Goal: Task Accomplishment & Management: Manage account settings

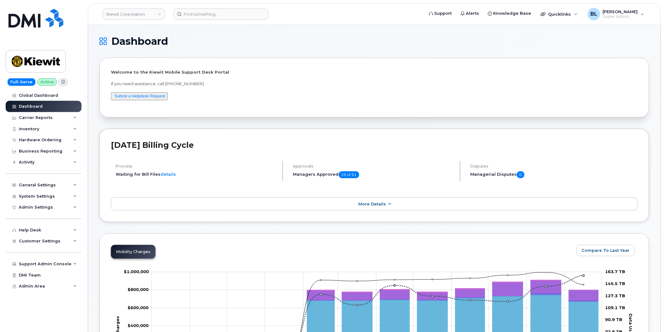
click at [55, 188] on div "General Settings" at bounding box center [44, 185] width 76 height 11
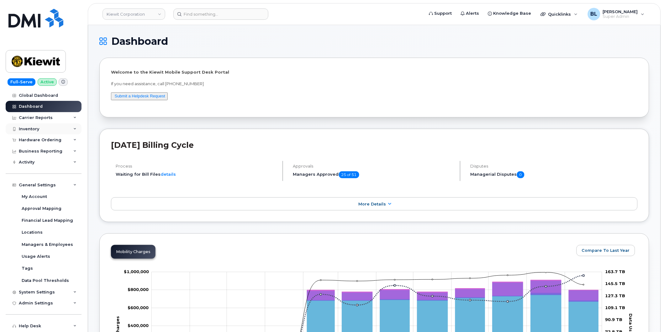
click at [54, 130] on div "Inventory" at bounding box center [44, 129] width 76 height 11
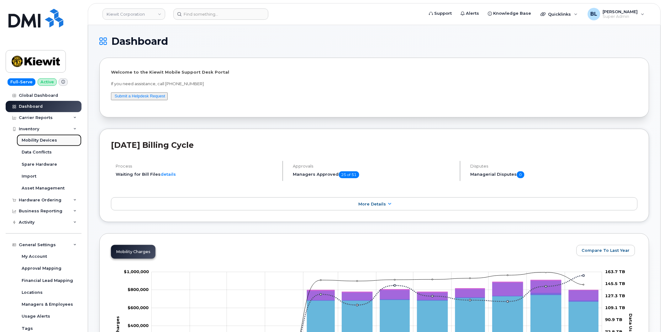
click at [52, 140] on div "Mobility Devices" at bounding box center [39, 141] width 35 height 6
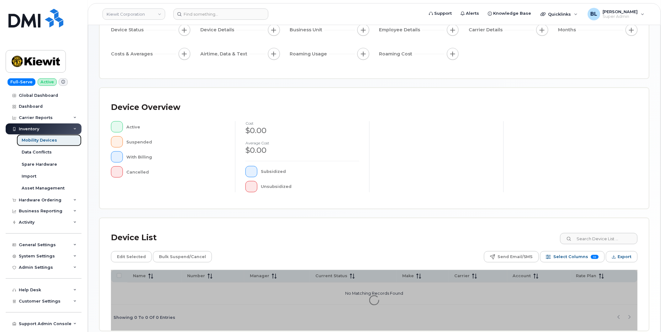
scroll to position [99, 0]
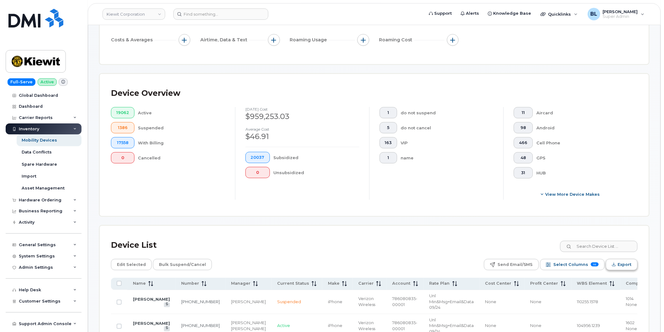
click at [615, 264] on icon "Export" at bounding box center [614, 265] width 4 height 4
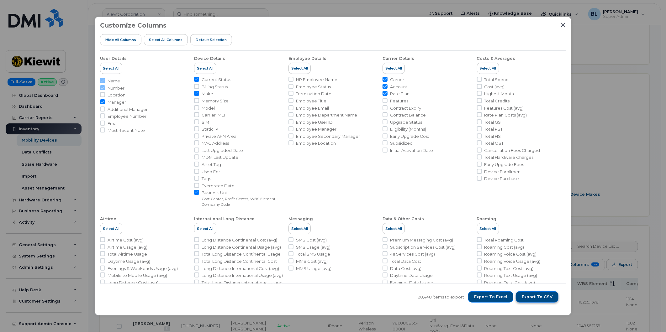
click at [529, 296] on span "Export to CSV" at bounding box center [537, 297] width 31 height 6
click at [79, 137] on div "Customize Columns Hide All Columns Select all Columns Default Selection User De…" at bounding box center [333, 166] width 666 height 332
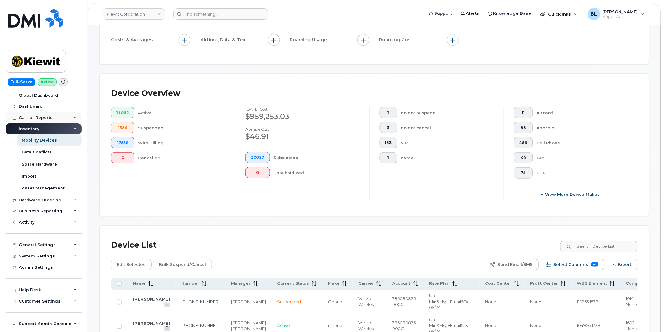
click at [61, 118] on div "Carrier Reports" at bounding box center [44, 117] width 76 height 11
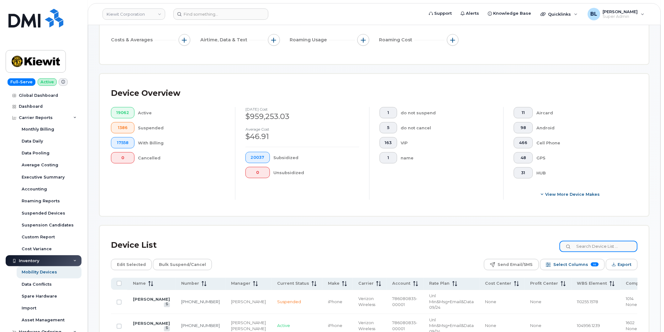
click at [603, 245] on input at bounding box center [599, 246] width 78 height 11
paste input "3033925138"
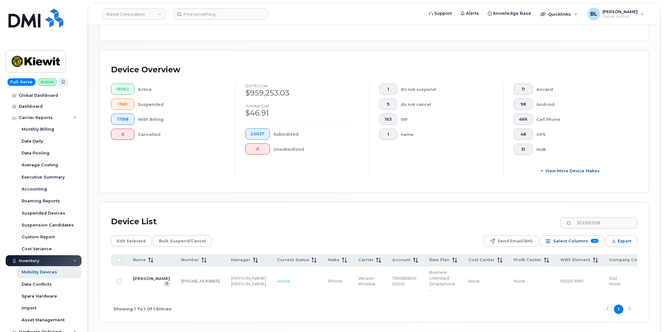
scroll to position [139, 0]
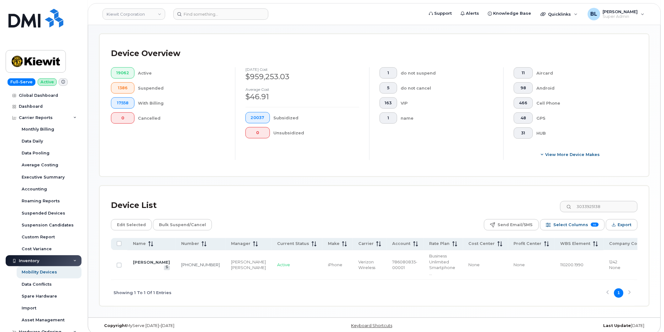
click at [331, 186] on div "Device List 3033925138 Edit Selected Bulk Suspend/Cancel Send Email/SMS Select …" at bounding box center [374, 246] width 549 height 120
click at [606, 207] on input "3033925138" at bounding box center [599, 206] width 78 height 11
click at [607, 207] on input "3033925138" at bounding box center [599, 206] width 78 height 11
paste input "899"
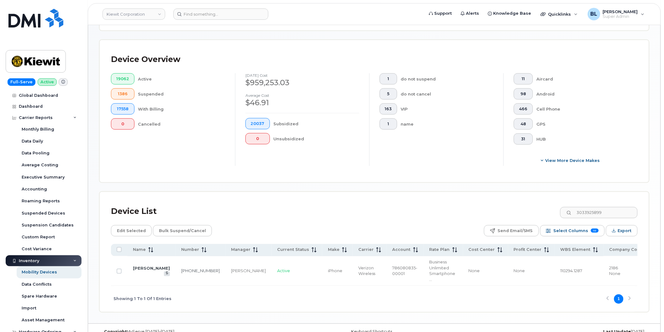
click at [387, 176] on div "Device Overview 19062 Active 1386 Suspended 17558 With Billing 0 Cancelled Sept…" at bounding box center [374, 111] width 549 height 142
click at [585, 210] on input "3033925899" at bounding box center [599, 212] width 78 height 11
click at [589, 211] on input "3033925899" at bounding box center [599, 212] width 78 height 11
click at [590, 211] on input "3033925899" at bounding box center [599, 212] width 78 height 11
paste input "4803563562"
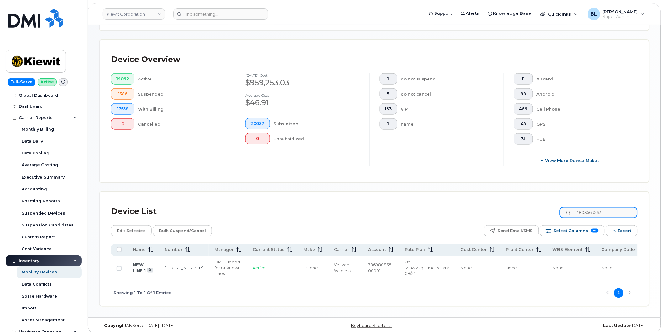
click at [619, 211] on input "4803563562" at bounding box center [599, 212] width 78 height 11
click at [620, 211] on input "4803563562" at bounding box center [599, 212] width 78 height 11
paste input "6502225963"
click at [618, 212] on input "6502225963" at bounding box center [599, 212] width 78 height 11
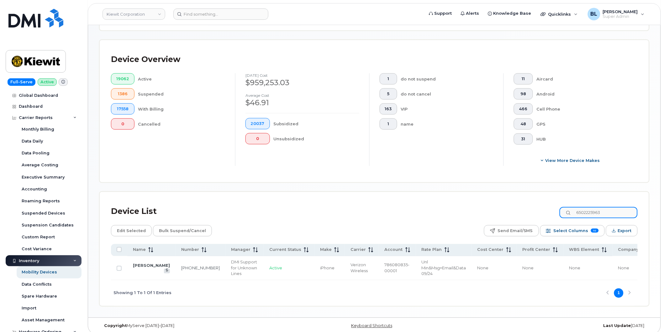
paste input "7139069745"
click at [597, 209] on input "7139069745" at bounding box center [599, 212] width 78 height 11
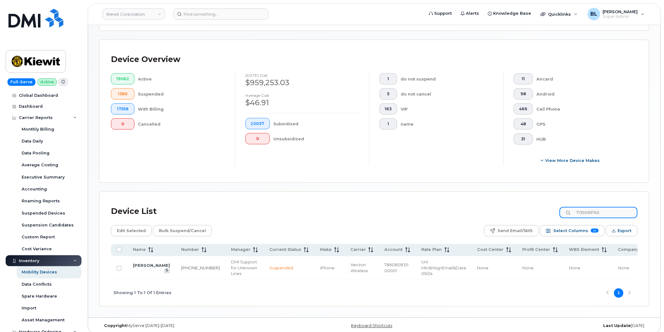
paste input "8085832349"
click at [595, 211] on input "8085832349" at bounding box center [599, 212] width 78 height 11
click at [596, 211] on input "8085832349" at bounding box center [599, 212] width 78 height 11
paste input "28226570"
click at [604, 215] on input "8282265709" at bounding box center [599, 212] width 78 height 11
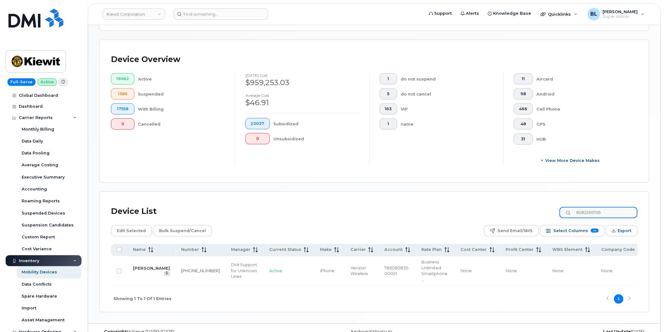
click at [604, 215] on input "8282265709" at bounding box center [599, 212] width 78 height 11
paste input "9078874005"
click at [603, 217] on input "9078874005" at bounding box center [599, 212] width 78 height 11
paste input "134481344"
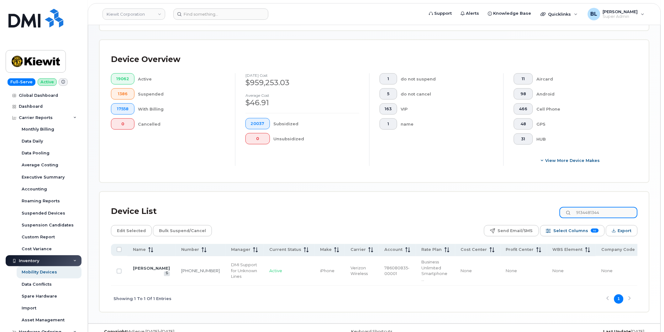
type input "9134481344"
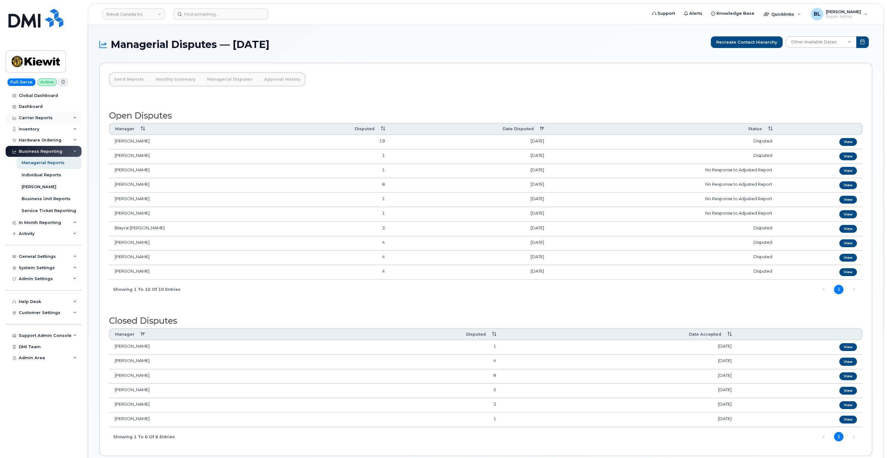
click at [49, 119] on div "Carrier Reports" at bounding box center [36, 117] width 34 height 5
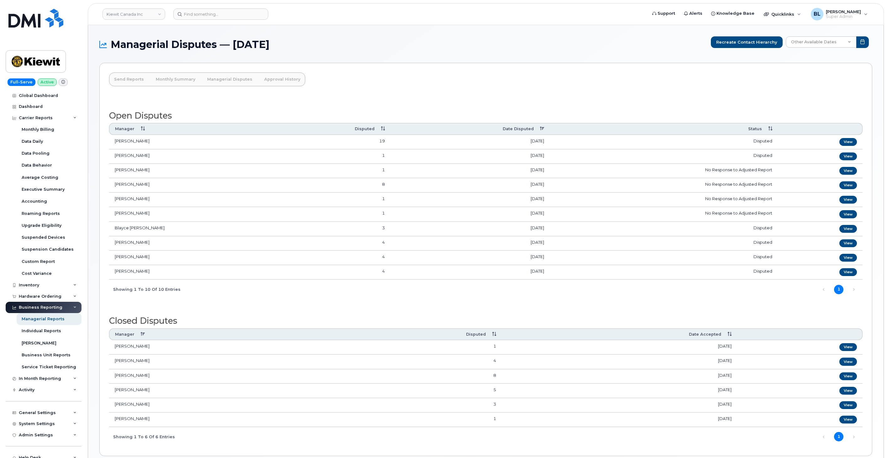
click at [179, 210] on td "Jarrod Stewart" at bounding box center [190, 214] width 163 height 14
click at [450, 95] on div "Send Reports Monthly Summary Managerial Disputes Approval History Open Disputes…" at bounding box center [485, 259] width 773 height 393
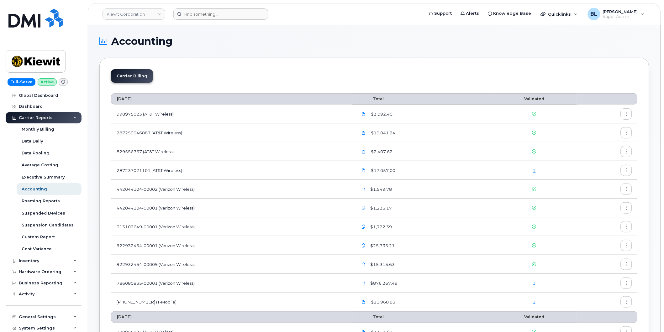
drag, startPoint x: 215, startPoint y: 20, endPoint x: 222, endPoint y: 16, distance: 7.7
click at [215, 20] on header "Kiewit Corporation Support Alerts Knowledge Base Quicklinks Suspend / Cancel De…" at bounding box center [374, 14] width 573 height 22
click at [222, 15] on input at bounding box center [220, 13] width 95 height 11
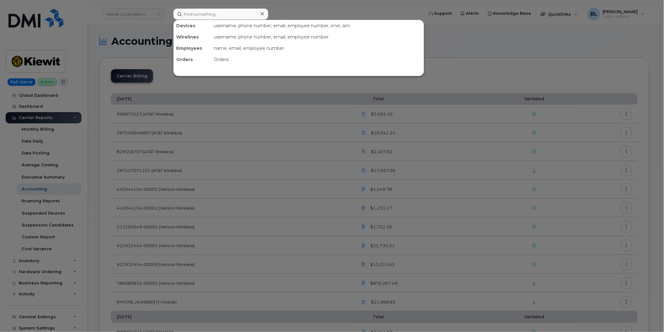
click at [358, 166] on div at bounding box center [332, 166] width 664 height 332
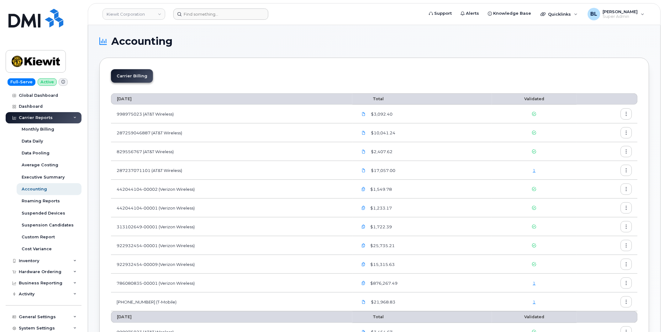
scroll to position [93, 0]
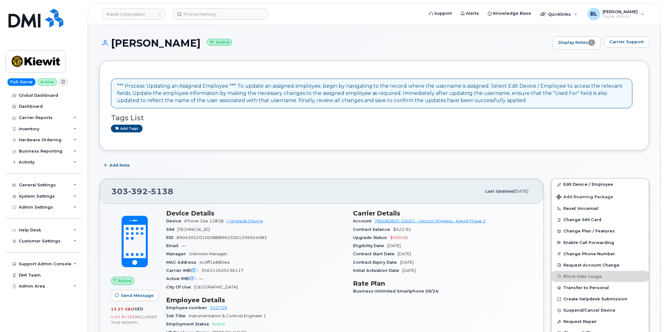
drag, startPoint x: 381, startPoint y: 56, endPoint x: 366, endPoint y: 53, distance: 14.9
click at [381, 56] on div "KAUSHIK KAJA Active Display Notes 1 Carrier Support" at bounding box center [374, 48] width 550 height 24
drag, startPoint x: 113, startPoint y: 45, endPoint x: 190, endPoint y: 44, distance: 77.4
click at [190, 44] on h1 "KAUSHIK KAJA Active" at bounding box center [324, 43] width 450 height 11
copy h1 "KAUSHIK KAJA"
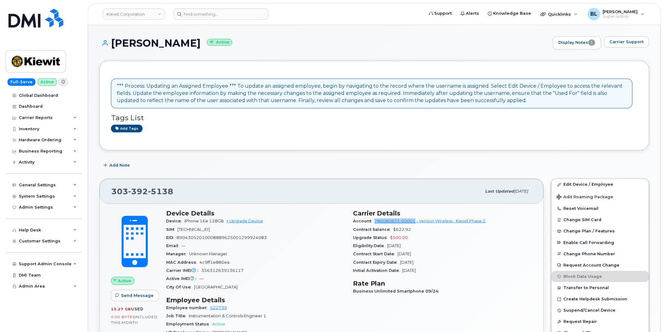
drag, startPoint x: 377, startPoint y: 222, endPoint x: 415, endPoint y: 221, distance: 38.3
click at [415, 221] on div "Account 786080835-00001 - Verizon Wireless - Kiewit Phase 2" at bounding box center [442, 221] width 179 height 8
copy link "786080835-00001"
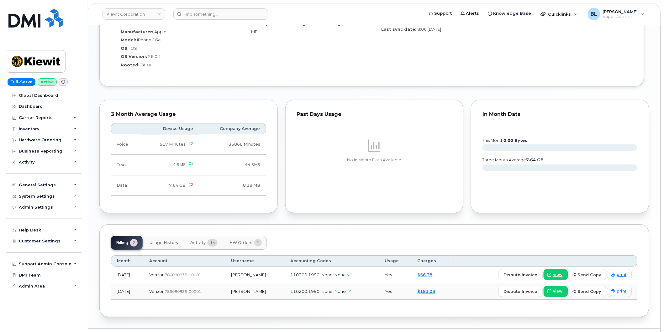
scroll to position [537, 0]
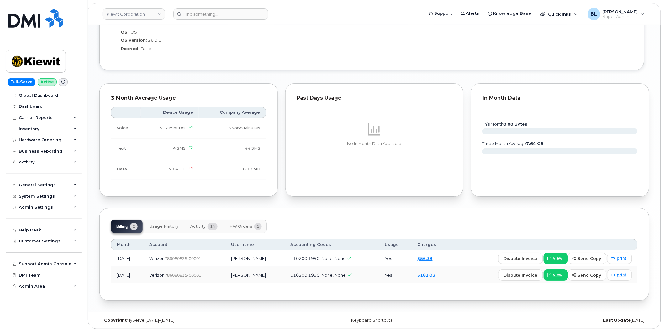
click at [244, 229] on span "HW Orders" at bounding box center [240, 226] width 23 height 5
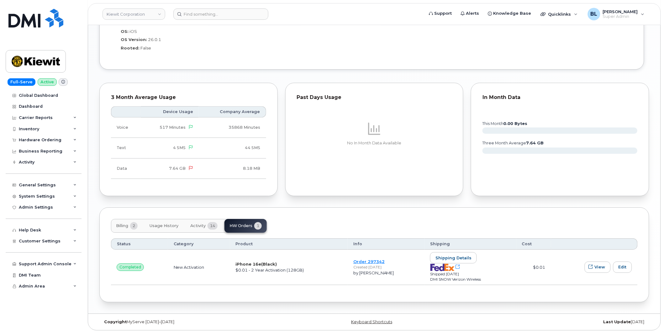
click at [213, 224] on span "14" at bounding box center [213, 226] width 10 height 8
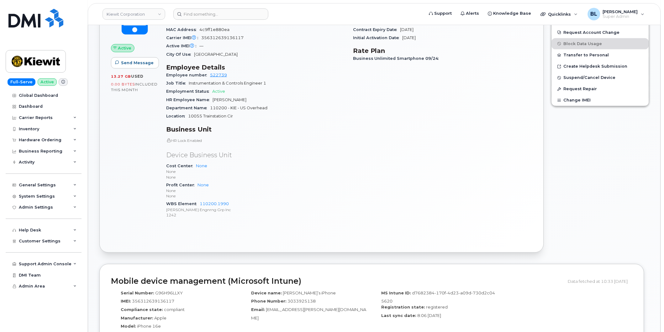
scroll to position [220, 0]
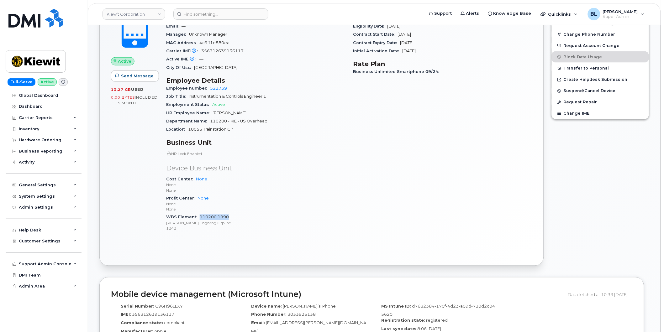
drag, startPoint x: 239, startPoint y: 220, endPoint x: 200, endPoint y: 218, distance: 38.9
click at [200, 218] on div "WBS Element 110200.1990 Kiewit Engnrng Grp Inc 1242" at bounding box center [255, 222] width 179 height 19
copy link "110200.1990"
click at [322, 214] on div "WBS Element 110200.1990 Kiewit Engnrng Grp Inc 1242" at bounding box center [255, 222] width 179 height 19
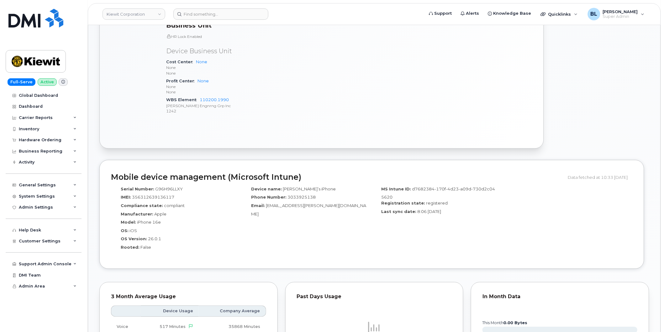
scroll to position [498, 0]
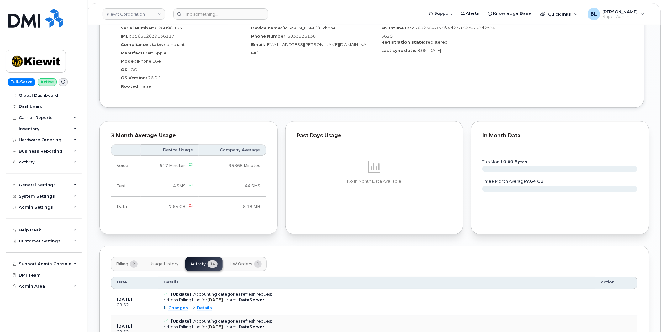
click at [164, 268] on button "Usage History" at bounding box center [164, 264] width 39 height 14
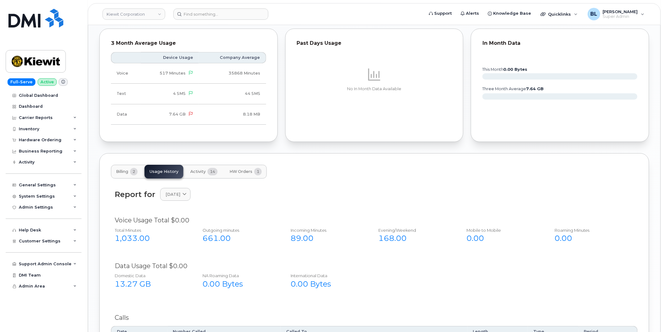
click at [130, 176] on button "Billing 2" at bounding box center [127, 172] width 32 height 14
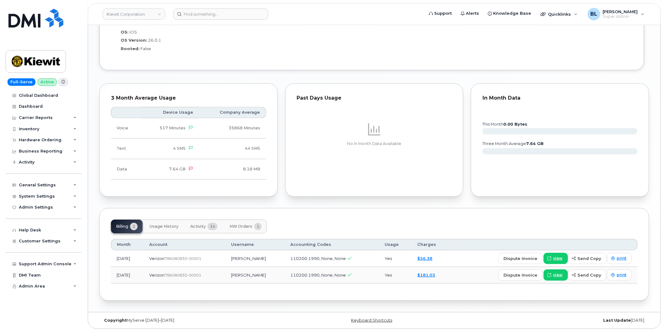
drag, startPoint x: 197, startPoint y: 230, endPoint x: 198, endPoint y: 226, distance: 3.9
click at [198, 229] on button "Activity 14" at bounding box center [203, 227] width 37 height 14
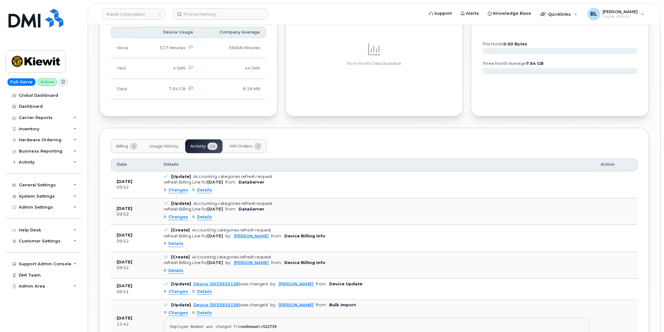
scroll to position [629, 0]
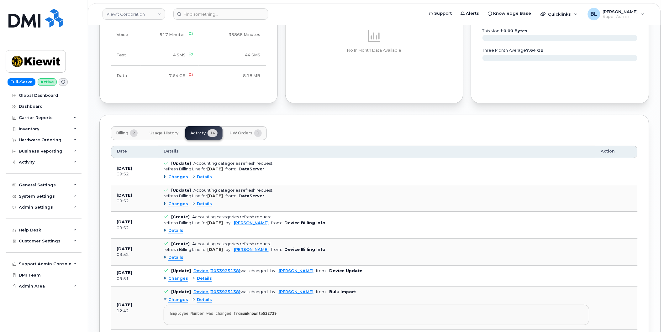
click at [176, 256] on span "Details" at bounding box center [175, 258] width 15 height 6
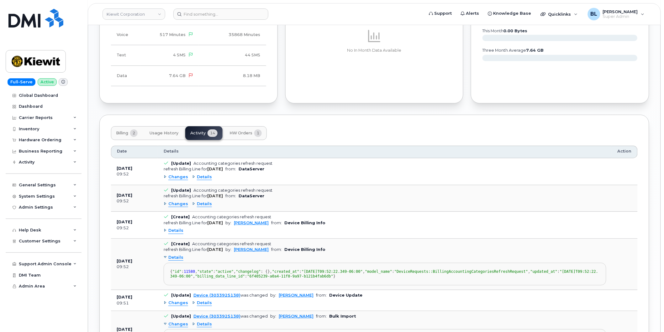
click at [174, 227] on div "Details" at bounding box center [385, 231] width 443 height 10
click at [173, 232] on span "Details" at bounding box center [175, 231] width 15 height 6
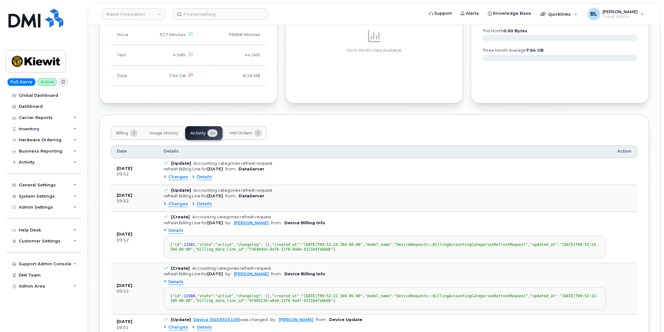
drag, startPoint x: 326, startPoint y: 111, endPoint x: 263, endPoint y: 80, distance: 70.1
click at [326, 111] on div "*** Process: Updating an Assigned Employee *** To update an assigned employee, …" at bounding box center [374, 56] width 550 height 1250
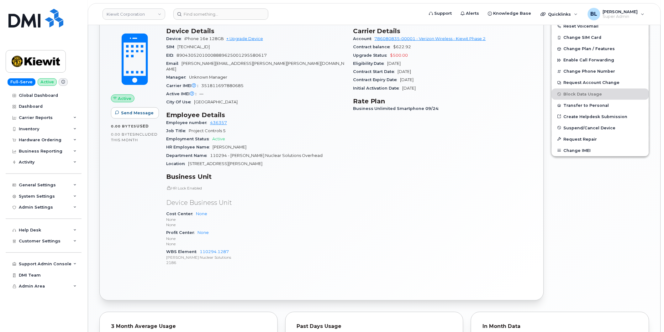
scroll to position [278, 0]
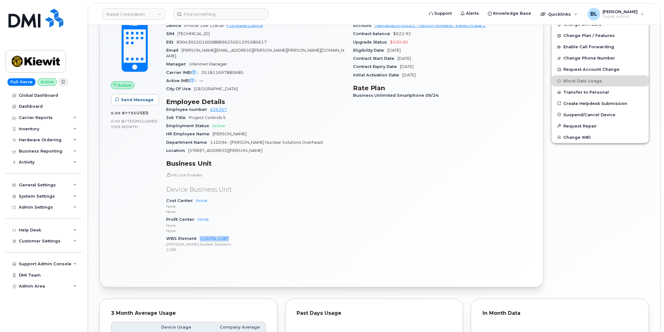
drag, startPoint x: 233, startPoint y: 232, endPoint x: 200, endPoint y: 230, distance: 33.3
click at [200, 235] on div "WBS Element 110294.1287 [PERSON_NAME] Nuclear Solutions 2186" at bounding box center [255, 244] width 179 height 19
drag, startPoint x: 238, startPoint y: 231, endPoint x: 200, endPoint y: 230, distance: 38.3
click at [200, 235] on div "WBS Element 110294.1287 [PERSON_NAME] Nuclear Solutions 2186" at bounding box center [255, 244] width 179 height 19
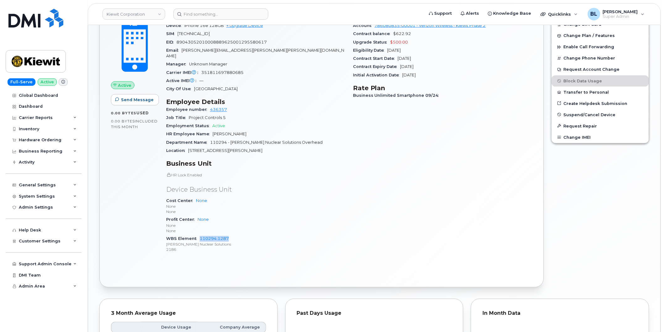
copy link "110294.1287"
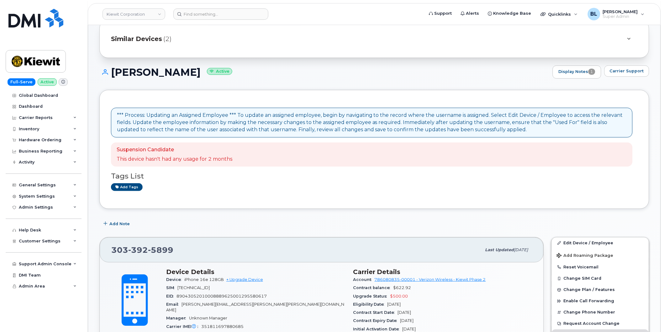
scroll to position [0, 0]
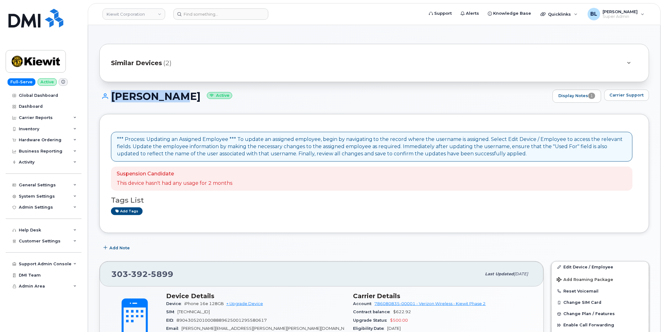
drag, startPoint x: 109, startPoint y: 92, endPoint x: 179, endPoint y: 97, distance: 70.4
click at [179, 97] on h1 "[PERSON_NAME] Active" at bounding box center [324, 96] width 450 height 11
copy h1 "[PERSON_NAME]"
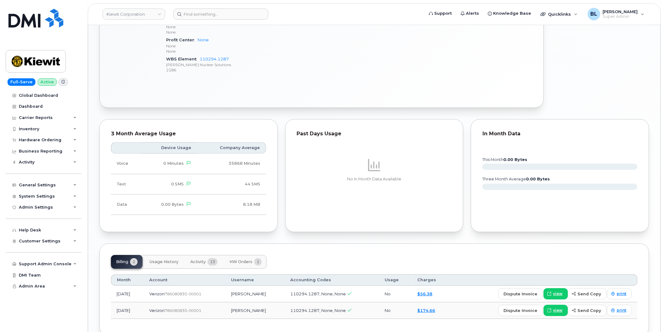
scroll to position [488, 0]
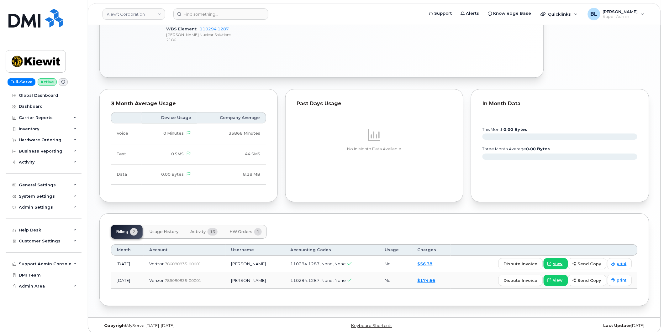
drag, startPoint x: 203, startPoint y: 213, endPoint x: 201, endPoint y: 230, distance: 16.7
click at [203, 213] on div "Billing 2 Usage History Activity 13 HW Orders 1 Month Account Username Accounti…" at bounding box center [374, 259] width 550 height 93
click at [201, 230] on button "Activity 13" at bounding box center [203, 232] width 37 height 14
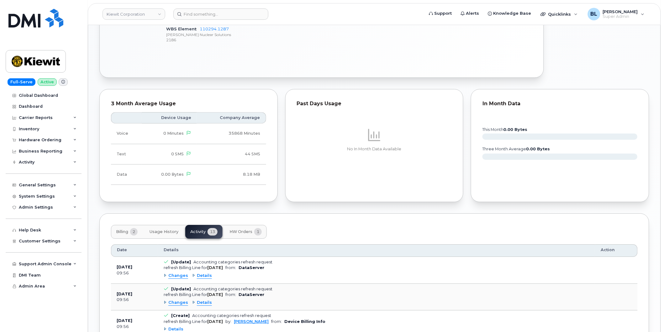
scroll to position [674, 0]
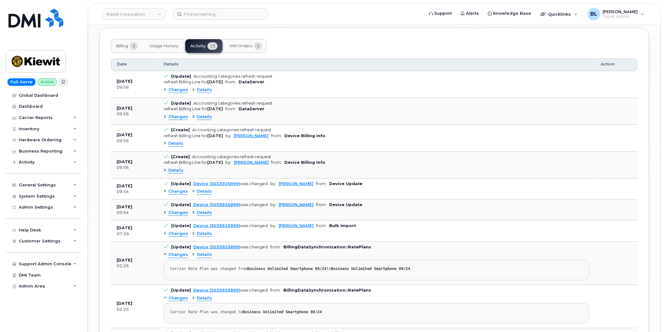
drag, startPoint x: 169, startPoint y: 142, endPoint x: 170, endPoint y: 139, distance: 3.5
click at [169, 142] on div "Details" at bounding box center [377, 144] width 426 height 10
click at [170, 141] on span "Details" at bounding box center [175, 144] width 15 height 6
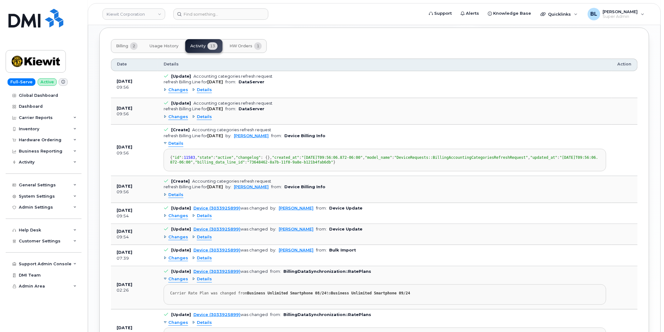
click at [172, 198] on span "Details" at bounding box center [175, 195] width 15 height 6
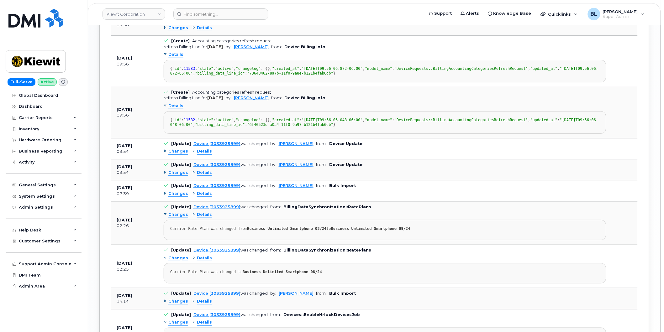
scroll to position [767, 0]
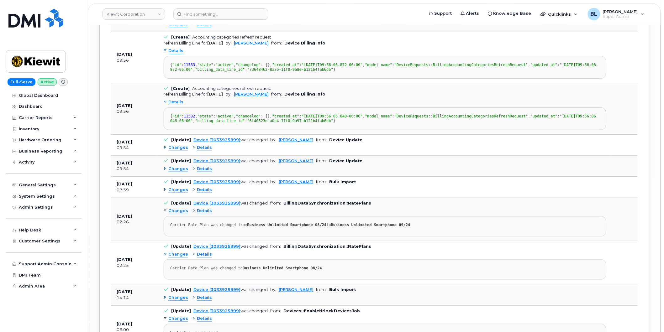
click at [170, 151] on span "Changes" at bounding box center [178, 148] width 20 height 6
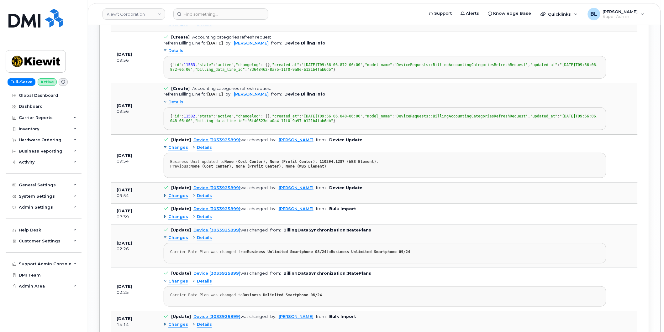
click at [174, 199] on span "Changes" at bounding box center [178, 196] width 20 height 6
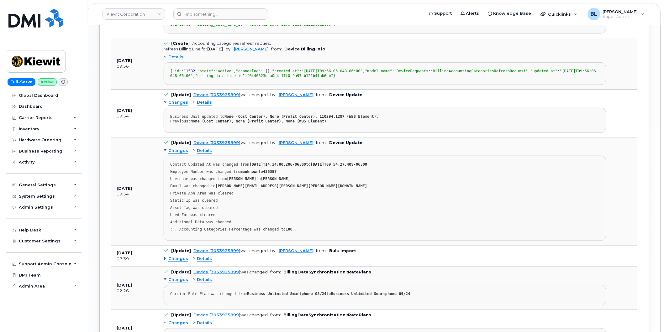
scroll to position [799, 0]
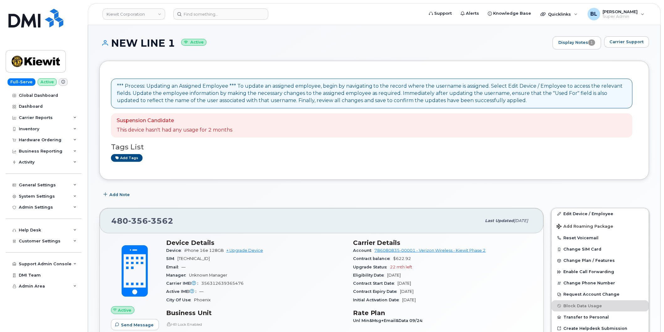
drag, startPoint x: 112, startPoint y: 42, endPoint x: 172, endPoint y: 43, distance: 60.8
click at [172, 43] on h1 "NEW LINE 1 Active" at bounding box center [324, 43] width 450 height 11
copy h1 "NEW LINE 1"
click at [632, 45] on span "Carrier Support" at bounding box center [627, 42] width 34 height 6
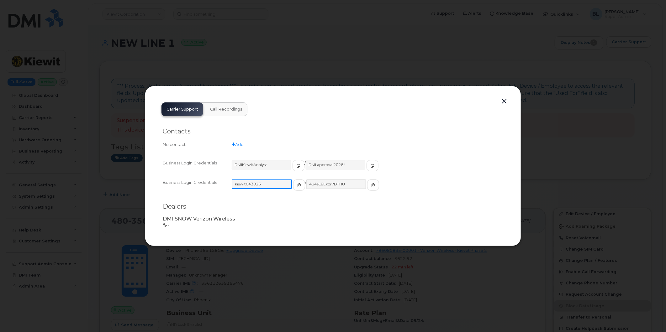
drag, startPoint x: 267, startPoint y: 187, endPoint x: 232, endPoint y: 180, distance: 35.5
click at [232, 180] on input "kiewit043025" at bounding box center [262, 184] width 60 height 9
click at [270, 184] on input "kiewit043025" at bounding box center [262, 184] width 60 height 9
drag, startPoint x: 270, startPoint y: 184, endPoint x: 234, endPoint y: 184, distance: 35.1
click at [234, 184] on input "kiewit043025" at bounding box center [262, 184] width 60 height 9
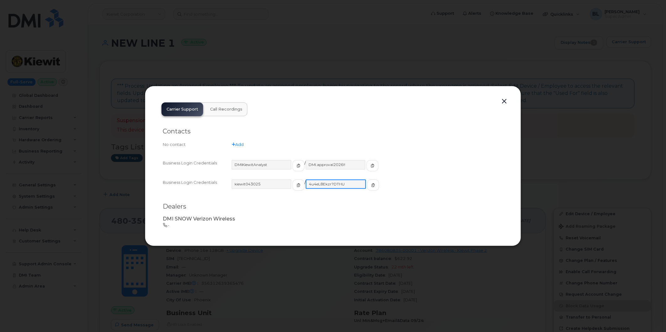
drag, startPoint x: 341, startPoint y: 184, endPoint x: 303, endPoint y: 186, distance: 38.3
click at [306, 186] on input "4u4eL8Ekzr?DTHU" at bounding box center [336, 184] width 60 height 9
click at [324, 51] on div at bounding box center [333, 166] width 666 height 332
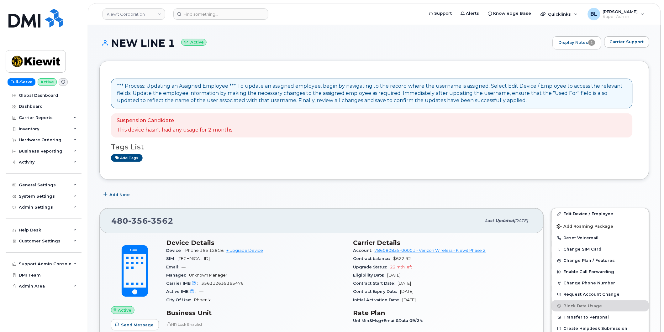
click at [138, 221] on span "356" at bounding box center [138, 220] width 20 height 9
copy span "480 356 3562"
drag, startPoint x: 151, startPoint y: 223, endPoint x: 135, endPoint y: 220, distance: 16.5
click at [151, 223] on span "3562" at bounding box center [160, 220] width 25 height 9
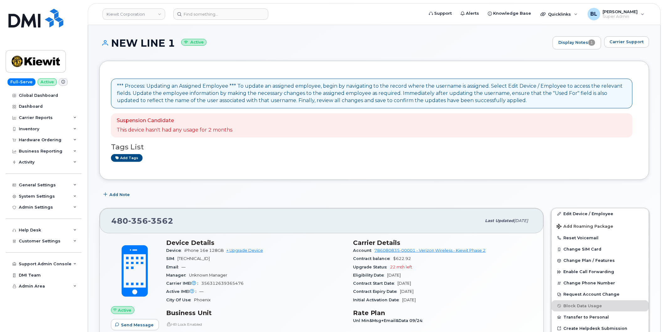
click at [132, 219] on span "356" at bounding box center [138, 220] width 20 height 9
click at [142, 217] on span "356" at bounding box center [138, 220] width 20 height 9
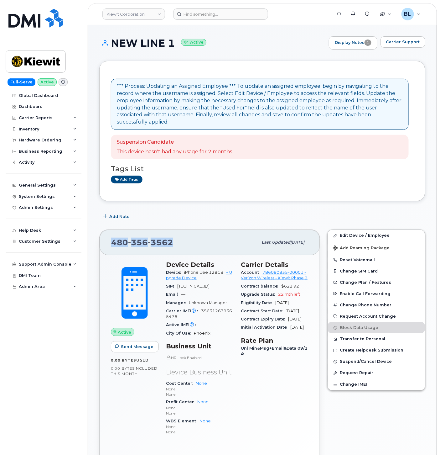
click at [234, 192] on div "*** Process: Updating an Assigned Employee *** To update an assigned employee, …" at bounding box center [262, 131] width 326 height 140
click at [58, 140] on div "Hardware Ordering" at bounding box center [40, 140] width 43 height 5
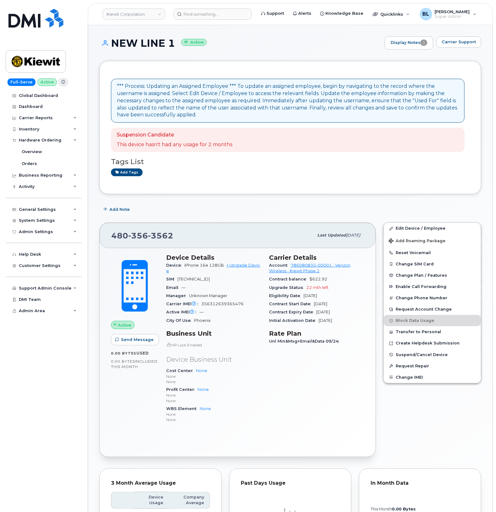
drag, startPoint x: 286, startPoint y: 52, endPoint x: 272, endPoint y: 45, distance: 15.4
click at [287, 52] on div "NEW LINE 1 Active Display Notes 1 Carrier Support" at bounding box center [290, 48] width 382 height 24
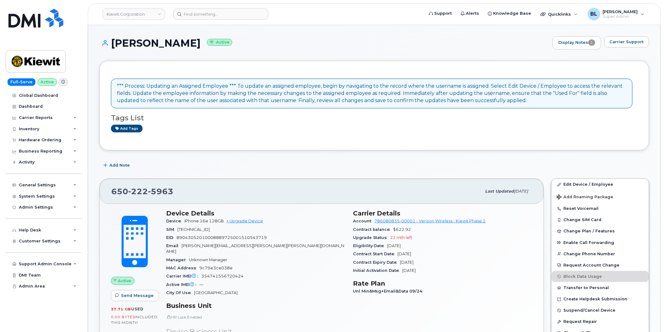
scroll to position [186, 0]
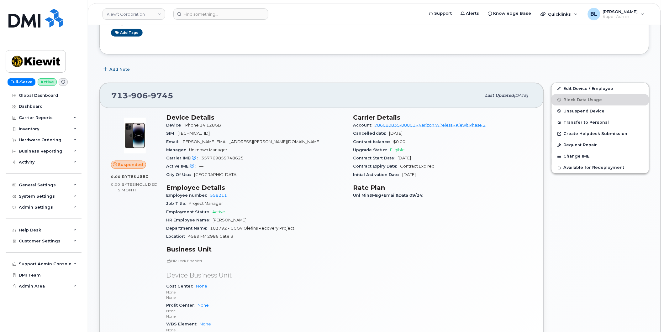
scroll to position [186, 0]
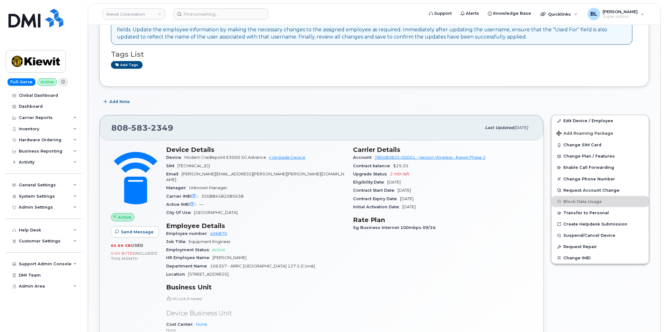
scroll to position [186, 0]
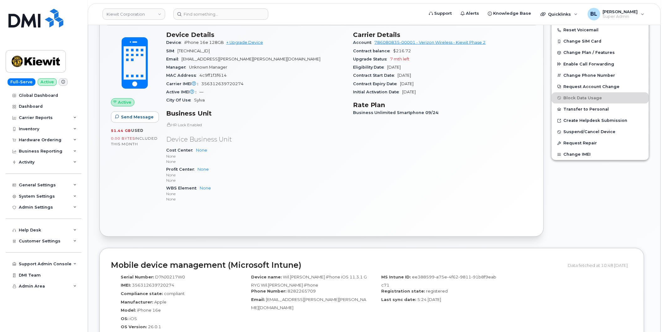
scroll to position [186, 0]
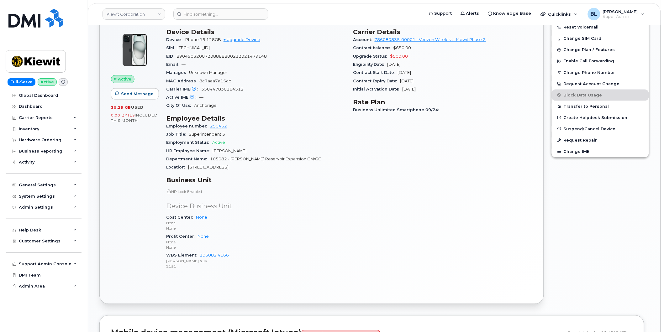
scroll to position [278, 0]
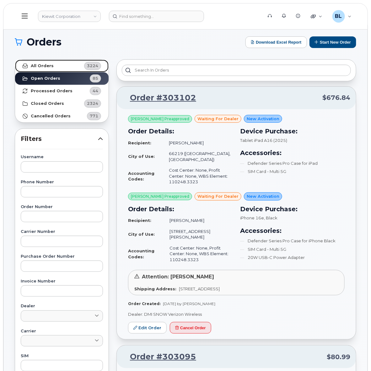
click at [71, 66] on link "All Orders 3224" at bounding box center [61, 66] width 93 height 13
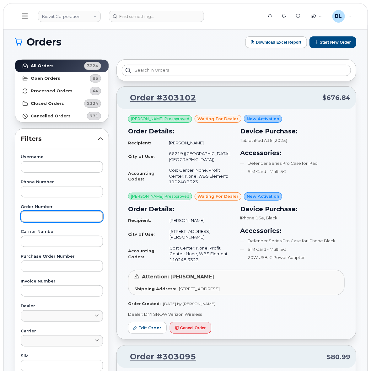
click at [70, 214] on input "text" at bounding box center [62, 216] width 82 height 11
paste input "296889"
type input "296889"
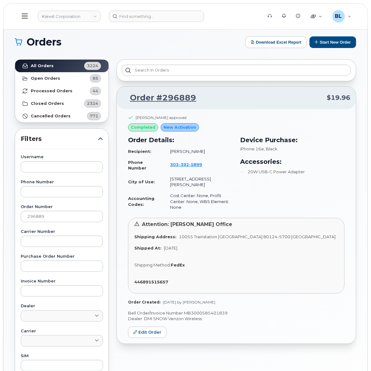
drag, startPoint x: 190, startPoint y: 295, endPoint x: 217, endPoint y: 297, distance: 26.7
click at [217, 299] on div "Order Created: Jul 28, 2025 by Noah Shelton" at bounding box center [236, 301] width 216 height 5
copy span "Noah Shelton"
drag, startPoint x: 203, startPoint y: 153, endPoint x: 168, endPoint y: 153, distance: 35.4
click at [168, 153] on td "Shane Wood" at bounding box center [198, 151] width 68 height 11
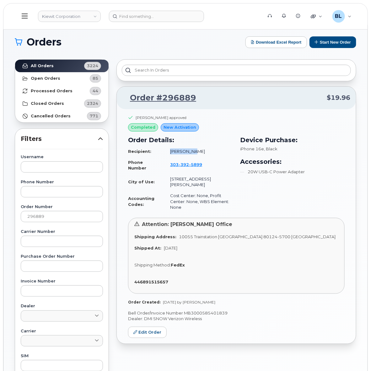
copy td "Shane Wood"
drag, startPoint x: 170, startPoint y: 187, endPoint x: 220, endPoint y: 203, distance: 52.0
click at [220, 203] on td "Cost Center: None, Profit Center: None, WBS Element: None" at bounding box center [198, 201] width 68 height 23
drag, startPoint x: 220, startPoint y: 203, endPoint x: 215, endPoint y: 204, distance: 5.1
click at [220, 203] on td "Cost Center: None, Profit Center: None, WBS Element: None" at bounding box center [198, 201] width 68 height 23
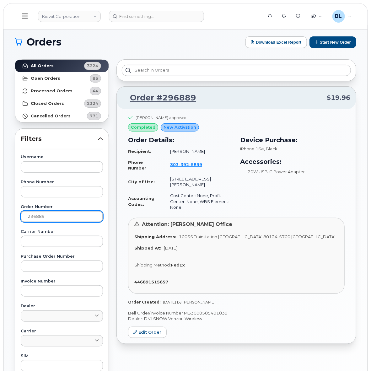
click at [71, 213] on input "296889" at bounding box center [62, 216] width 82 height 11
click at [68, 161] on input "text" at bounding box center [62, 166] width 82 height 11
paste input "Tom Horton"
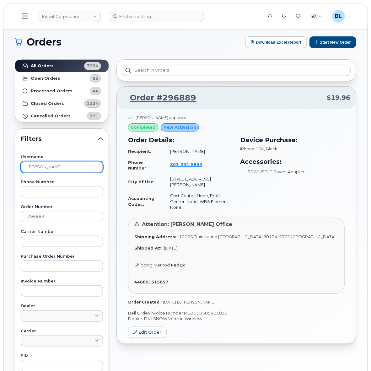
type input "Tom Horton"
drag, startPoint x: 74, startPoint y: 207, endPoint x: 34, endPoint y: 214, distance: 41.3
click at [29, 213] on div "Order Number 296889" at bounding box center [62, 213] width 82 height 17
drag, startPoint x: 66, startPoint y: 218, endPoint x: -84, endPoint y: 201, distance: 151.1
click at [0, 201] on html "Kiewit Corporation Support Alerts Knowledge Base Quicklinks Suspend / Cancel De…" at bounding box center [185, 262] width 371 height 524
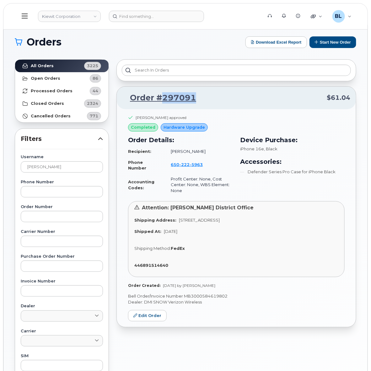
drag, startPoint x: 203, startPoint y: 99, endPoint x: 162, endPoint y: 105, distance: 41.2
click at [162, 105] on div "Order #297091 $61.04" at bounding box center [236, 98] width 239 height 23
copy link "297091"
drag, startPoint x: 223, startPoint y: 286, endPoint x: 190, endPoint y: 285, distance: 32.3
click at [190, 285] on div "Order Created: Jul 30, 2025 by Noah Shelton" at bounding box center [236, 284] width 216 height 5
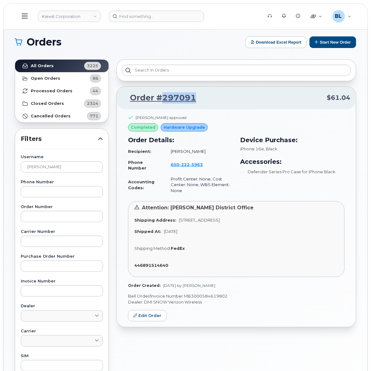
copy span "Noah Shelton"
click at [55, 158] on label "Username" at bounding box center [62, 157] width 82 height 4
click at [74, 168] on input "Tom Horton" at bounding box center [62, 166] width 82 height 11
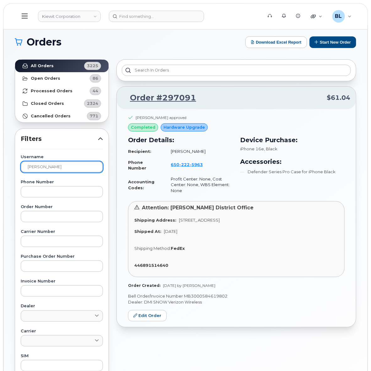
drag, startPoint x: 85, startPoint y: 166, endPoint x: -11, endPoint y: 158, distance: 95.7
click at [0, 158] on html "Kiewit Corporation Support Alerts Knowledge Base Quicklinks Suspend / Cancel De…" at bounding box center [185, 262] width 371 height 524
paste input "LARRY LEE"
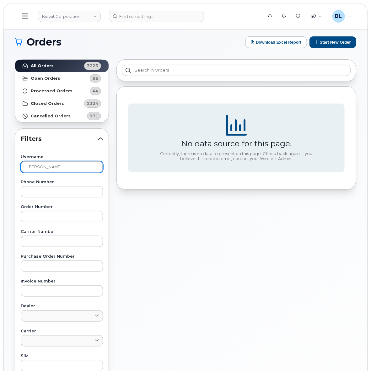
drag, startPoint x: 63, startPoint y: 169, endPoint x: 67, endPoint y: 169, distance: 4.4
click at [63, 169] on input "LARRY LEE" at bounding box center [62, 166] width 82 height 11
drag, startPoint x: 74, startPoint y: 169, endPoint x: -87, endPoint y: 145, distance: 162.2
click at [0, 145] on html "Kiewit Corporation Support Alerts Knowledge Base Quicklinks Suspend / Cancel De…" at bounding box center [185, 262] width 371 height 524
paste input "BRADY HARRISON"
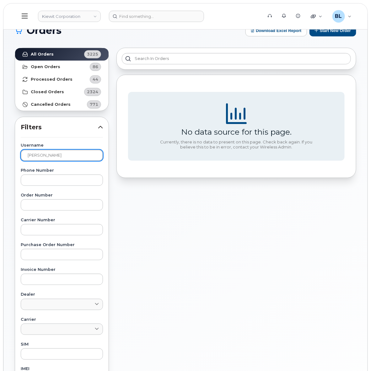
scroll to position [153, 0]
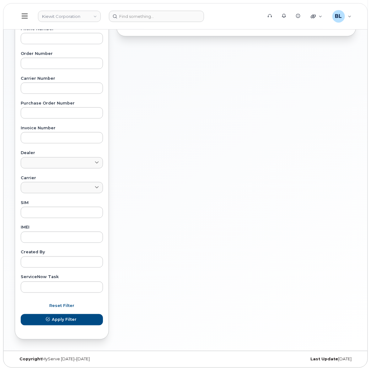
click at [21, 314] on button "Apply Filter" at bounding box center [62, 319] width 82 height 11
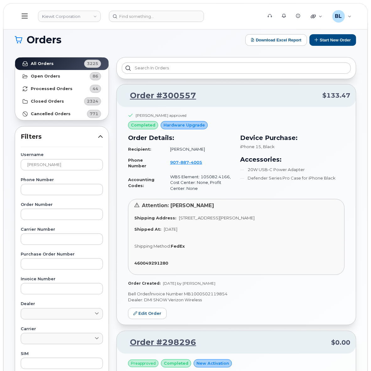
scroll to position [0, 0]
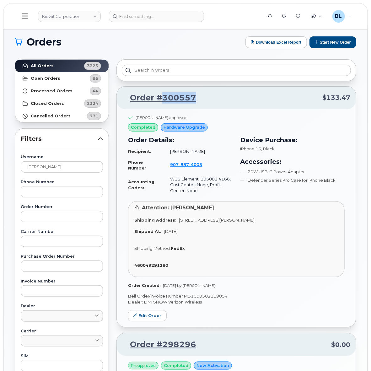
drag, startPoint x: 198, startPoint y: 97, endPoint x: 162, endPoint y: 103, distance: 36.4
click at [162, 103] on p "Order #300557 $133.47" at bounding box center [236, 97] width 228 height 11
copy link "300557"
drag, startPoint x: 226, startPoint y: 289, endPoint x: 193, endPoint y: 282, distance: 33.3
click at [193, 283] on div "Mark Campbell approved completed Hardware Upgrade Order Details: Recipient: Bra…" at bounding box center [236, 218] width 239 height 218
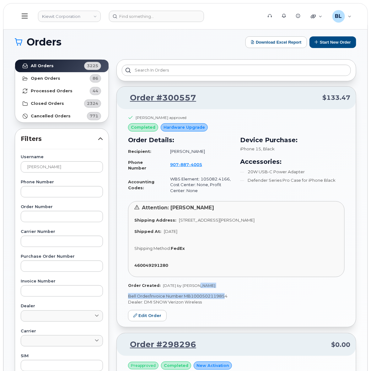
click at [193, 282] on div "Mark Campbell approved completed Hardware Upgrade Order Details: Recipient: Bra…" at bounding box center [236, 201] width 216 height 173
drag, startPoint x: 193, startPoint y: 284, endPoint x: 222, endPoint y: 285, distance: 28.8
click at [222, 285] on div "Order Created: Sep 11, 2025 by Luke Schroeder" at bounding box center [236, 284] width 216 height 5
copy span "Luke Schroeder"
drag, startPoint x: 203, startPoint y: 149, endPoint x: 167, endPoint y: 151, distance: 35.5
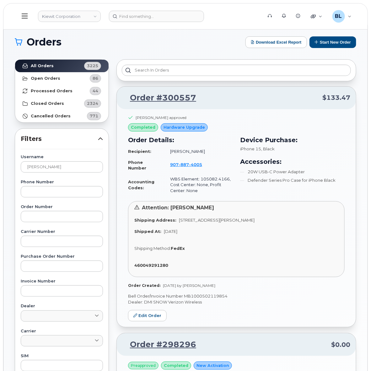
click at [167, 151] on td "[PERSON_NAME]" at bounding box center [198, 151] width 68 height 11
copy td "[PERSON_NAME]"
drag, startPoint x: 71, startPoint y: 165, endPoint x: -32, endPoint y: 164, distance: 103.1
click at [0, 164] on html "Kiewit Corporation Support Alerts Knowledge Base Quicklinks Suspend / Cancel De…" at bounding box center [185, 301] width 371 height 602
paste input "297234"
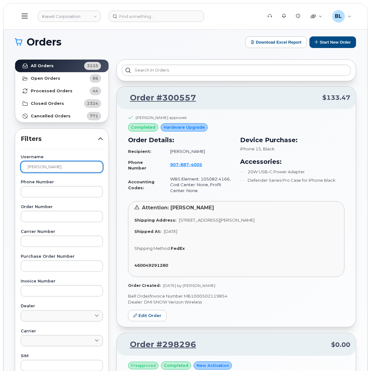
type input "="
drag, startPoint x: 47, startPoint y: 204, endPoint x: 46, endPoint y: 209, distance: 4.5
click at [46, 206] on label "Order Number" at bounding box center [62, 207] width 82 height 4
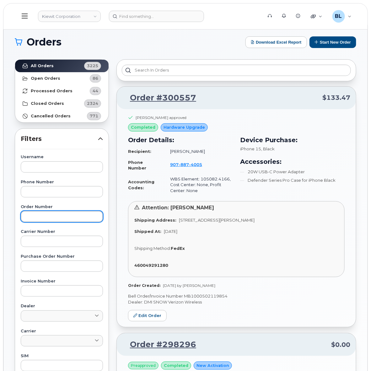
click at [48, 215] on input "text" at bounding box center [62, 216] width 82 height 11
paste input "297234"
type input "297234"
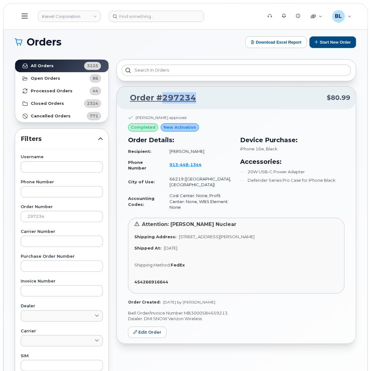
drag, startPoint x: 173, startPoint y: 106, endPoint x: 161, endPoint y: 108, distance: 12.5
click at [161, 108] on div "Order #297234 $80.99" at bounding box center [236, 98] width 239 height 23
copy link "297234"
click at [74, 166] on input "text" at bounding box center [62, 166] width 82 height 11
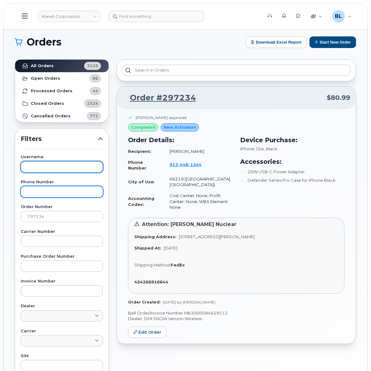
paste input "CARL VAVREK"
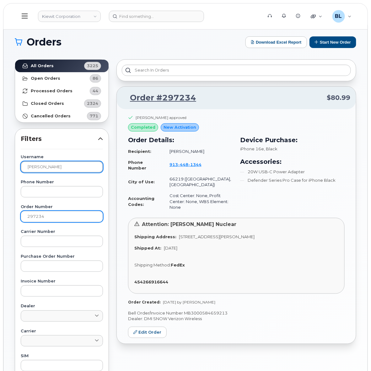
type input "CARL VAVREK"
drag, startPoint x: 76, startPoint y: 212, endPoint x: 8, endPoint y: 213, distance: 67.7
click at [8, 213] on div "Orders Download Excel Report Start New Order All Orders 3225 Open Orders 86 Pro…" at bounding box center [185, 264] width 364 height 478
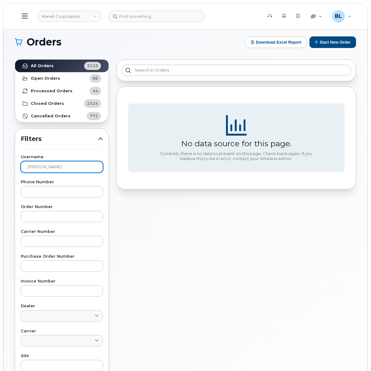
drag, startPoint x: 44, startPoint y: 167, endPoint x: -45, endPoint y: 157, distance: 89.9
click at [0, 157] on html "Kiewit Corporation Support Alerts Knowledge Base Quicklinks Suspend / Cancel De…" at bounding box center [185, 262] width 371 height 524
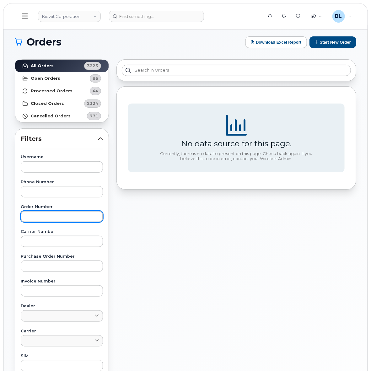
paste input "300028"
type input "300028"
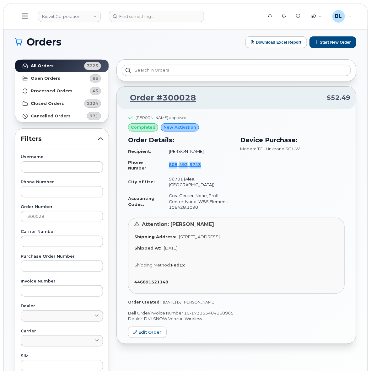
drag, startPoint x: 205, startPoint y: 160, endPoint x: 169, endPoint y: 162, distance: 36.1
click at [169, 162] on td "808 492 5743" at bounding box center [197, 165] width 69 height 17
copy span "808 492 5743"
click at [271, 16] on icon at bounding box center [269, 16] width 4 height 4
click at [60, 163] on input "text" at bounding box center [62, 166] width 82 height 11
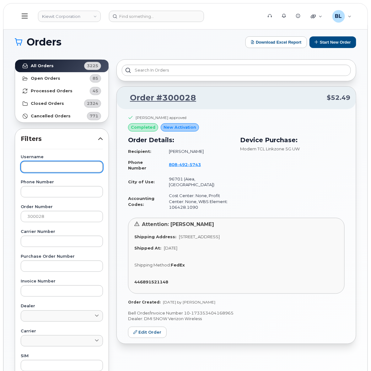
paste input "Dakota Riggs"
type input "Dakota Riggs"
drag, startPoint x: 68, startPoint y: 218, endPoint x: -128, endPoint y: 194, distance: 197.4
click at [0, 194] on html "Kiewit Corporation Support Alerts Knowledge Base Quicklinks Suspend / Cancel De…" at bounding box center [185, 262] width 371 height 524
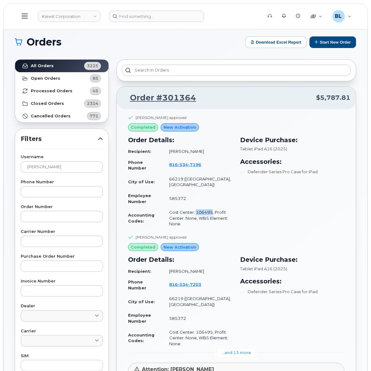
drag, startPoint x: 195, startPoint y: 203, endPoint x: 211, endPoint y: 201, distance: 15.8
click at [211, 207] on td "Cost Center: 106495, Profit Center: None, WBS Element: None" at bounding box center [197, 218] width 69 height 23
copy td "106495"
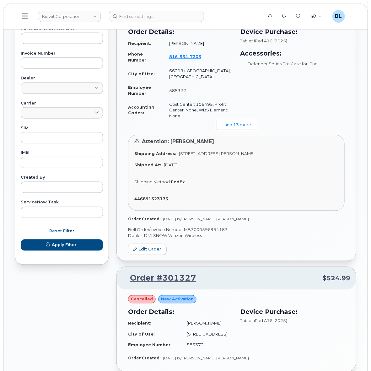
scroll to position [313, 0]
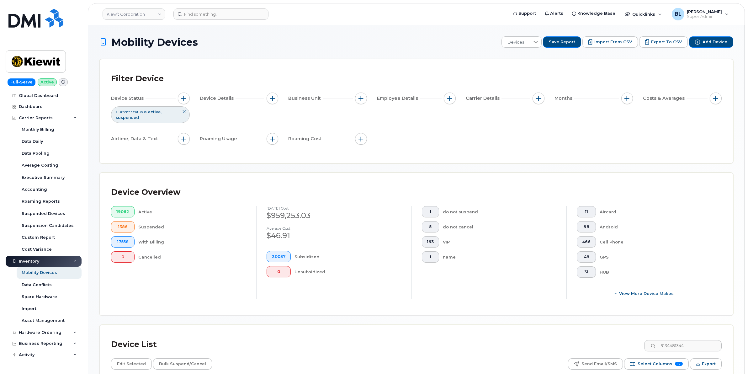
scroll to position [92, 0]
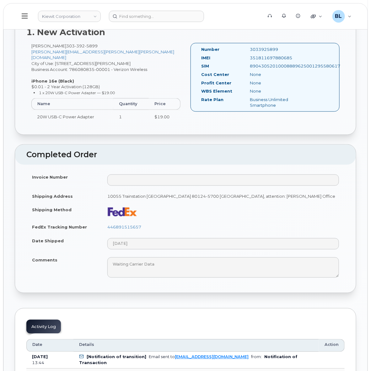
scroll to position [418, 0]
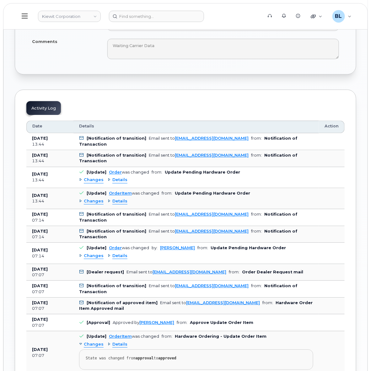
click at [79, 177] on div "Changes" at bounding box center [91, 180] width 24 height 6
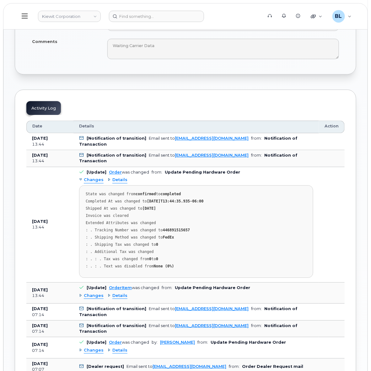
click at [82, 290] on div "Changes Details" at bounding box center [196, 295] width 234 height 10
click at [85, 292] on span "Changes" at bounding box center [94, 295] width 20 height 6
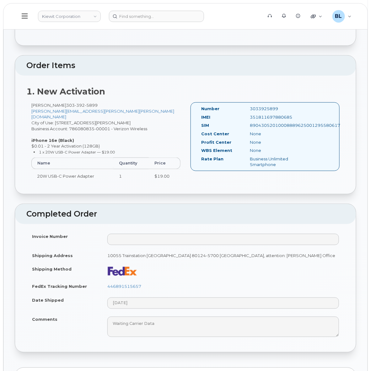
scroll to position [0, 0]
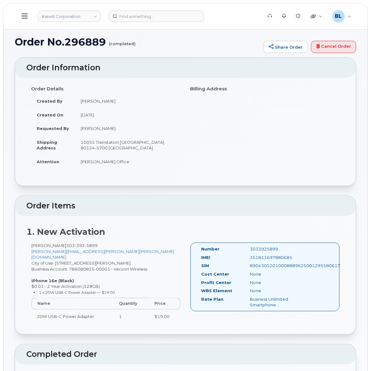
drag, startPoint x: 251, startPoint y: 250, endPoint x: 279, endPoint y: 249, distance: 27.9
click at [279, 249] on div "3033925899" at bounding box center [279, 249] width 68 height 6
copy div "3033925899"
drag, startPoint x: 191, startPoint y: 169, endPoint x: 63, endPoint y: 1, distance: 211.7
click at [191, 166] on div "Order Details Created By Noah Shelton Created On July 28, 2025 Requested By Sha…" at bounding box center [185, 128] width 318 height 91
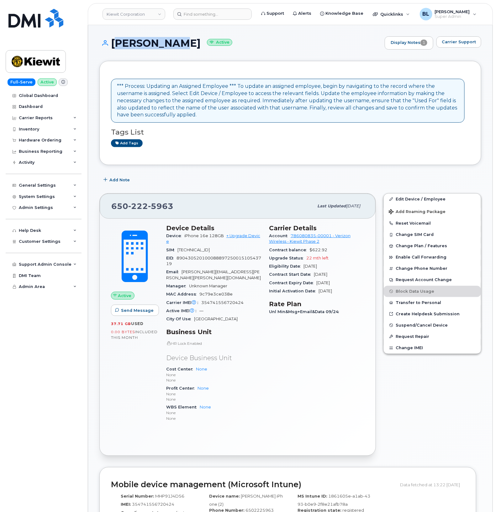
drag, startPoint x: 110, startPoint y: 43, endPoint x: 173, endPoint y: 42, distance: 62.7
click at [173, 42] on h1 "[PERSON_NAME] Active" at bounding box center [240, 43] width 282 height 11
copy h1 "[PERSON_NAME]"
drag, startPoint x: 125, startPoint y: 47, endPoint x: 118, endPoint y: 41, distance: 9.3
click at [125, 47] on h1 "[PERSON_NAME] Active" at bounding box center [240, 43] width 282 height 11
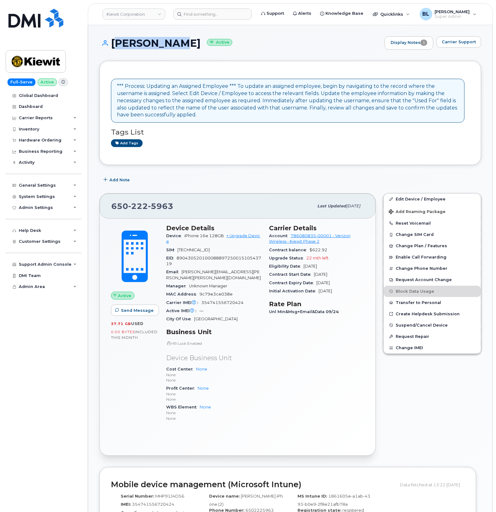
drag, startPoint x: 110, startPoint y: 45, endPoint x: 175, endPoint y: 49, distance: 64.7
click at [175, 49] on div "[PERSON_NAME] Active Display Notes 1 Carrier Support" at bounding box center [290, 42] width 382 height 13
copy h1 "Tom Horton"
drag, startPoint x: 176, startPoint y: 207, endPoint x: 137, endPoint y: 204, distance: 38.3
click at [175, 206] on div "650 222 5963" at bounding box center [212, 205] width 202 height 13
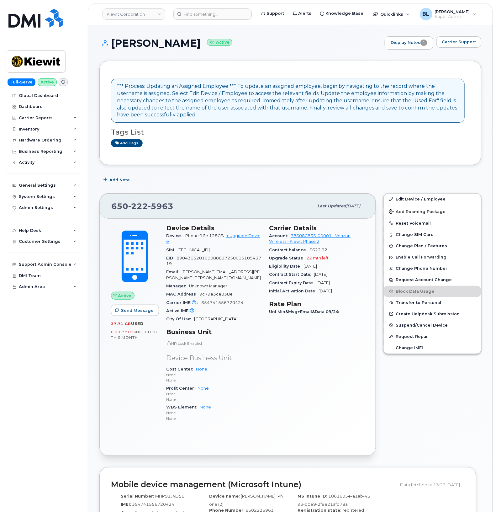
click at [137, 204] on span "222" at bounding box center [138, 205] width 20 height 9
copy span "650 222 5963"
drag, startPoint x: 224, startPoint y: 126, endPoint x: 238, endPoint y: 63, distance: 64.5
click at [224, 126] on div "Tags List Add tags" at bounding box center [290, 135] width 359 height 24
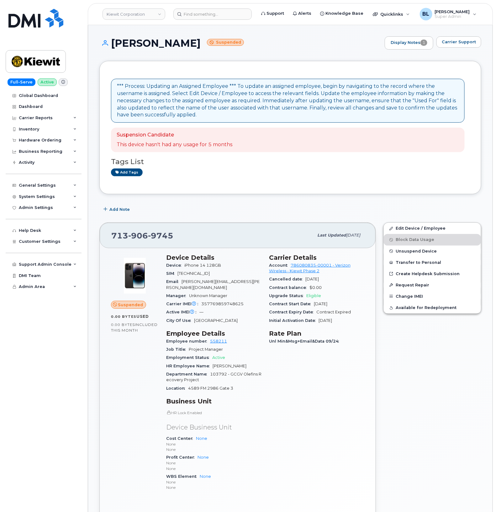
click at [146, 231] on span "906" at bounding box center [138, 235] width 20 height 9
copy span "[PHONE_NUMBER]"
click at [110, 39] on h1 "[PERSON_NAME] Suspended" at bounding box center [240, 43] width 282 height 11
click at [137, 60] on div "[PERSON_NAME] Suspended Display Notes 1 Carrier Support" at bounding box center [290, 48] width 382 height 24
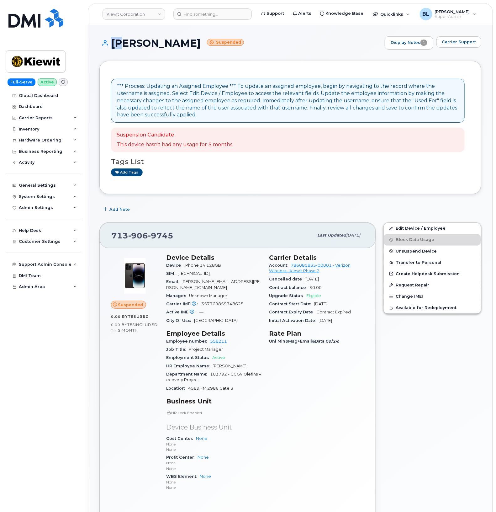
drag, startPoint x: 114, startPoint y: 46, endPoint x: 106, endPoint y: 44, distance: 9.0
click at [106, 44] on h1 "[PERSON_NAME] Suspended" at bounding box center [240, 43] width 282 height 11
click at [106, 44] on icon at bounding box center [103, 43] width 8 height 6
drag, startPoint x: 108, startPoint y: 43, endPoint x: 167, endPoint y: 45, distance: 58.3
click at [167, 45] on h1 "[PERSON_NAME] Suspended" at bounding box center [240, 43] width 282 height 11
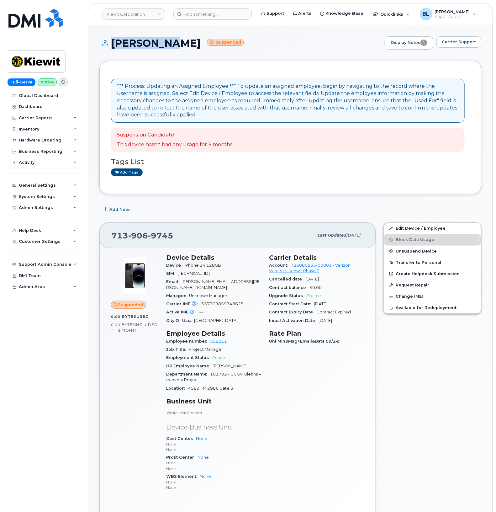
copy h1 "[PERSON_NAME]"
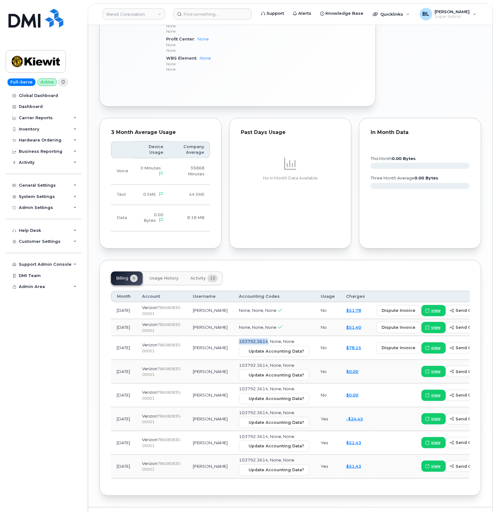
drag, startPoint x: 212, startPoint y: 349, endPoint x: 240, endPoint y: 345, distance: 28.2
click at [240, 345] on td "103792.3614, None, None Update Accounting Data?" at bounding box center [274, 348] width 82 height 24
copy span "103792.3614"
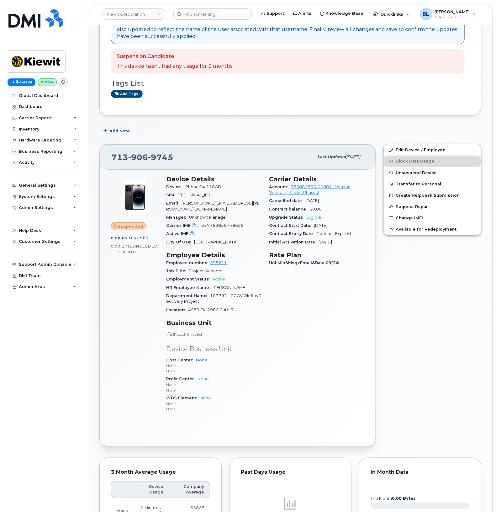
scroll to position [0, 0]
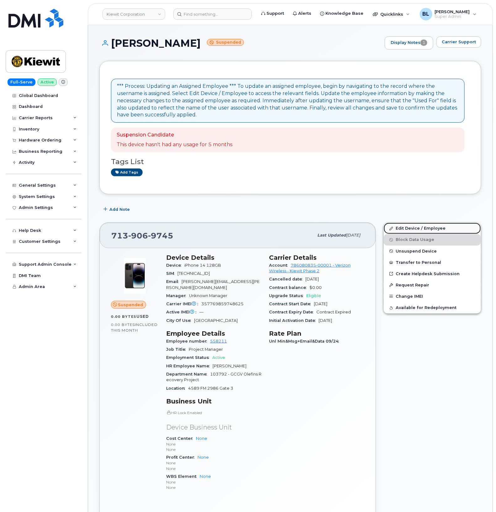
click at [411, 226] on link "Edit Device / Employee" at bounding box center [432, 228] width 97 height 11
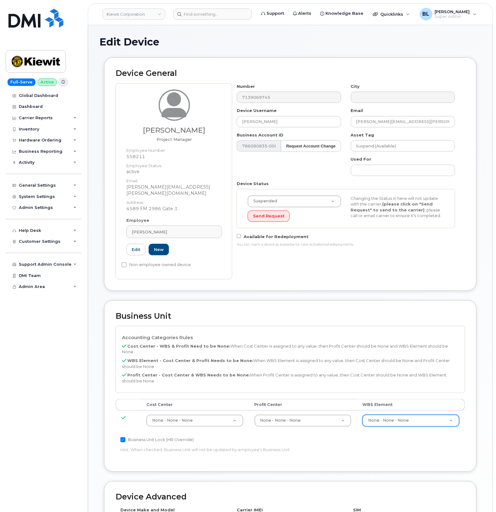
paste input "103792.3614"
type input "103792.3614"
drag, startPoint x: 288, startPoint y: 98, endPoint x: 220, endPoint y: 94, distance: 68.8
drag, startPoint x: 303, startPoint y: 110, endPoint x: 289, endPoint y: 118, distance: 16.5
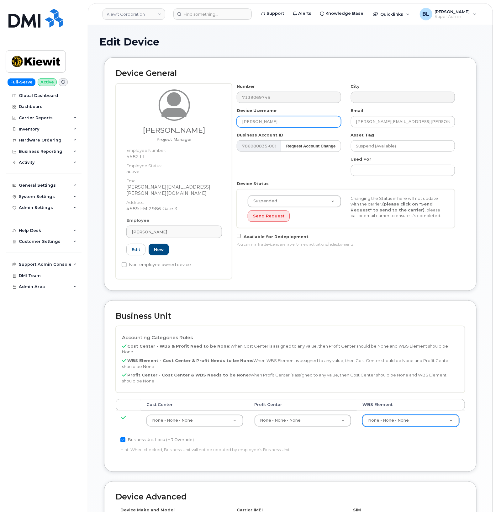
click at [303, 110] on div "Device Username LARRY LEE" at bounding box center [289, 118] width 114 height 20
drag, startPoint x: 252, startPoint y: 117, endPoint x: 244, endPoint y: 123, distance: 10.1
click at [244, 123] on input "LARRY LEE" at bounding box center [289, 121] width 104 height 11
drag, startPoint x: 317, startPoint y: 35, endPoint x: 293, endPoint y: 6, distance: 37.8
click at [317, 35] on div "Edit Device Device General Larry Lee Project Manager Employee Number: 558211 Em…" at bounding box center [290, 336] width 404 height 623
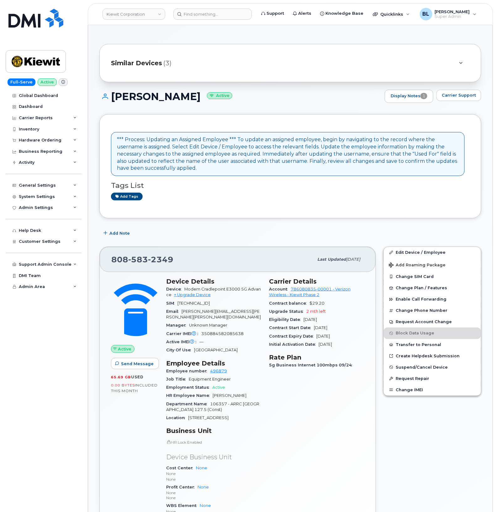
drag, startPoint x: 113, startPoint y: 97, endPoint x: 198, endPoint y: 97, distance: 84.6
click at [198, 97] on h1 "[PERSON_NAME] Active" at bounding box center [240, 96] width 282 height 11
copy h1 "[PERSON_NAME]"
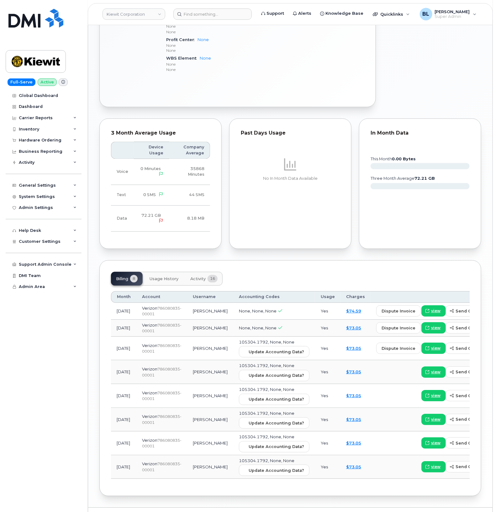
scroll to position [473, 0]
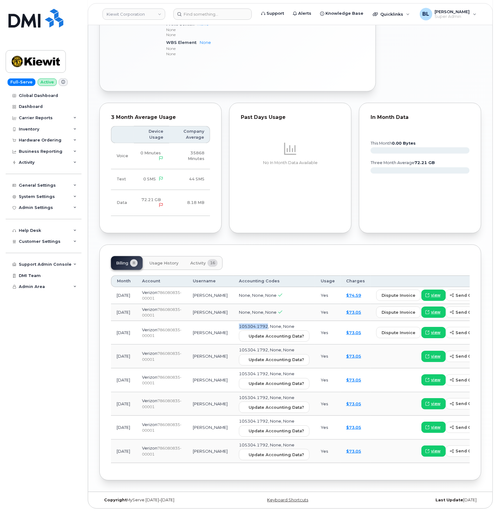
drag, startPoint x: 209, startPoint y: 323, endPoint x: 239, endPoint y: 321, distance: 30.2
click at [239, 321] on td "105304.1792, None, None Update Accounting Data?" at bounding box center [274, 333] width 82 height 24
copy span "105304.1792"
drag, startPoint x: 321, startPoint y: 163, endPoint x: 243, endPoint y: 2, distance: 179.5
click at [321, 163] on div "No In Month Data Available" at bounding box center [290, 153] width 99 height 66
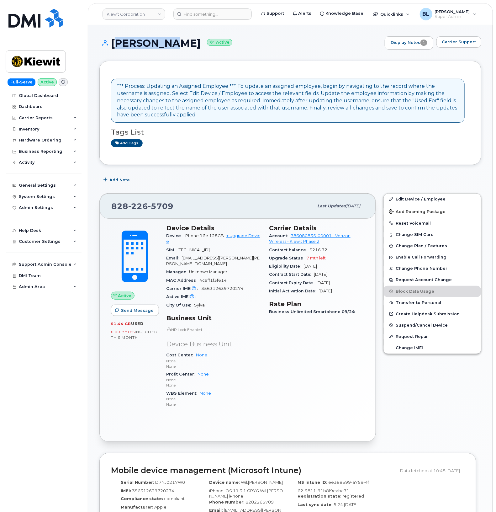
drag, startPoint x: 112, startPoint y: 42, endPoint x: 178, endPoint y: 43, distance: 66.2
click at [178, 43] on h1 "[PERSON_NAME] Active" at bounding box center [240, 43] width 282 height 11
click at [178, 43] on h1 "WILL OWENS Active" at bounding box center [240, 43] width 282 height 11
drag, startPoint x: 180, startPoint y: 43, endPoint x: 116, endPoint y: 43, distance: 64.3
click at [116, 43] on h1 "WILL OWENS Active" at bounding box center [240, 43] width 282 height 11
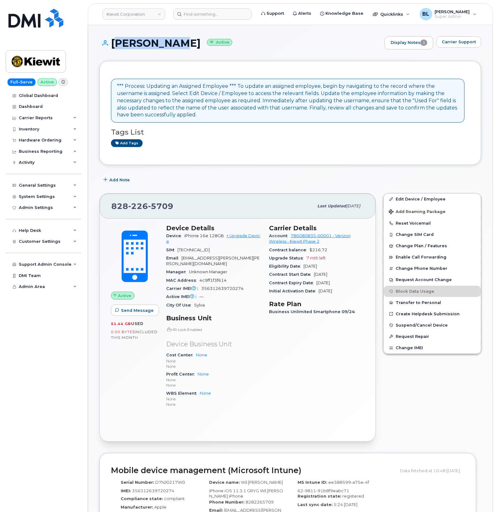
copy h1 "WILL OWENS"
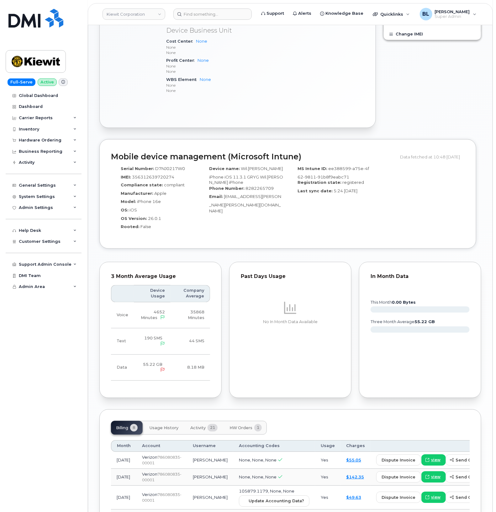
scroll to position [418, 0]
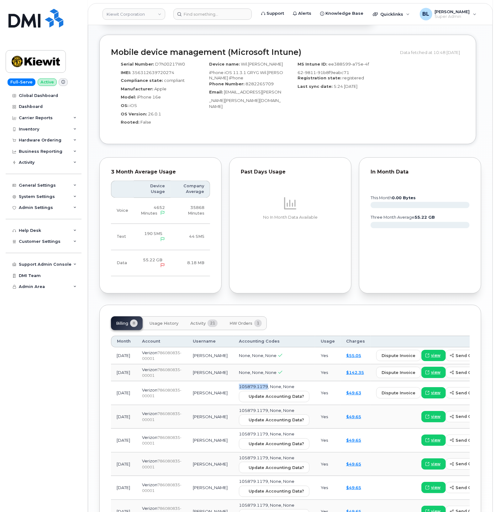
drag, startPoint x: 212, startPoint y: 387, endPoint x: 239, endPoint y: 387, distance: 27.3
click at [239, 387] on span "105879.1179, None, None" at bounding box center [266, 386] width 55 height 5
copy span "105879.1179"
click at [333, 102] on div "MS Intune ID: ee388599-a75e-4f62-9811-91b8f9eabc71 Registration state: register…" at bounding box center [332, 95] width 88 height 74
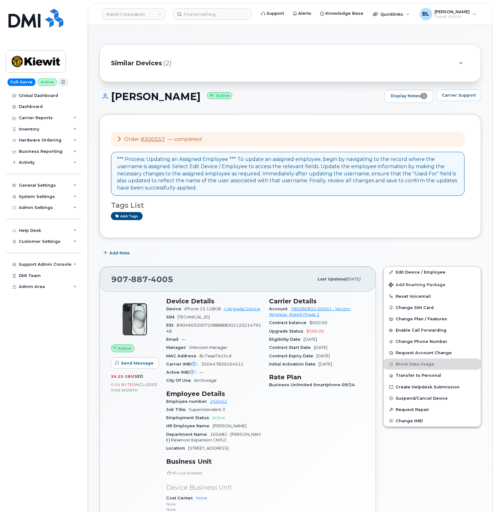
scroll to position [104, 0]
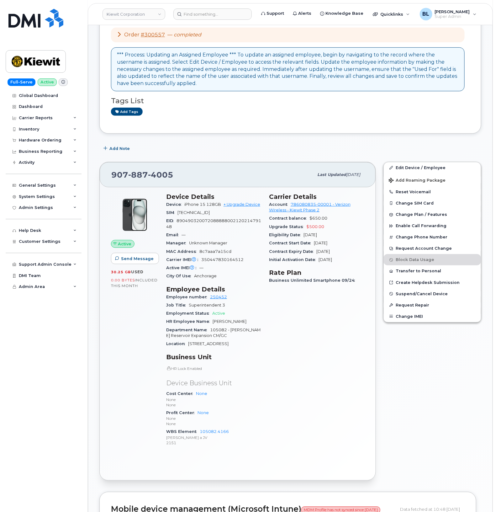
click at [130, 175] on span "887" at bounding box center [138, 174] width 20 height 9
click at [129, 175] on span "887" at bounding box center [138, 174] width 20 height 9
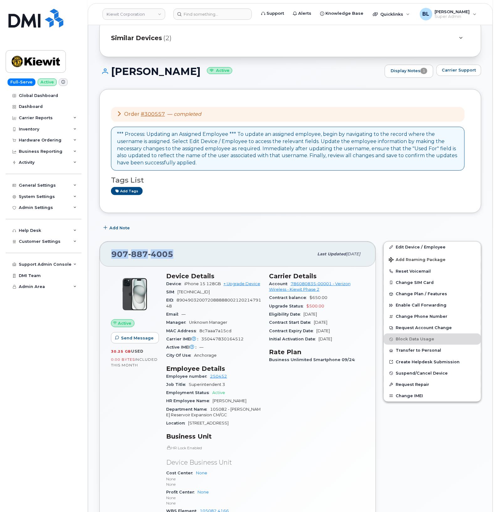
scroll to position [0, 0]
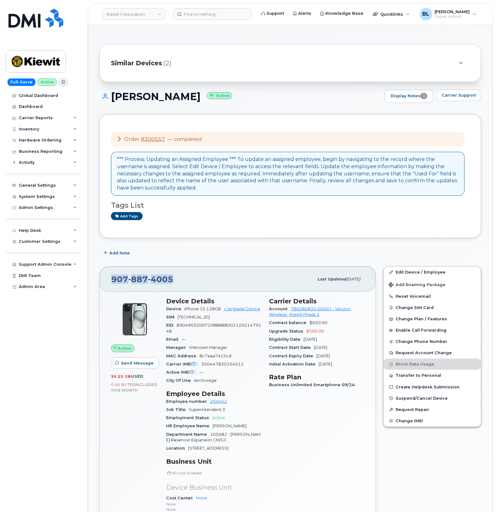
drag, startPoint x: 111, startPoint y: 96, endPoint x: 206, endPoint y: 99, distance: 95.0
click at [206, 99] on h1 "[PERSON_NAME] Active" at bounding box center [240, 96] width 282 height 11
copy h1 "[PERSON_NAME]"
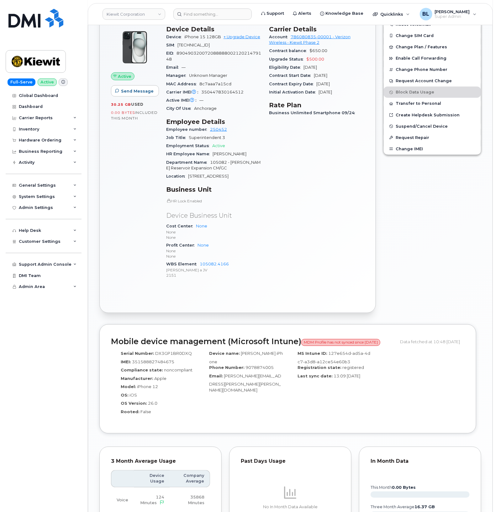
scroll to position [286, 0]
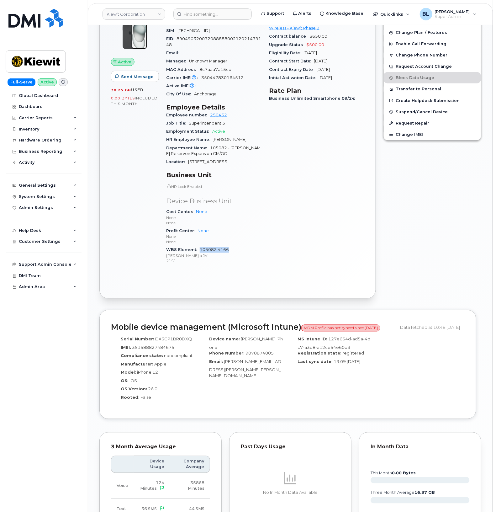
drag, startPoint x: 240, startPoint y: 248, endPoint x: 200, endPoint y: 250, distance: 40.2
click at [200, 250] on div "WBS Element 105082.4166 [PERSON_NAME] a JV 2151" at bounding box center [213, 255] width 95 height 19
copy link "105082.4166"
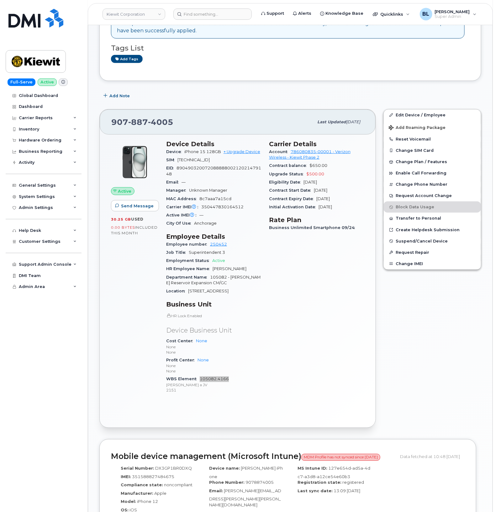
scroll to position [77, 0]
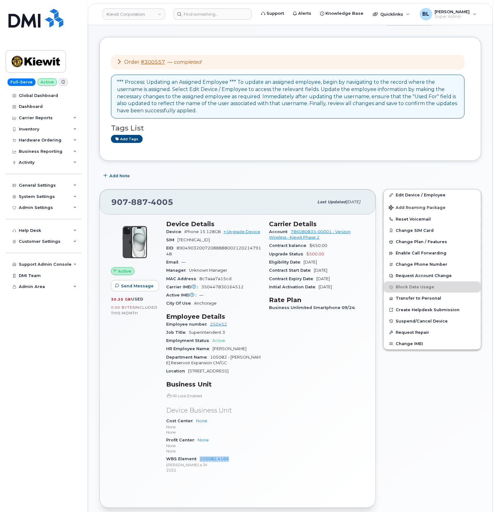
click at [140, 198] on span "887" at bounding box center [138, 201] width 20 height 9
copy span "[PHONE_NUMBER]"
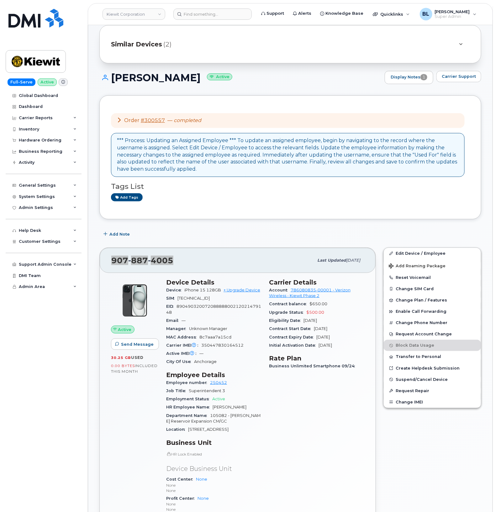
scroll to position [0, 0]
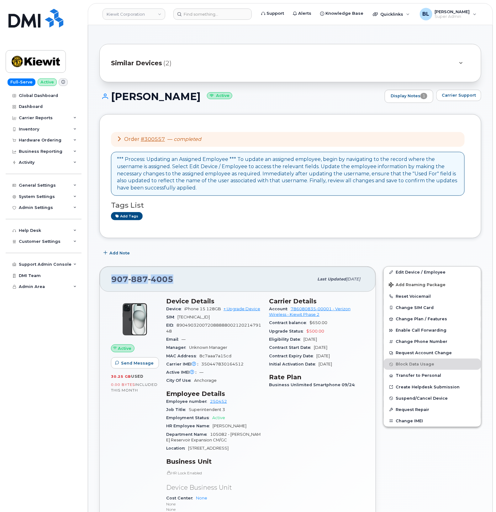
drag, startPoint x: 114, startPoint y: 98, endPoint x: 207, endPoint y: 101, distance: 92.5
click at [207, 101] on h1 "[PERSON_NAME] Active" at bounding box center [240, 96] width 282 height 11
copy h1 "[PERSON_NAME]"
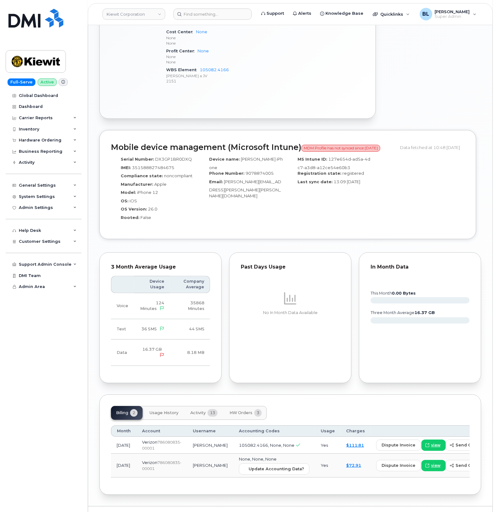
scroll to position [495, 0]
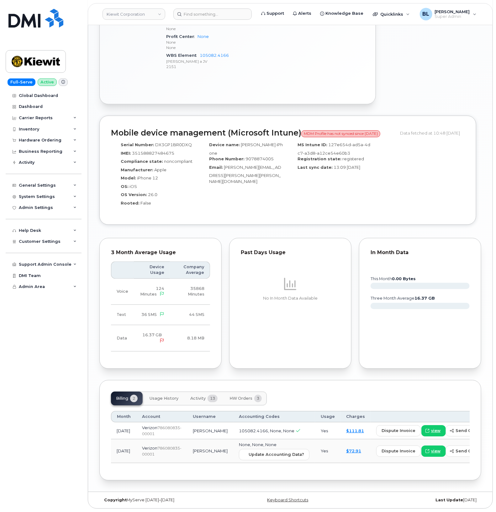
drag, startPoint x: 234, startPoint y: 395, endPoint x: 214, endPoint y: 391, distance: 20.9
click at [234, 395] on button "HW Orders 3" at bounding box center [245, 399] width 42 height 14
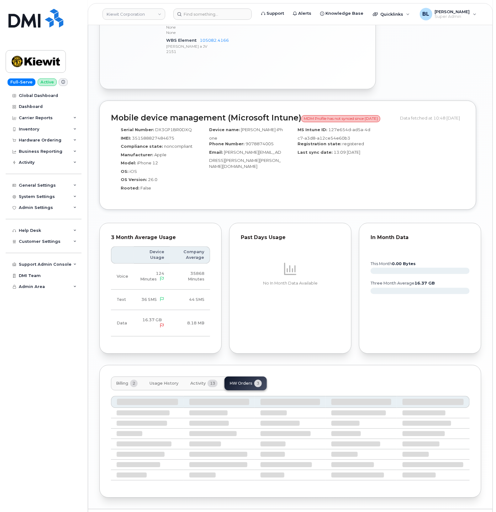
click at [213, 387] on span "13" at bounding box center [213, 384] width 10 height 8
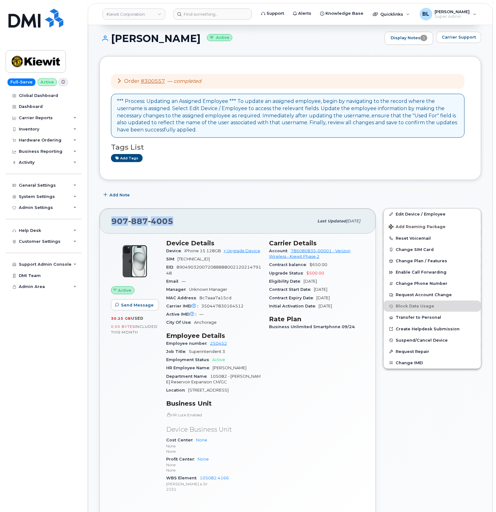
scroll to position [0, 0]
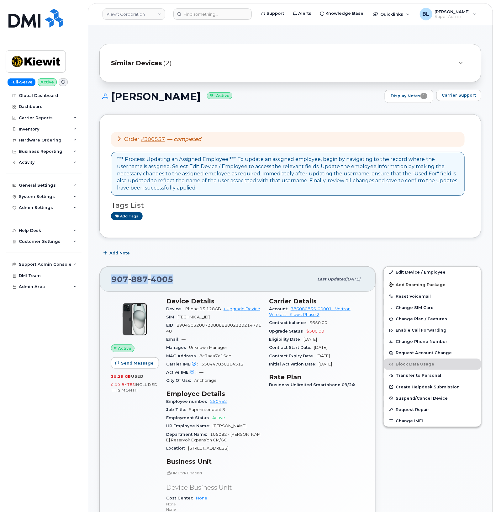
click at [131, 115] on div "Order #300557 — completed *** Process: Updating an Assigned Employee *** To upd…" at bounding box center [290, 176] width 382 height 124
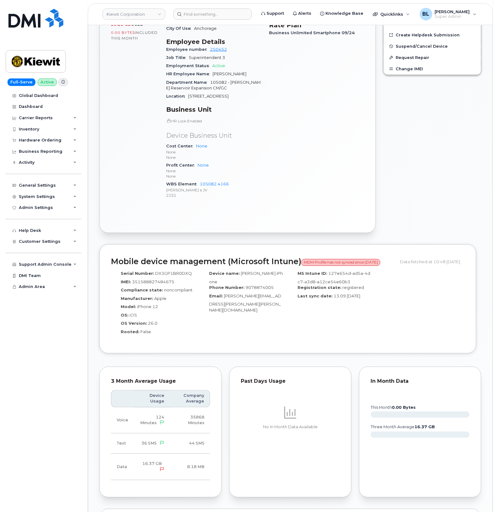
scroll to position [418, 0]
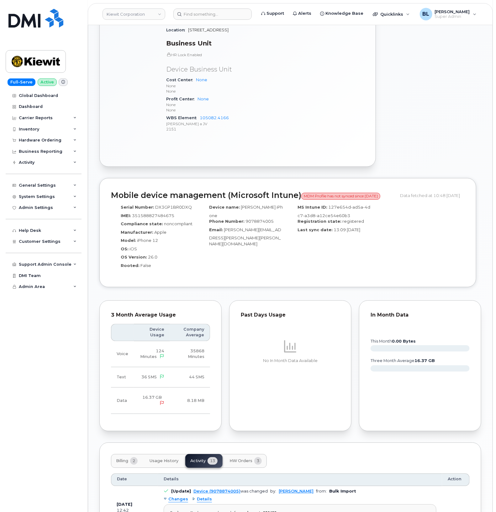
click at [234, 463] on span "HW Orders" at bounding box center [240, 460] width 23 height 5
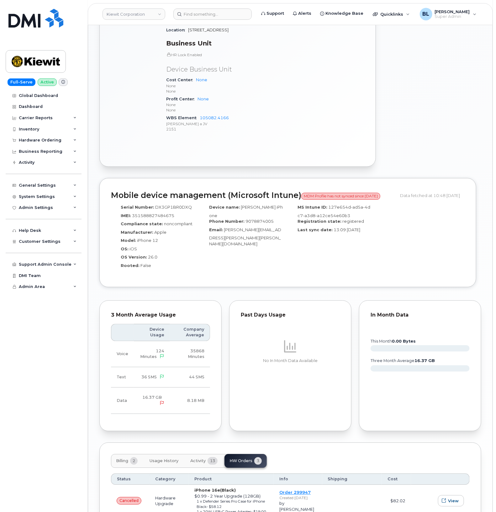
click at [200, 463] on span "Activity" at bounding box center [197, 460] width 15 height 5
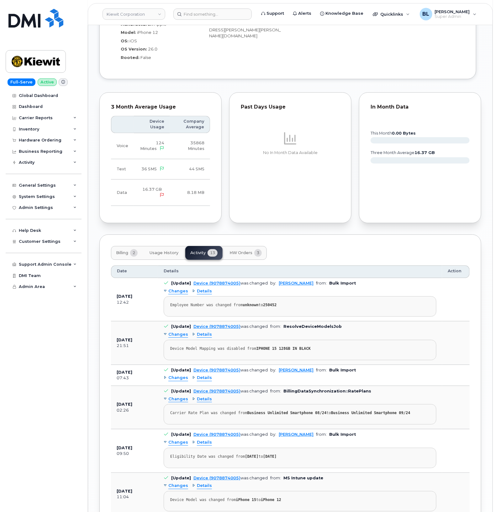
drag, startPoint x: 118, startPoint y: 259, endPoint x: 134, endPoint y: 256, distance: 16.1
click at [118, 255] on span "Billing" at bounding box center [122, 252] width 12 height 5
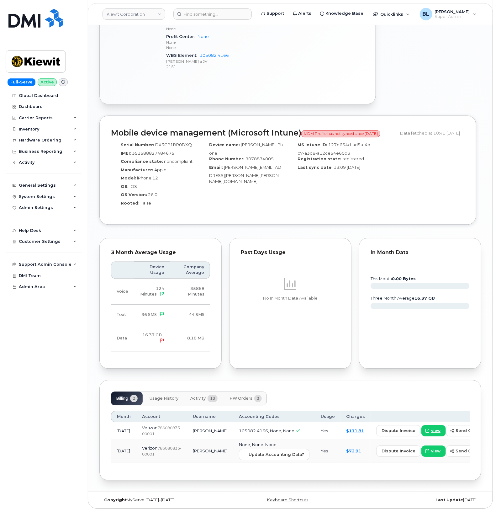
scroll to position [495, 0]
click at [239, 442] on span "None, None, None" at bounding box center [258, 444] width 38 height 5
click at [249, 451] on span "Update Accounting Data?" at bounding box center [276, 454] width 55 height 6
click at [201, 396] on button "Activity 13" at bounding box center [203, 399] width 37 height 14
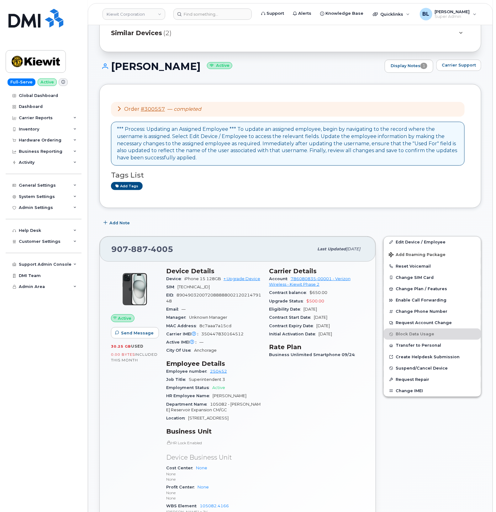
scroll to position [0, 0]
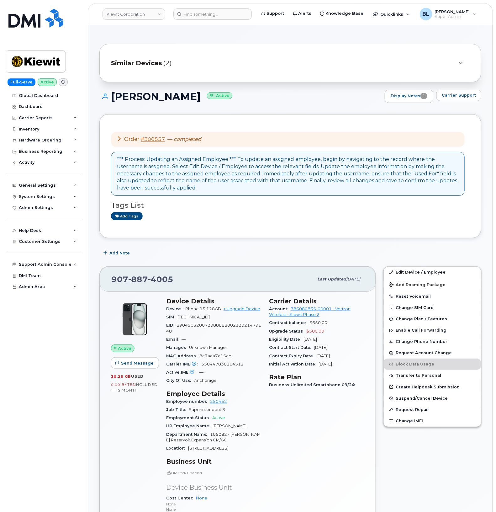
click at [181, 74] on div "Similar Devices (2)" at bounding box center [290, 63] width 382 height 38
click at [157, 68] on div "Similar Devices (2)" at bounding box center [281, 62] width 341 height 15
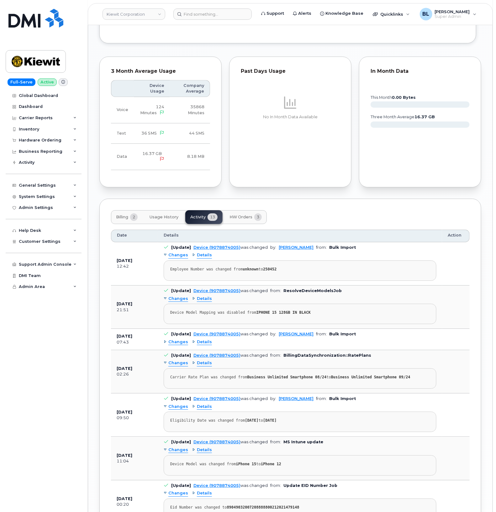
scroll to position [731, 0]
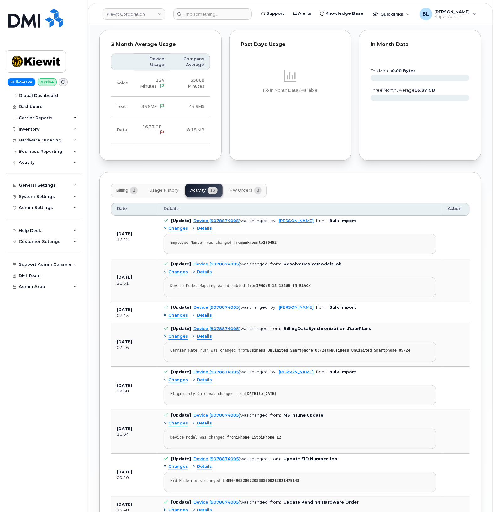
drag, startPoint x: 359, startPoint y: 165, endPoint x: 384, endPoint y: 41, distance: 126.6
click at [364, 162] on div "In Month Data this month 0.00 Bytes three month average 16.37 GB" at bounding box center [420, 95] width 130 height 138
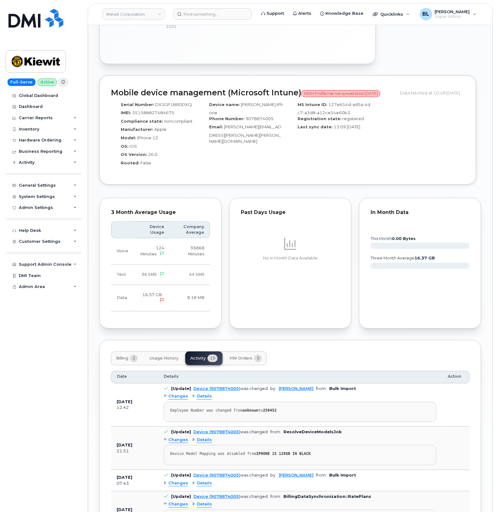
click at [127, 365] on button "Billing 2" at bounding box center [127, 358] width 32 height 14
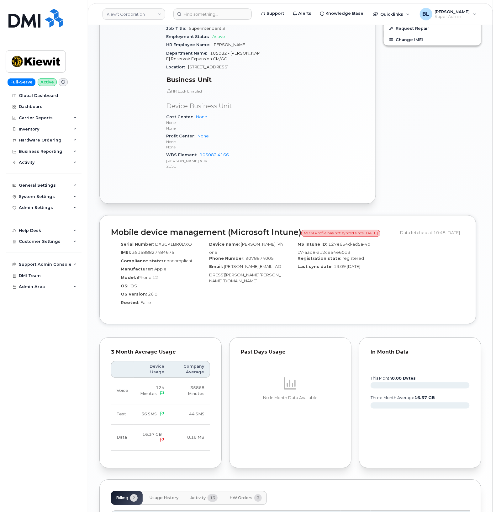
scroll to position [329, 0]
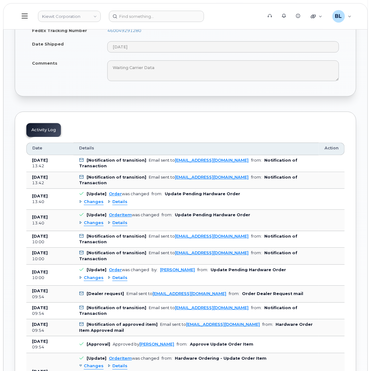
scroll to position [422, 0]
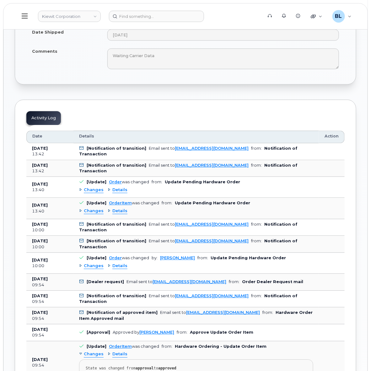
click at [83, 213] on div "Changes" at bounding box center [91, 211] width 24 height 6
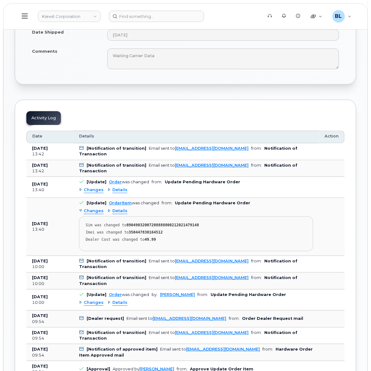
click at [89, 192] on span "Changes" at bounding box center [94, 190] width 20 height 6
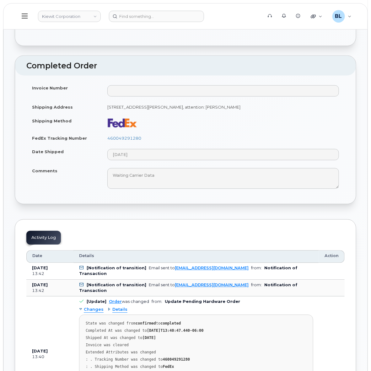
scroll to position [317, 0]
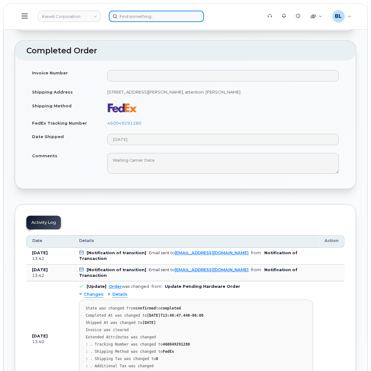
click at [153, 16] on input at bounding box center [156, 16] width 95 height 11
paste input "8089703191"
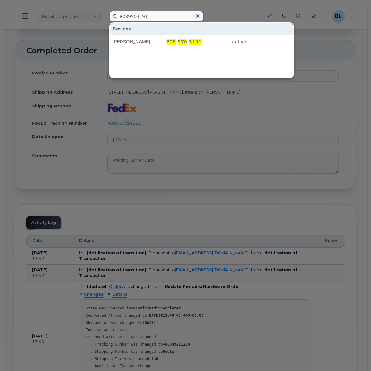
type input "8089703191"
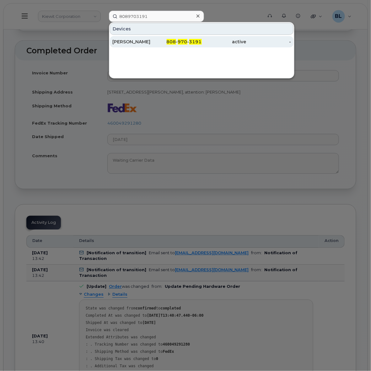
click at [186, 45] on div "808 - 970 - 3191" at bounding box center [179, 42] width 45 height 6
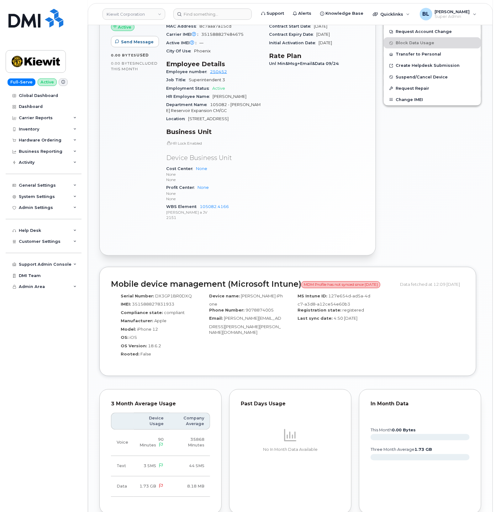
scroll to position [522, 0]
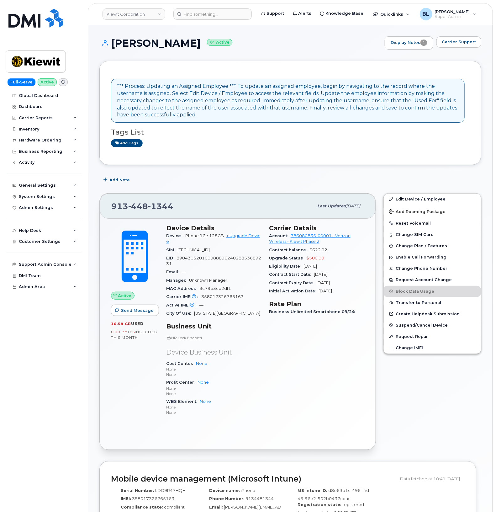
drag, startPoint x: 109, startPoint y: 40, endPoint x: 192, endPoint y: 46, distance: 83.3
click at [192, 46] on h1 "STEVE LARKINS Active" at bounding box center [240, 43] width 282 height 11
copy h1 "STEVE LARKINS"
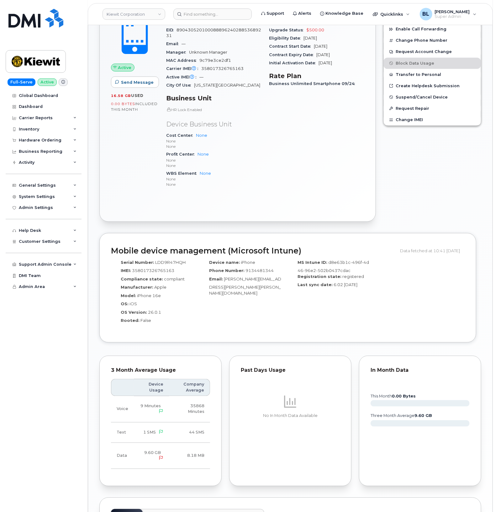
scroll to position [347, 0]
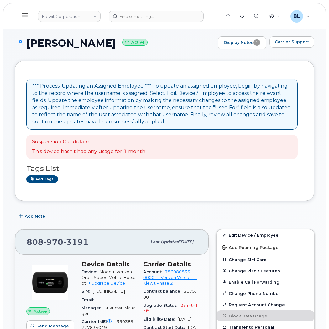
drag, startPoint x: 32, startPoint y: 16, endPoint x: 29, endPoint y: 16, distance: 3.2
click at [32, 16] on button at bounding box center [25, 16] width 20 height 18
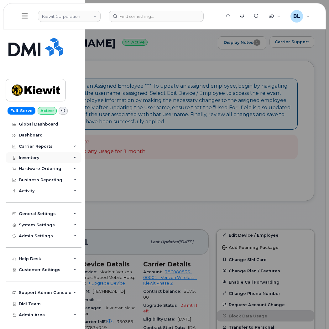
click at [54, 159] on div "Inventory" at bounding box center [44, 157] width 76 height 11
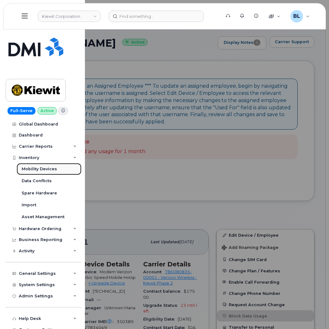
click at [51, 171] on div "Mobility Devices" at bounding box center [39, 169] width 35 height 6
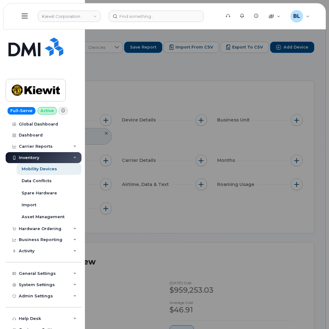
click at [158, 221] on div at bounding box center [164, 164] width 329 height 329
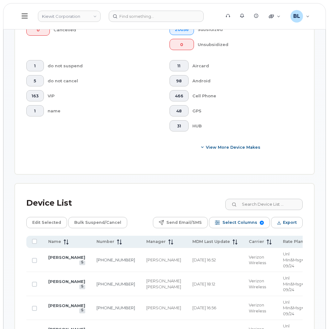
scroll to position [278, 0]
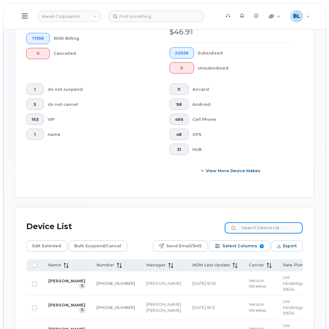
click at [260, 223] on input at bounding box center [264, 228] width 78 height 11
paste input "Dakota Riggs"
type input "Dakota Riggs"
click at [268, 223] on input at bounding box center [264, 228] width 78 height 11
paste input "8165347179"
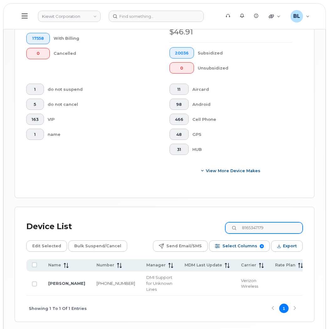
drag, startPoint x: 258, startPoint y: 232, endPoint x: 263, endPoint y: 220, distance: 13.5
click at [258, 232] on div "Device List 8165347179 Edit Selected Bulk Suspend/Cancel Send Email/SMS Select …" at bounding box center [164, 270] width 276 height 103
click at [263, 223] on input "8165347179" at bounding box center [264, 228] width 78 height 11
click at [264, 223] on input "8165347179" at bounding box center [264, 228] width 78 height 11
paste input "84"
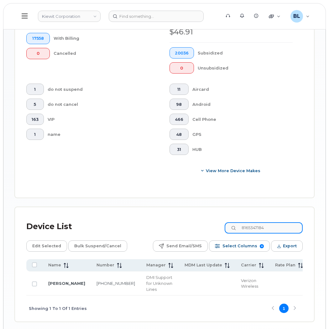
click at [270, 223] on input "8165347184" at bounding box center [264, 228] width 78 height 11
click at [271, 223] on input "8165347184" at bounding box center [264, 228] width 78 height 11
paste input "7"
click at [266, 223] on input "8165347187" at bounding box center [264, 228] width 78 height 11
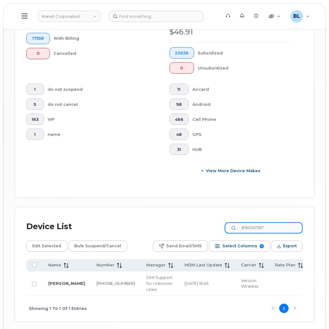
click at [263, 223] on input "8165347187" at bounding box center [264, 228] width 78 height 11
paste input "93"
drag, startPoint x: 268, startPoint y: 224, endPoint x: 269, endPoint y: 221, distance: 3.2
click at [268, 223] on input "8165347193" at bounding box center [264, 228] width 78 height 11
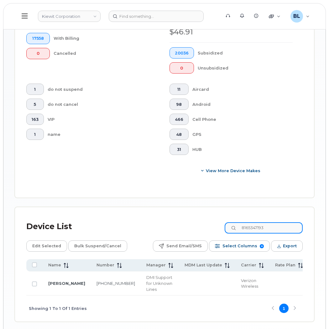
click at [269, 223] on input "8165347193" at bounding box center [264, 228] width 78 height 11
paste input "5"
click at [262, 225] on input "8165347195" at bounding box center [264, 228] width 78 height 11
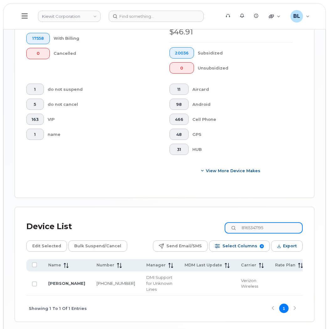
paste input "6"
click at [267, 224] on input "8165347196" at bounding box center [264, 228] width 78 height 11
paste input "7"
click at [257, 224] on input "8165347197" at bounding box center [264, 228] width 78 height 11
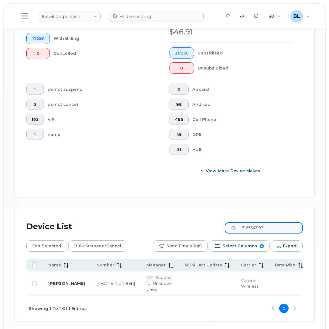
click at [257, 224] on input "8165347197" at bounding box center [264, 228] width 78 height 11
paste input "203"
click at [259, 225] on input "8165347203" at bounding box center [264, 228] width 78 height 11
paste input "7"
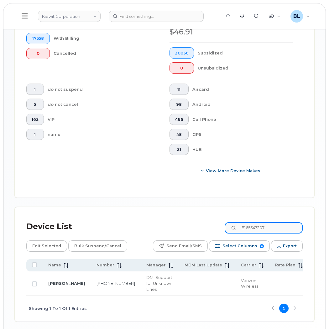
click at [273, 226] on input "8165347207" at bounding box center [264, 228] width 78 height 11
paste input "9"
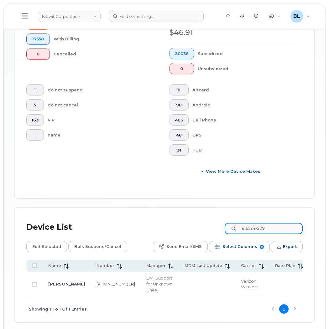
click at [260, 228] on input "8165347209" at bounding box center [264, 228] width 78 height 11
click at [260, 227] on input "8165347209" at bounding box center [264, 228] width 78 height 11
click at [268, 224] on input "8165347209" at bounding box center [264, 228] width 78 height 11
paste input "11"
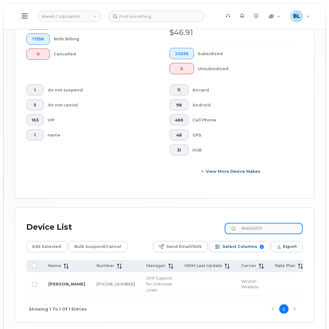
click at [256, 223] on input "8165347211" at bounding box center [264, 228] width 78 height 11
paste input "2"
click at [280, 223] on input "8165347212" at bounding box center [264, 228] width 78 height 11
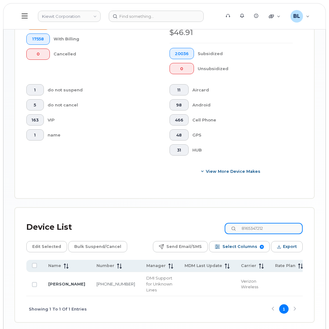
paste input "5"
click at [272, 223] on input "8165347215" at bounding box center [264, 228] width 78 height 11
paste input "7"
click at [274, 224] on input "8165347217" at bounding box center [264, 228] width 78 height 11
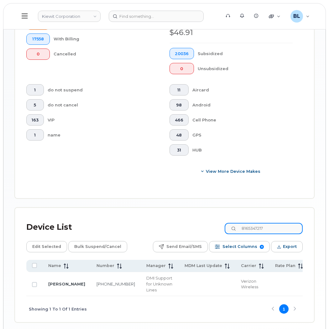
click at [274, 224] on input "8165347217" at bounding box center [264, 228] width 78 height 11
paste input "8"
type input "8165347218"
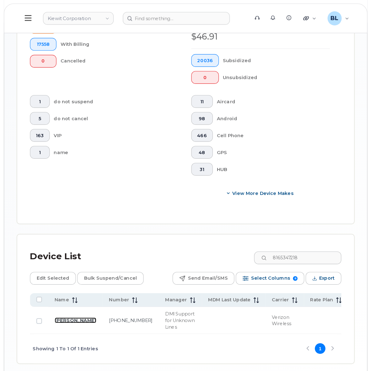
scroll to position [234, 0]
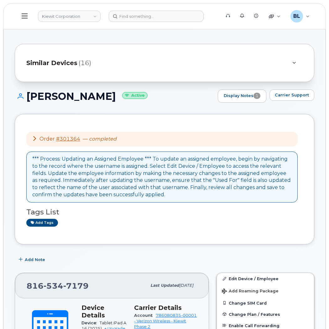
click at [120, 226] on div "Add tags" at bounding box center [161, 223] width 271 height 8
drag, startPoint x: 80, startPoint y: 141, endPoint x: 61, endPoint y: 145, distance: 20.1
click at [61, 145] on div "Order #301364 — completed" at bounding box center [161, 139] width 271 height 15
copy link "301364"
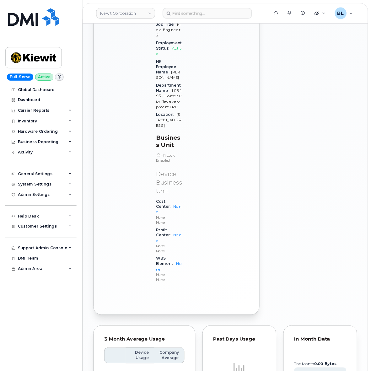
scroll to position [544, 0]
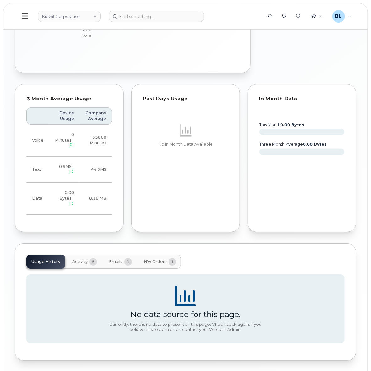
click at [128, 258] on span "1" at bounding box center [128, 262] width 8 height 8
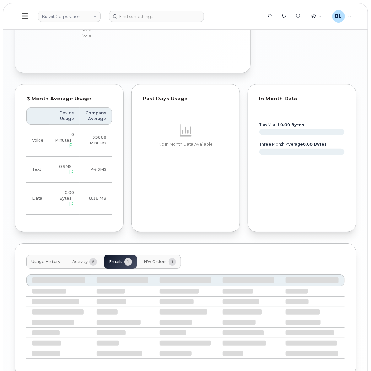
scroll to position [497, 0]
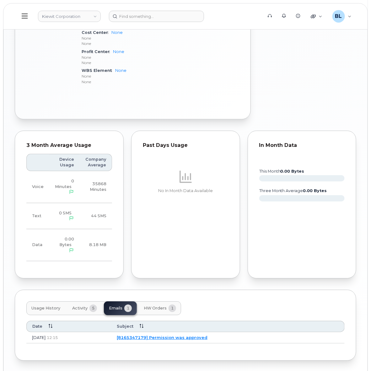
click at [157, 301] on button "HW Orders 1" at bounding box center [160, 308] width 42 height 14
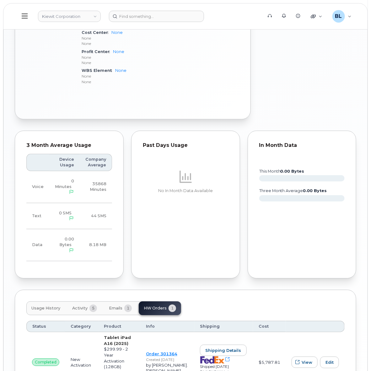
click at [78, 305] on span "Activity" at bounding box center [79, 307] width 15 height 5
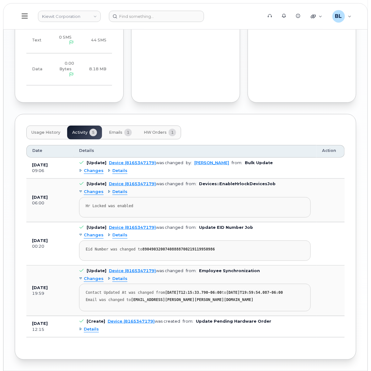
scroll to position [673, 0]
click at [88, 167] on span "Changes" at bounding box center [94, 170] width 20 height 6
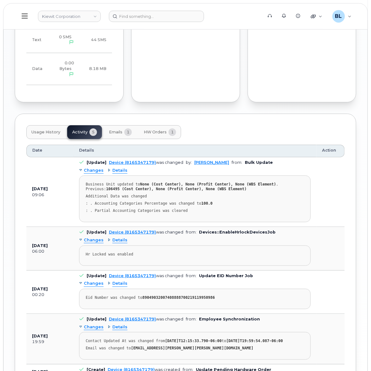
scroll to position [723, 0]
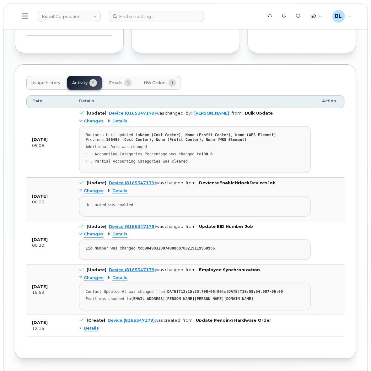
click at [89, 325] on span "Details" at bounding box center [91, 328] width 15 height 6
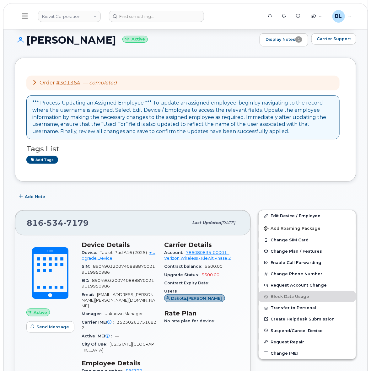
scroll to position [0, 0]
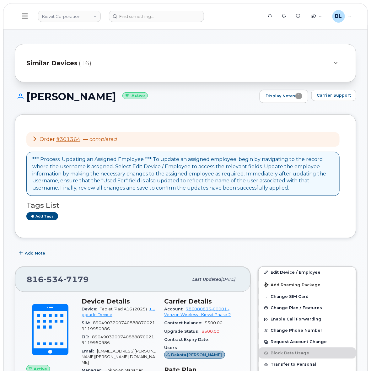
click at [59, 287] on div "816 534 7179 Last updated Oct 06, 2025" at bounding box center [132, 278] width 235 height 25
click at [60, 277] on span "534" at bounding box center [54, 278] width 20 height 9
copy span "816 534 7179"
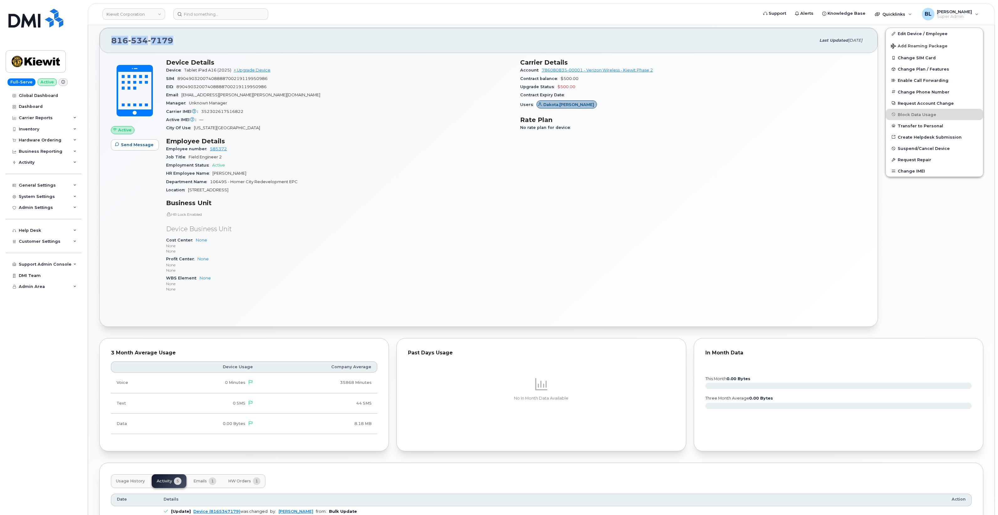
scroll to position [57, 0]
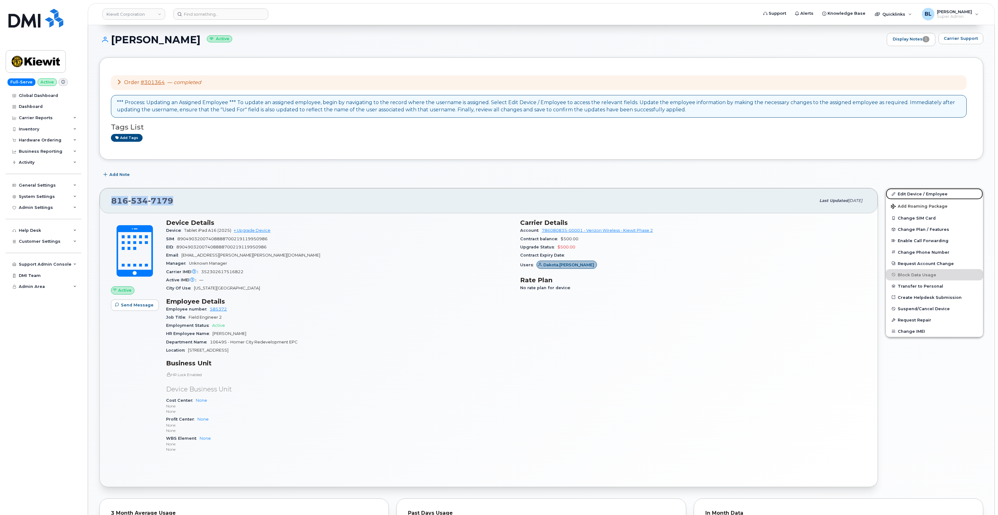
drag, startPoint x: 929, startPoint y: 195, endPoint x: 599, endPoint y: 140, distance: 334.7
click at [329, 195] on link "Edit Device / Employee" at bounding box center [934, 193] width 97 height 11
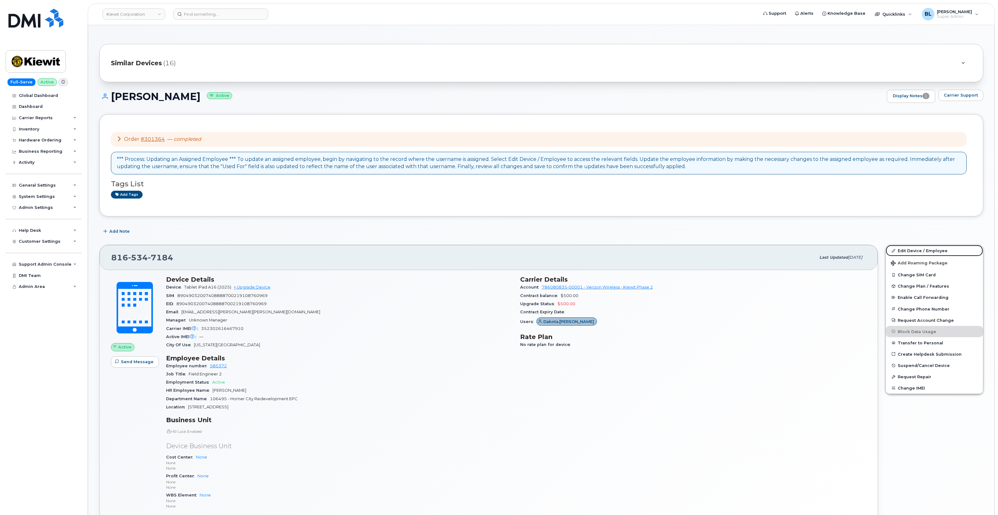
drag, startPoint x: 902, startPoint y: 248, endPoint x: 439, endPoint y: 118, distance: 480.9
click at [329, 248] on link "Edit Device / Employee" at bounding box center [934, 250] width 97 height 11
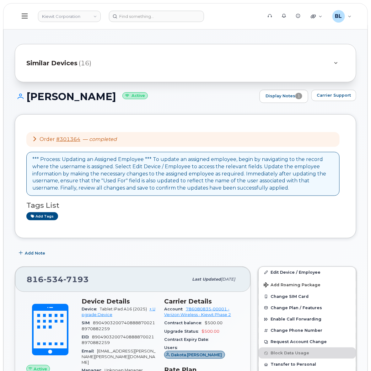
click at [329, 97] on span "Carrier Support" at bounding box center [333, 95] width 34 height 6
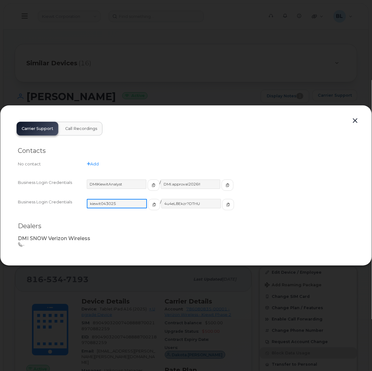
drag, startPoint x: 124, startPoint y: 202, endPoint x: 90, endPoint y: 204, distance: 34.0
click at [90, 204] on input "kiewit043025" at bounding box center [117, 203] width 60 height 9
drag, startPoint x: 196, startPoint y: 201, endPoint x: 156, endPoint y: 205, distance: 40.3
click at [161, 205] on input "4u4eL8Ekzr?DTHU" at bounding box center [191, 203] width 60 height 9
click at [129, 57] on div at bounding box center [186, 185] width 372 height 371
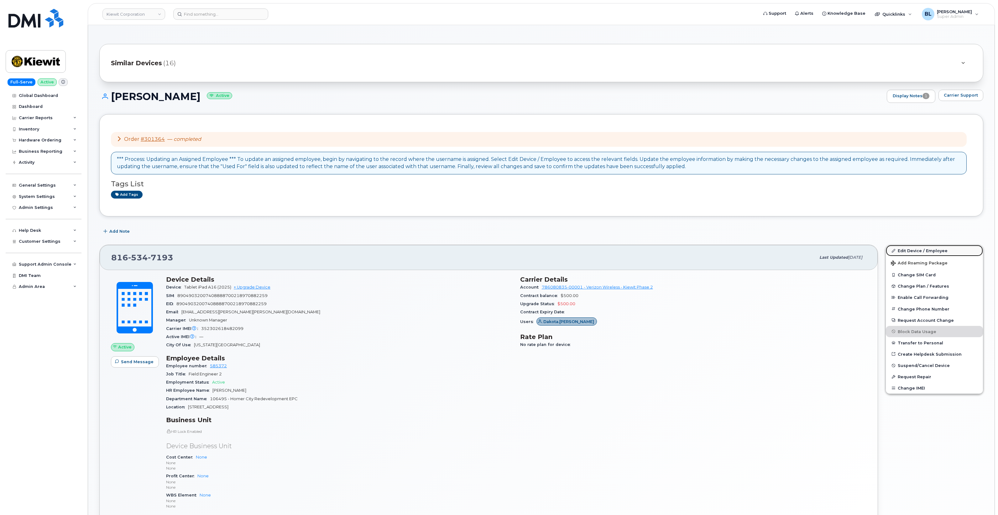
click at [329, 250] on link "Edit Device / Employee" at bounding box center [934, 250] width 97 height 11
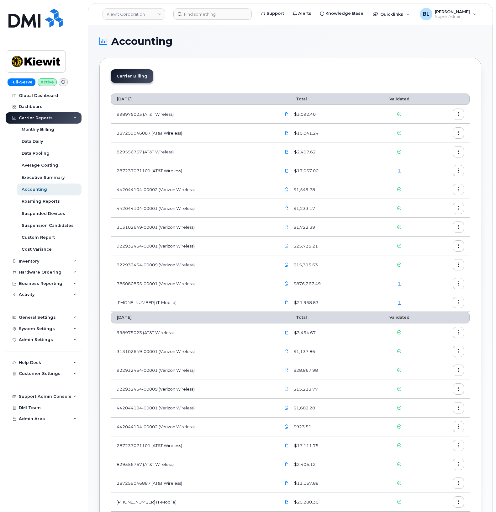
scroll to position [93, 0]
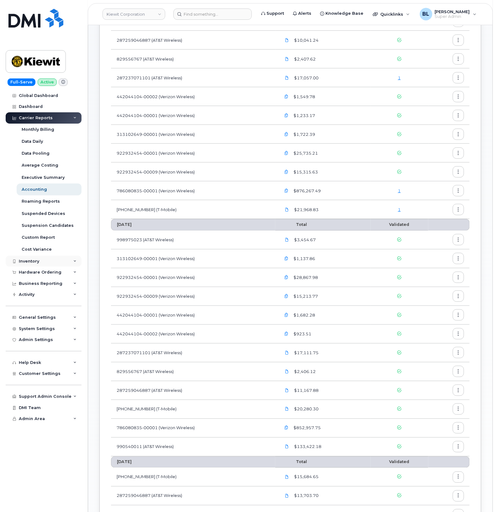
click at [49, 263] on div "Inventory" at bounding box center [44, 260] width 76 height 11
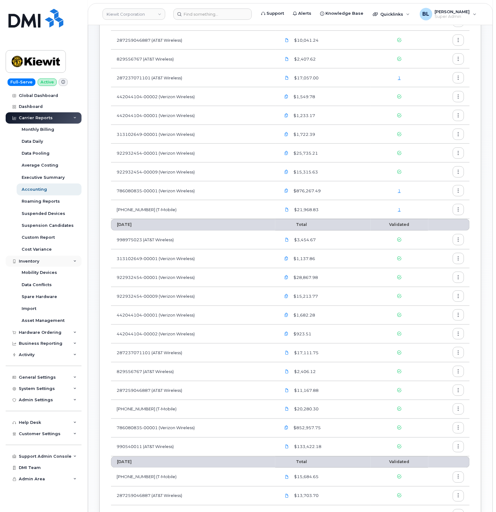
click at [49, 263] on div "Inventory" at bounding box center [44, 260] width 76 height 11
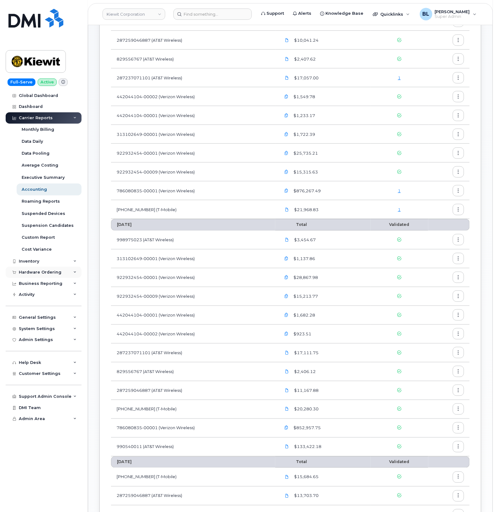
click at [50, 274] on div "Hardware Ordering" at bounding box center [40, 272] width 43 height 5
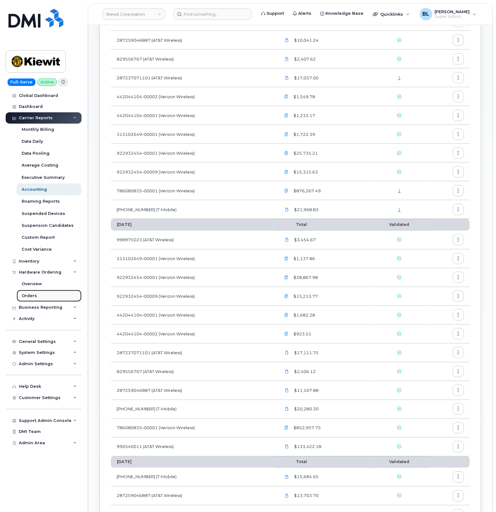
click at [38, 298] on link "Orders" at bounding box center [49, 296] width 65 height 12
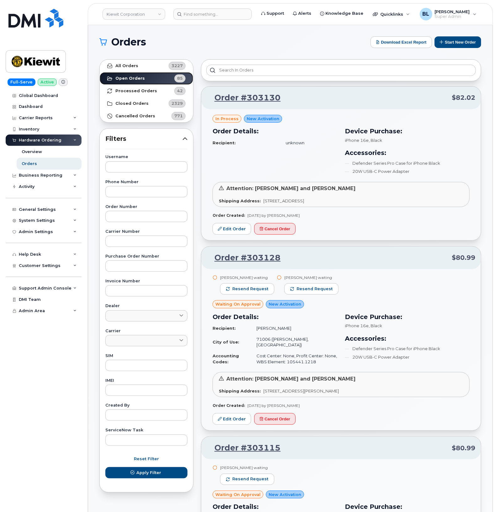
click at [135, 81] on link "Open Orders 85" at bounding box center [146, 78] width 93 height 13
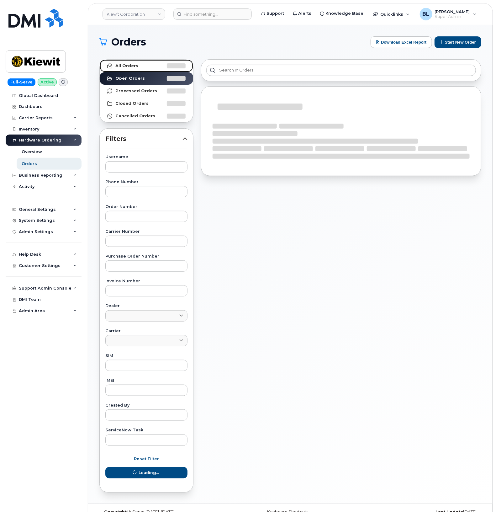
click at [145, 69] on link "All Orders" at bounding box center [146, 66] width 93 height 13
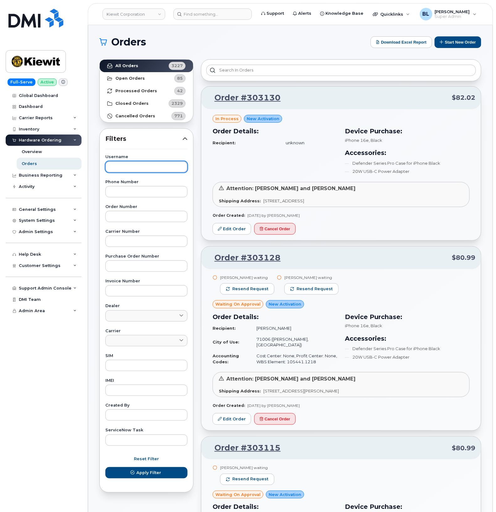
click at [127, 168] on input "text" at bounding box center [146, 166] width 82 height 11
type input "D"
type input "[PERSON_NAME]"
click at [105, 467] on button "Apply Filter" at bounding box center [146, 472] width 82 height 11
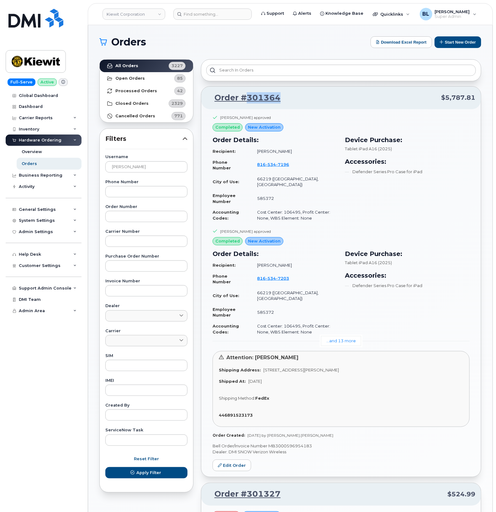
drag, startPoint x: 288, startPoint y: 100, endPoint x: 245, endPoint y: 104, distance: 43.2
click at [245, 104] on div "Order #301364 $5,787.81" at bounding box center [341, 98] width 280 height 23
copy link "301364"
click at [352, 336] on link "...and 13 more" at bounding box center [341, 341] width 40 height 10
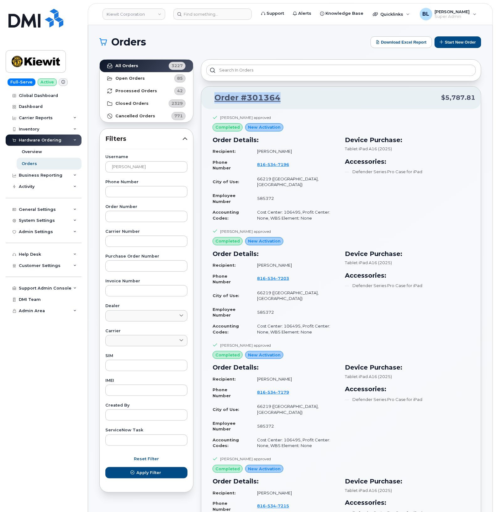
drag, startPoint x: 290, startPoint y: 95, endPoint x: 213, endPoint y: 96, distance: 76.8
click at [213, 96] on p "Order #301364 $5,787.81" at bounding box center [341, 97] width 268 height 11
copy link "Order #301364"
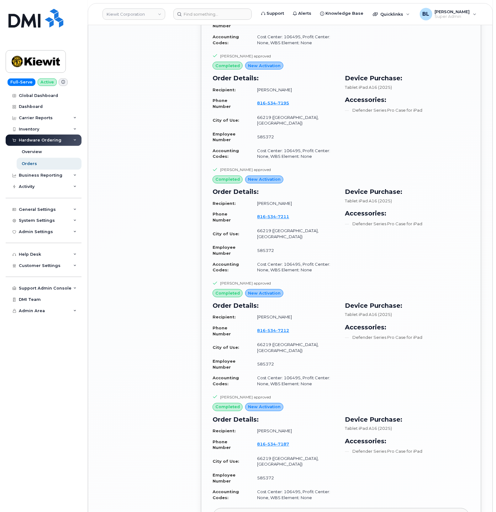
scroll to position [1463, 0]
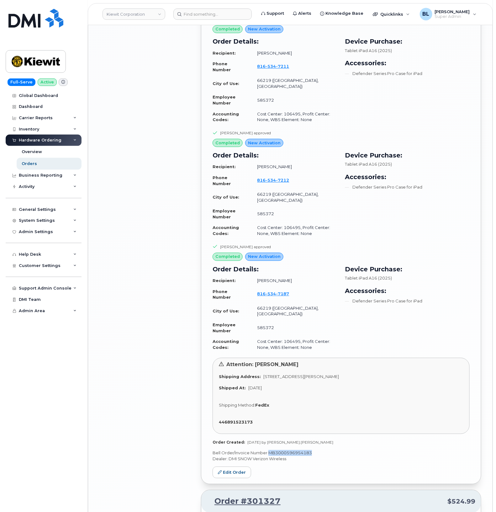
drag, startPoint x: 269, startPoint y: 285, endPoint x: 313, endPoint y: 284, distance: 43.9
click at [313, 450] on p "Bell Order/Invoice Number MB3000596954183" at bounding box center [341, 453] width 257 height 6
copy p "MB3000596954183"
drag, startPoint x: 282, startPoint y: 71, endPoint x: 299, endPoint y: 68, distance: 16.6
click at [299, 222] on td "Cost Center: 106495, Profit Center: None, WBS Element: None" at bounding box center [294, 230] width 86 height 17
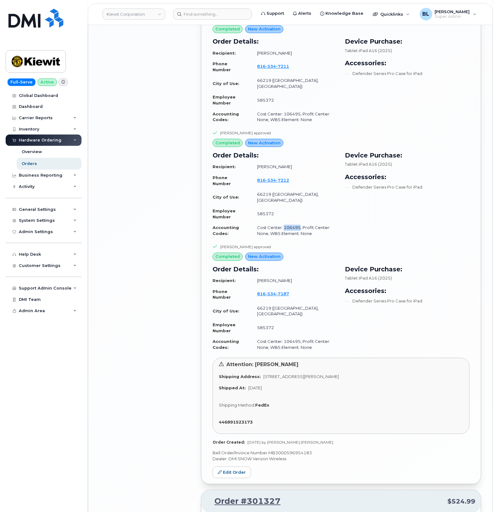
copy td "106495"
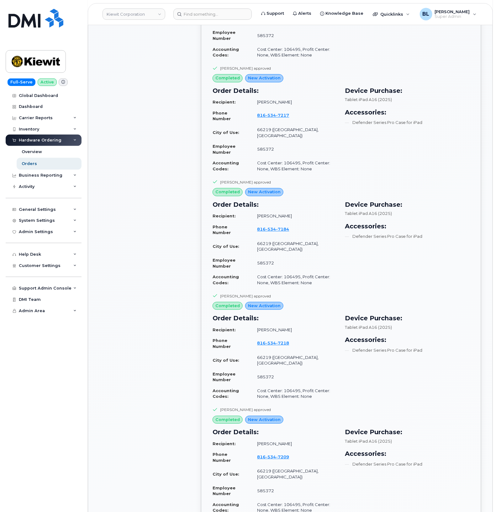
scroll to position [313, 0]
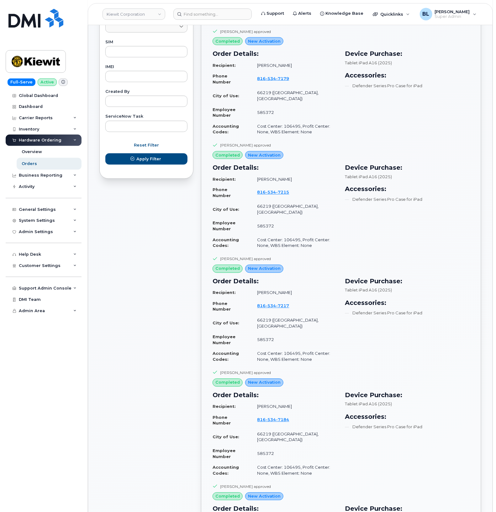
drag, startPoint x: 138, startPoint y: 243, endPoint x: 109, endPoint y: 240, distance: 29.0
click at [46, 263] on div "Customer Settings" at bounding box center [44, 265] width 76 height 11
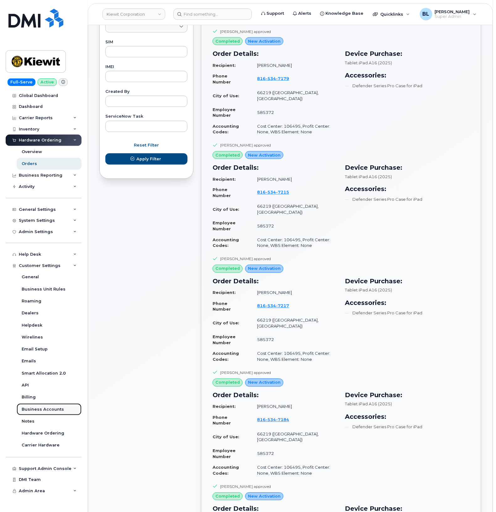
click at [49, 412] on div "Business Accounts" at bounding box center [43, 409] width 42 height 6
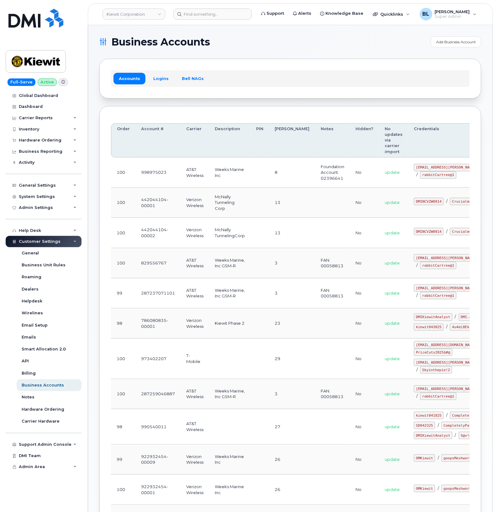
click at [315, 232] on td at bounding box center [332, 233] width 35 height 30
drag, startPoint x: 388, startPoint y: 197, endPoint x: 413, endPoint y: 198, distance: 24.5
click at [414, 198] on code "DMINCVZW0814" at bounding box center [429, 201] width 30 height 8
copy code "DMINCVZW0814"
click at [450, 205] on code "Crucialmuzzy!9" at bounding box center [467, 201] width 34 height 8
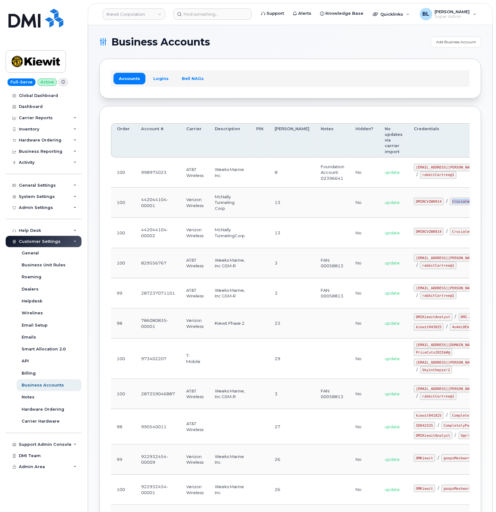
drag, startPoint x: 400, startPoint y: 208, endPoint x: 417, endPoint y: 208, distance: 16.9
click at [450, 205] on code "Crucialmuzzy!9" at bounding box center [467, 201] width 34 height 8
copy code "Crucialmuzzy!9"
click at [266, 132] on th "PIN" at bounding box center [259, 140] width 18 height 34
click at [301, 123] on div "Order Account # Carrier Description PIN Bill Day Notes Hidden? No updates via c…" at bounding box center [290, 329] width 359 height 423
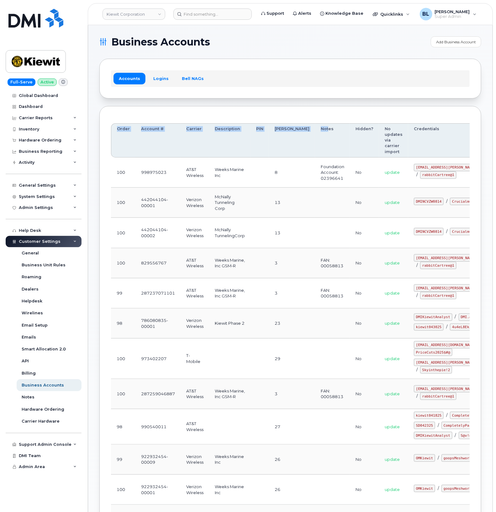
drag, startPoint x: 301, startPoint y: 112, endPoint x: 300, endPoint y: 109, distance: 3.2
click at [301, 107] on div "Order Account # Carrier Description PIN Bill Day Notes Hidden? No updates via c…" at bounding box center [290, 329] width 382 height 446
drag, startPoint x: 319, startPoint y: 94, endPoint x: 318, endPoint y: 69, distance: 24.8
click at [319, 94] on div "Accounts Logins Bell NAGs" at bounding box center [290, 78] width 382 height 39
click at [55, 143] on div "Hardware Ordering" at bounding box center [40, 140] width 43 height 5
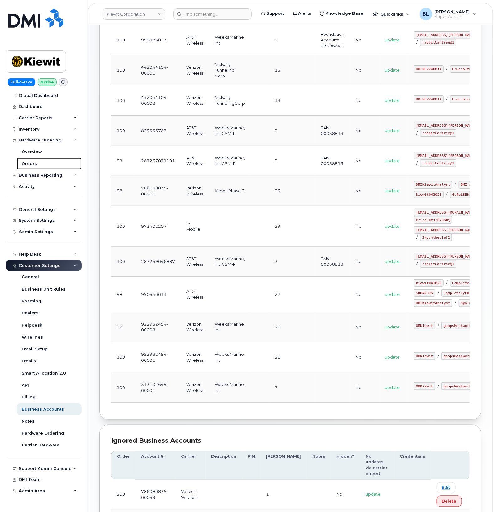
scroll to position [209, 0]
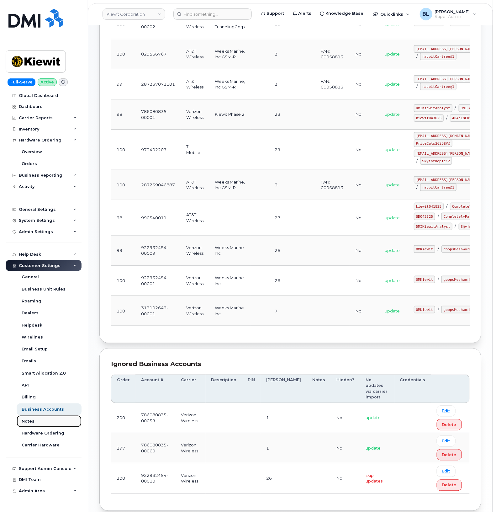
click at [34, 423] on link "Notes" at bounding box center [49, 421] width 65 height 12
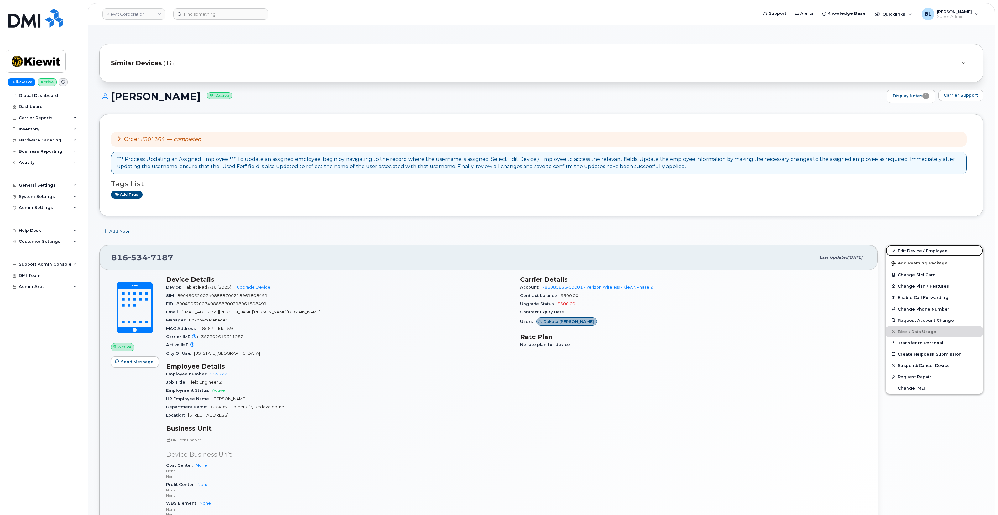
drag, startPoint x: 922, startPoint y: 246, endPoint x: 845, endPoint y: 233, distance: 78.3
click at [922, 246] on link "Edit Device / Employee" at bounding box center [934, 250] width 97 height 11
click at [906, 250] on link "Edit Device / Employee" at bounding box center [934, 250] width 97 height 11
drag, startPoint x: 926, startPoint y: 248, endPoint x: 824, endPoint y: 191, distance: 116.8
click at [926, 248] on link "Edit Device / Employee" at bounding box center [934, 250] width 97 height 11
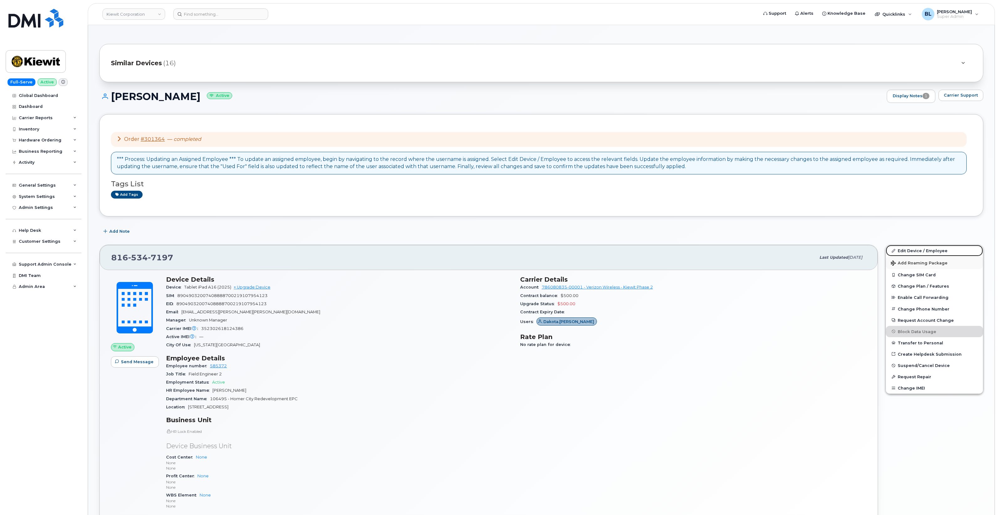
drag, startPoint x: 924, startPoint y: 248, endPoint x: 910, endPoint y: 261, distance: 19.3
click at [924, 248] on link "Edit Device / Employee" at bounding box center [934, 250] width 97 height 11
click at [920, 253] on link "Edit Device / Employee" at bounding box center [934, 250] width 97 height 11
click at [930, 246] on link "Edit Device / Employee" at bounding box center [934, 250] width 97 height 11
click at [950, 255] on link "Edit Device / Employee" at bounding box center [934, 250] width 97 height 11
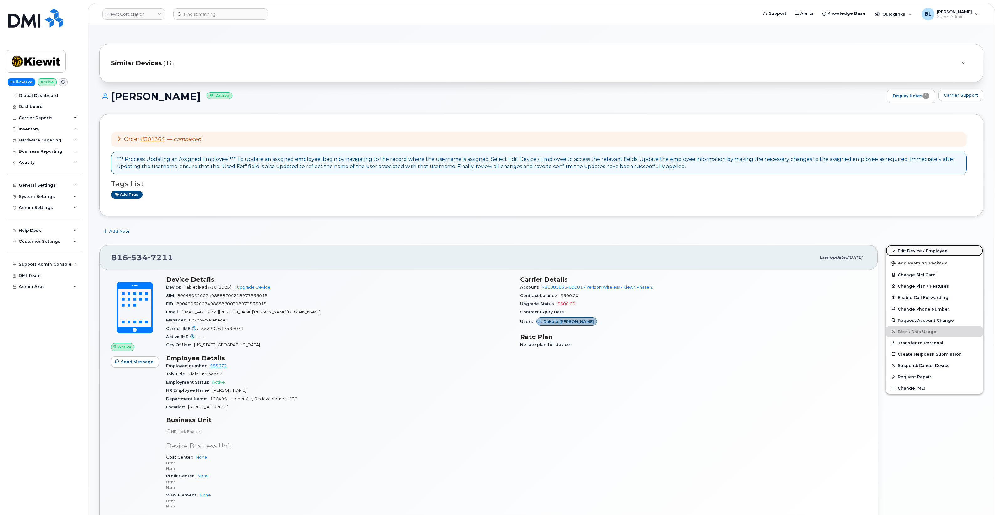
click at [902, 255] on link "Edit Device / Employee" at bounding box center [934, 250] width 97 height 11
click at [911, 254] on link "Edit Device / Employee" at bounding box center [934, 250] width 97 height 11
drag, startPoint x: 922, startPoint y: 251, endPoint x: 860, endPoint y: 162, distance: 109.0
click at [922, 251] on link "Edit Device / Employee" at bounding box center [934, 250] width 97 height 11
click at [940, 251] on link "Edit Device / Employee" at bounding box center [934, 250] width 97 height 11
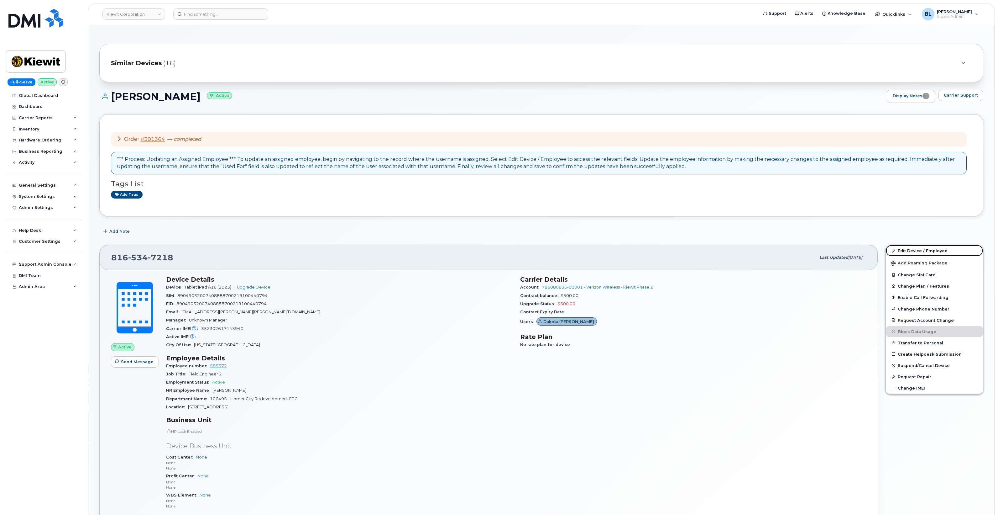
click at [931, 248] on link "Edit Device / Employee" at bounding box center [934, 250] width 97 height 11
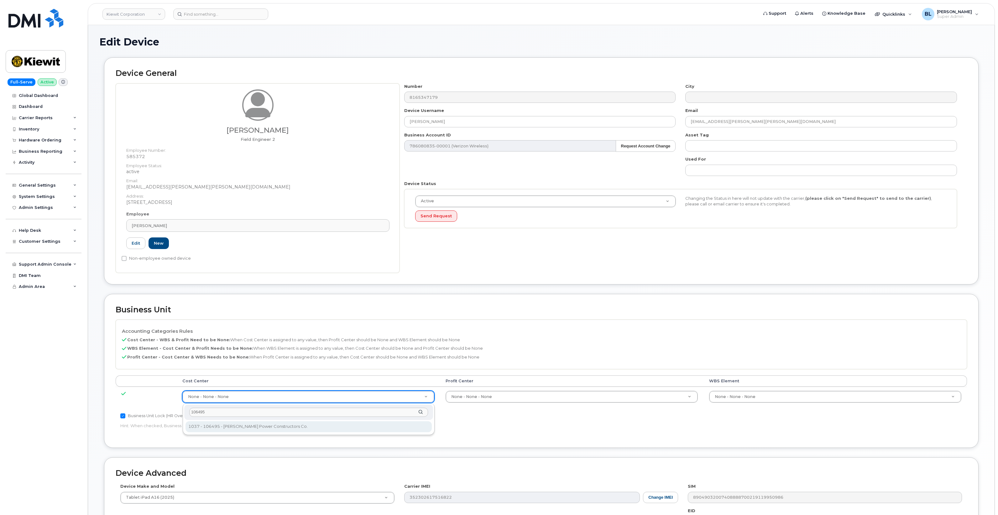
type input "106495"
type input "35778984"
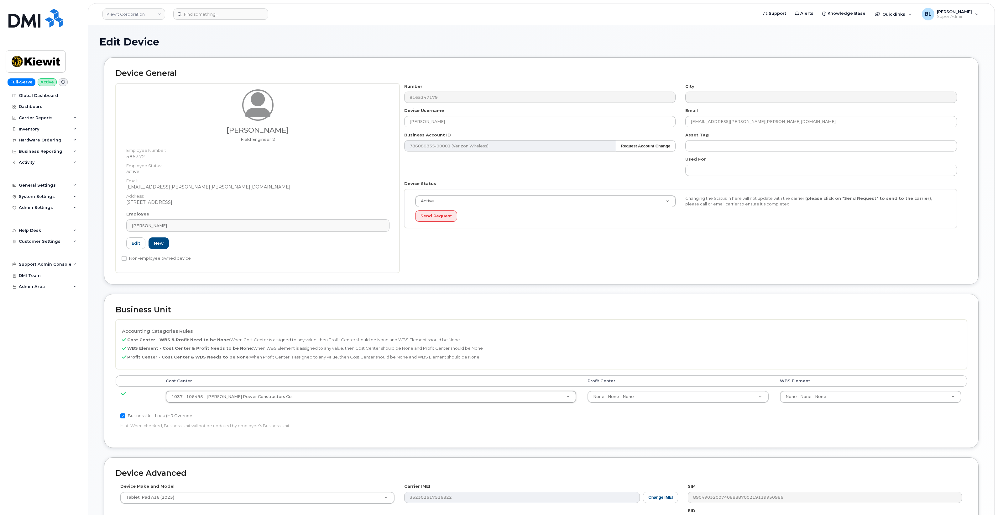
drag, startPoint x: 471, startPoint y: 399, endPoint x: 513, endPoint y: 403, distance: 43.2
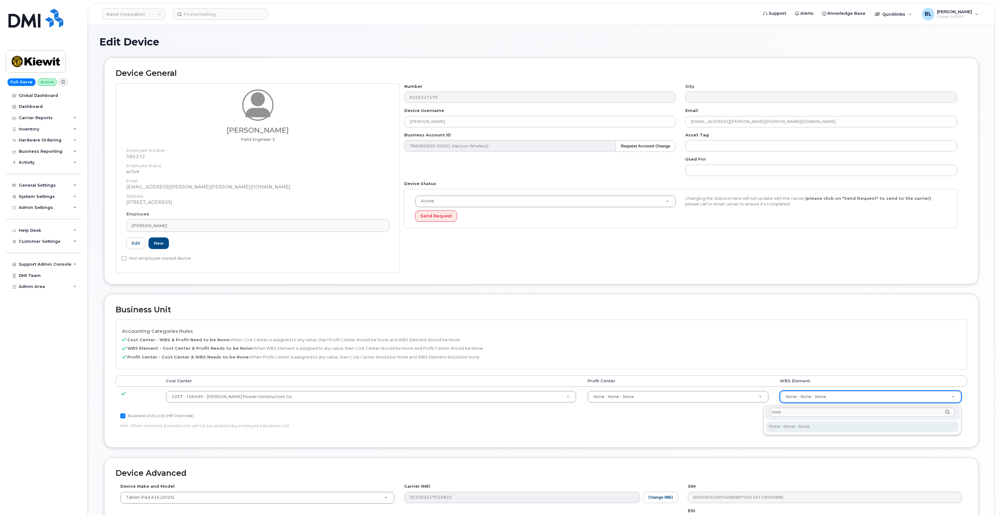
type input "none"
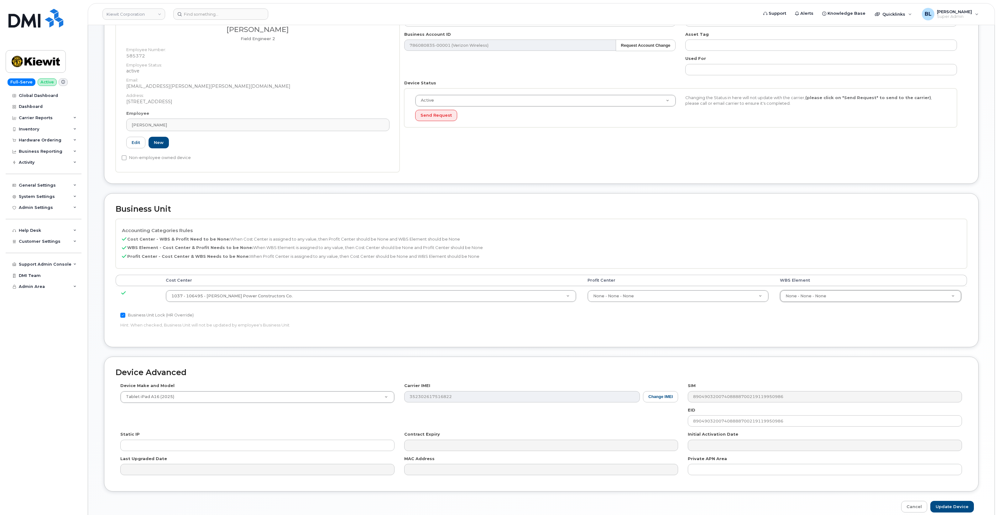
scroll to position [131, 0]
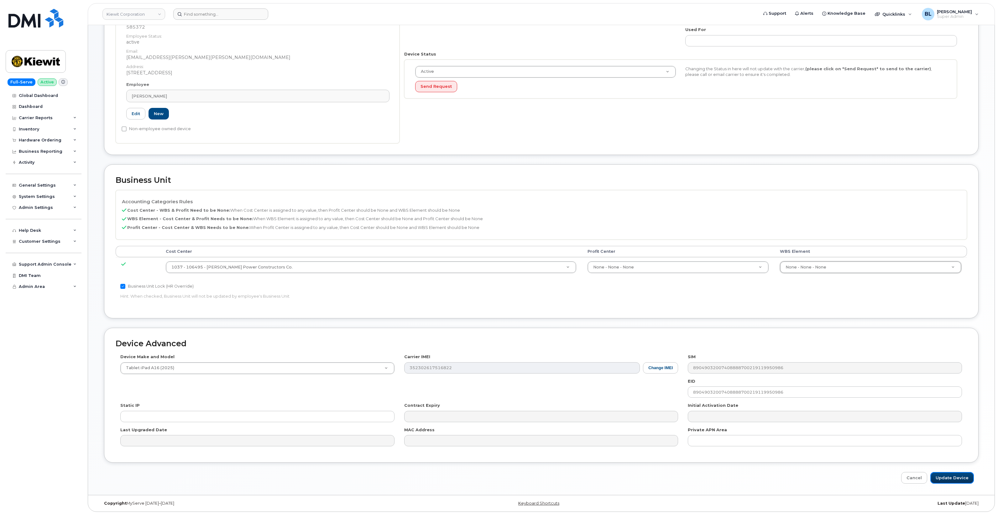
drag, startPoint x: 950, startPoint y: 476, endPoint x: 261, endPoint y: 18, distance: 827.5
click at [950, 476] on input "Update Device" at bounding box center [953, 478] width 44 height 12
type input "Saving..."
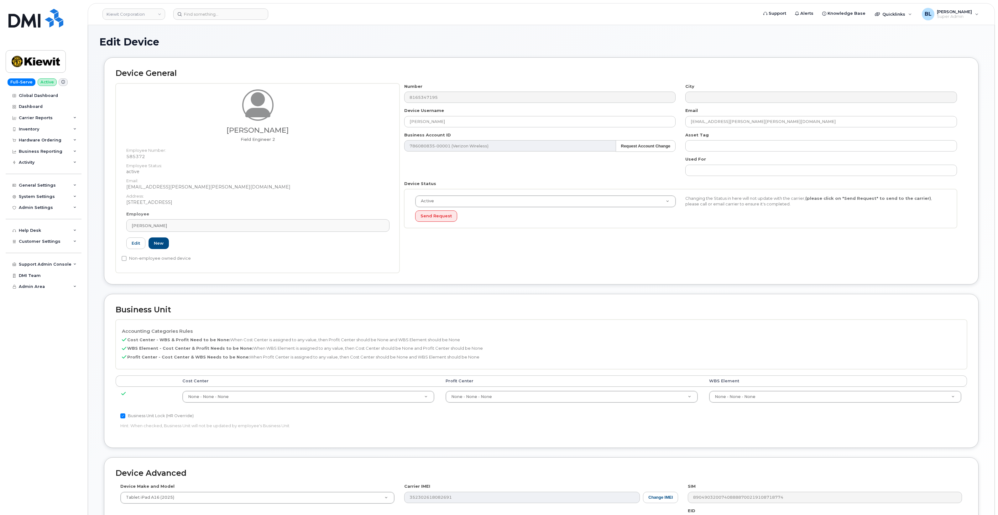
click at [252, 416] on div "Business Unit Lock (HR Override)" at bounding box center [399, 416] width 558 height 8
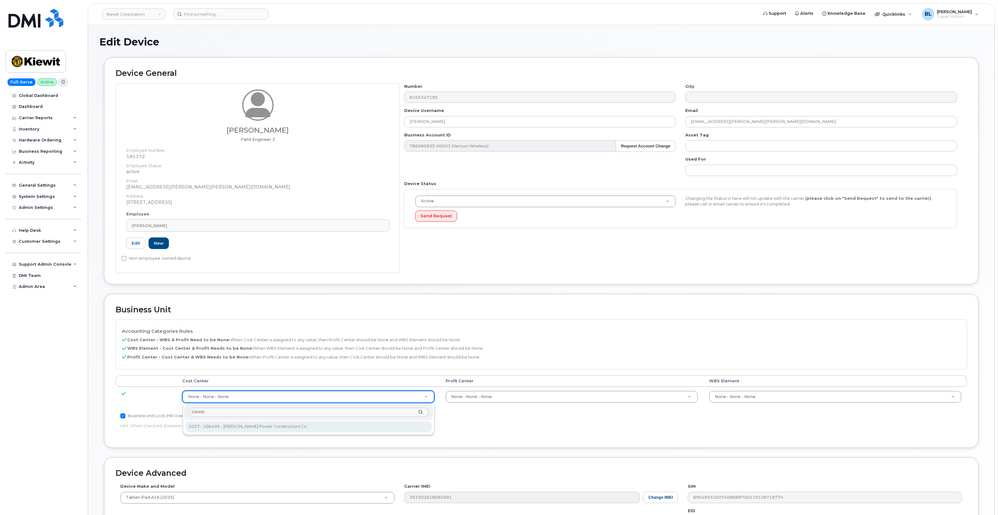
type input "106495"
type input "35778984"
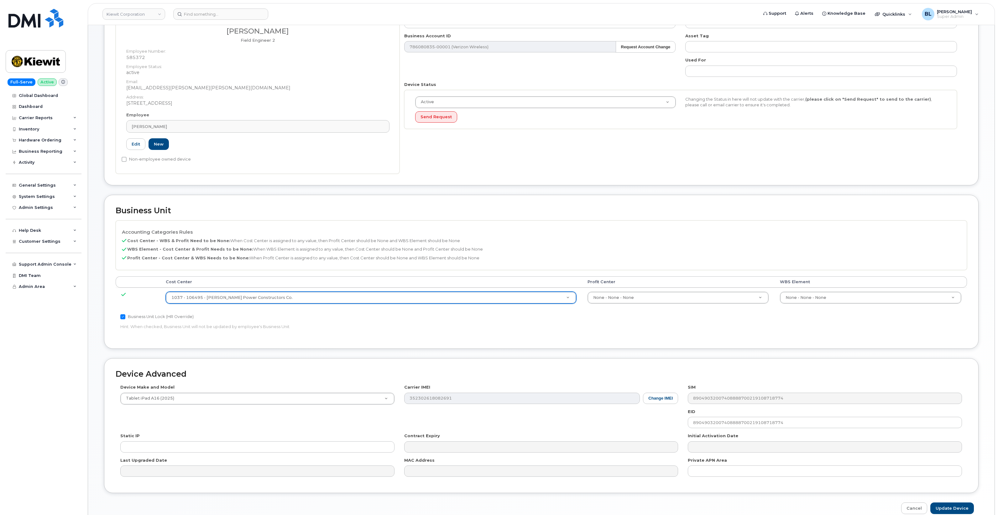
scroll to position [131, 0]
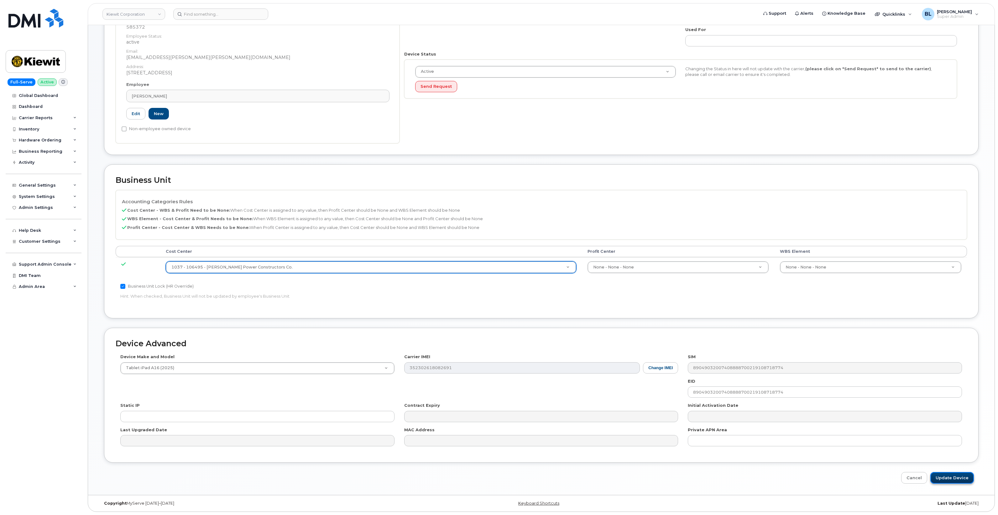
click at [951, 478] on input "Update Device" at bounding box center [953, 478] width 44 height 12
type input "Saving..."
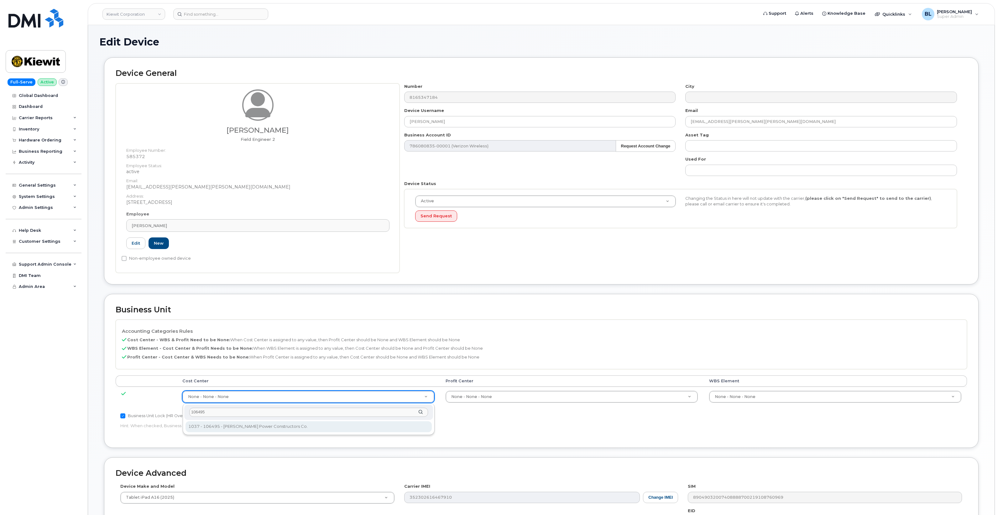
type input "106495"
type input "35778984"
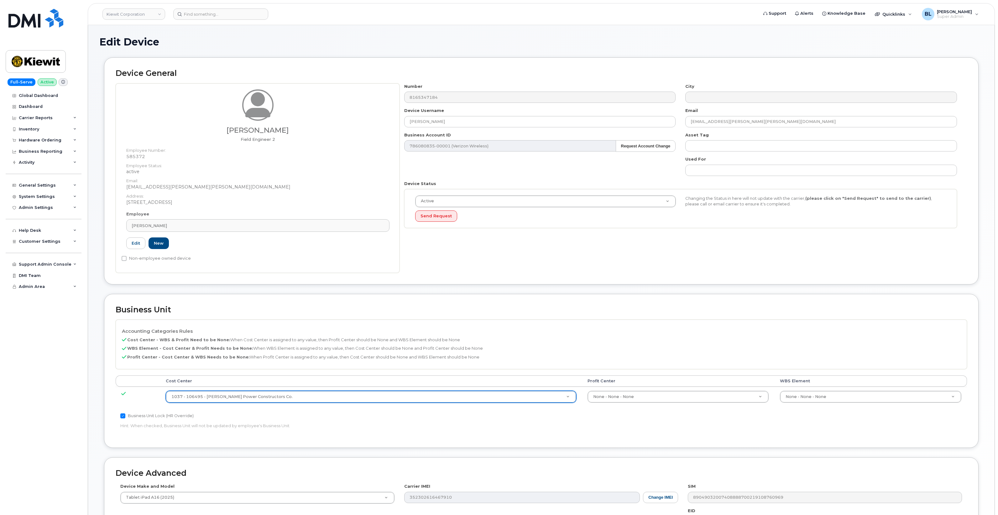
click at [823, 404] on td "None - None - None 29699477" at bounding box center [871, 397] width 193 height 20
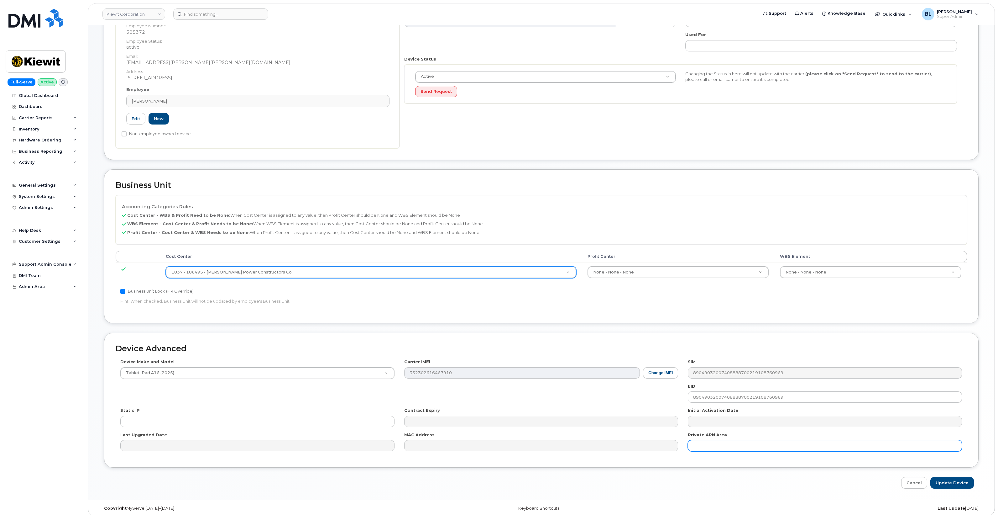
scroll to position [131, 0]
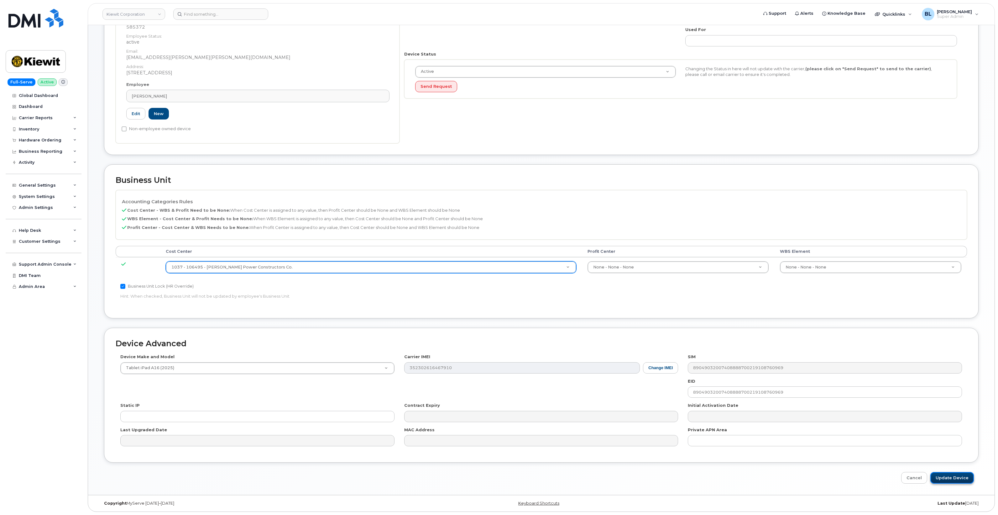
click at [950, 480] on input "Update Device" at bounding box center [953, 478] width 44 height 12
type input "Saving..."
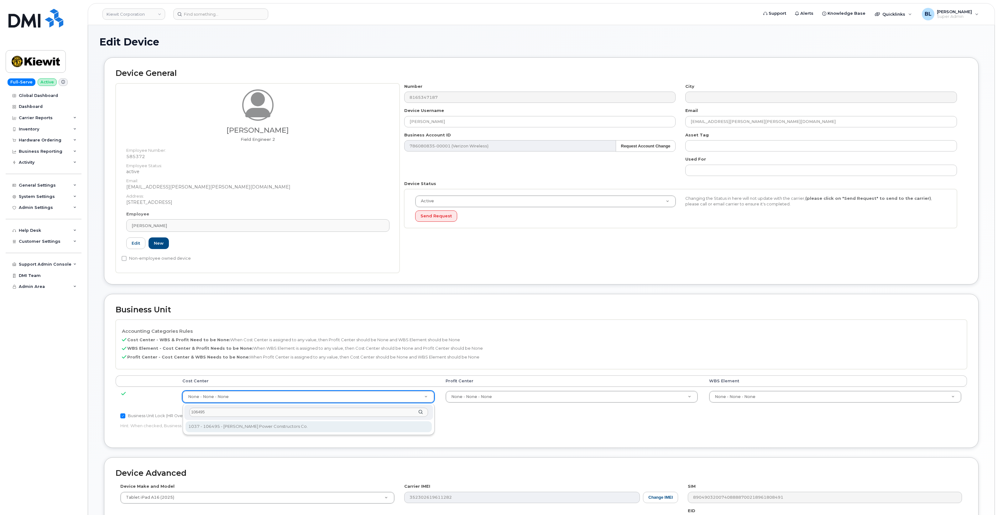
type input "106495"
type input "35778984"
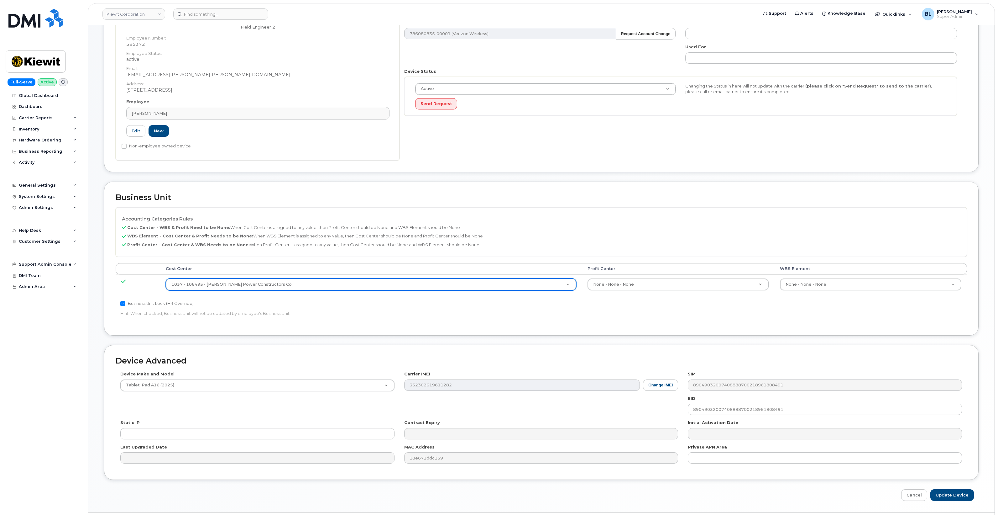
scroll to position [131, 0]
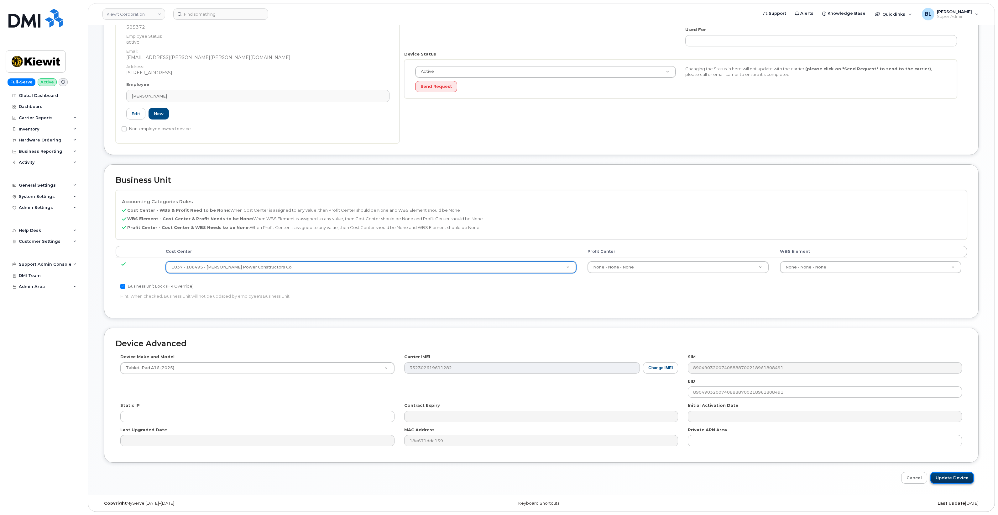
click at [951, 480] on input "Update Device" at bounding box center [953, 478] width 44 height 12
type input "Saving..."
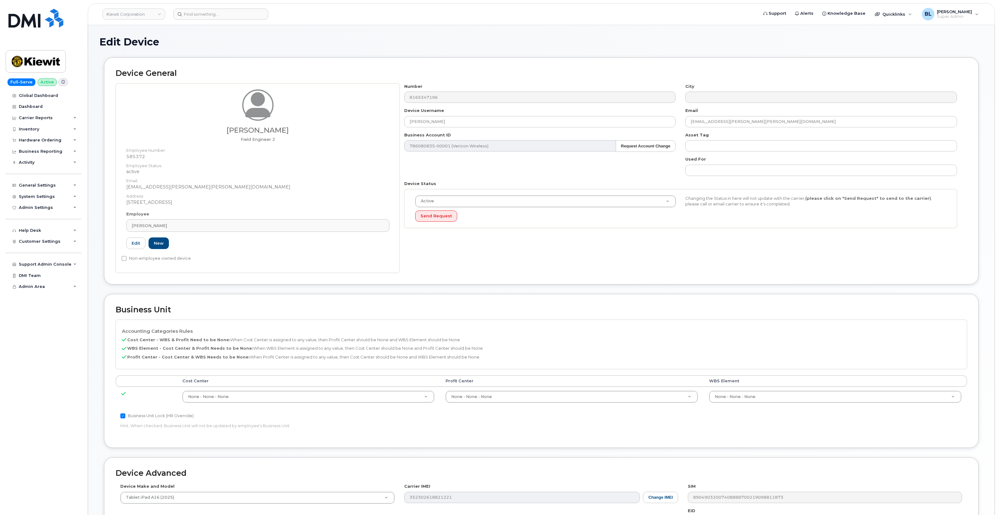
click at [385, 391] on td "None - None - None 29629358" at bounding box center [309, 397] width 264 height 20
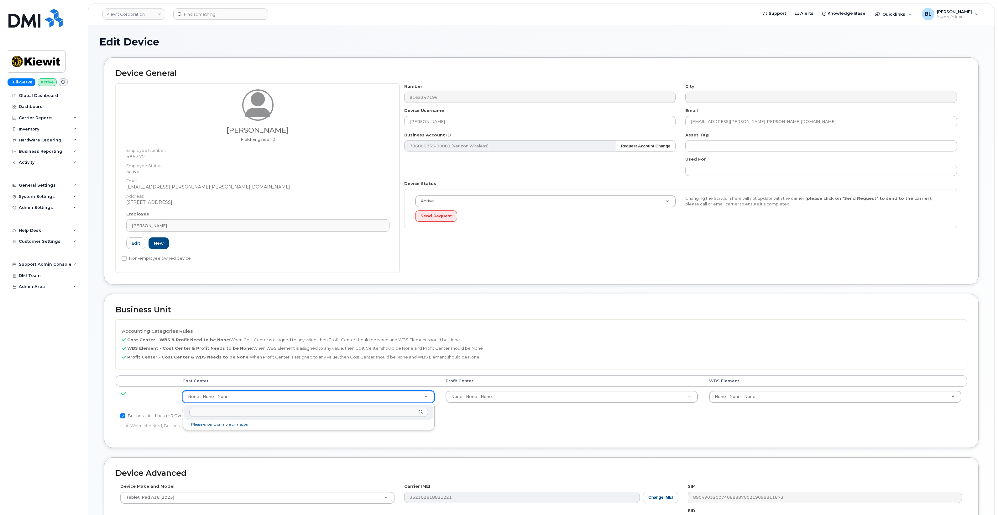
type input "106495"
type input "35778984"
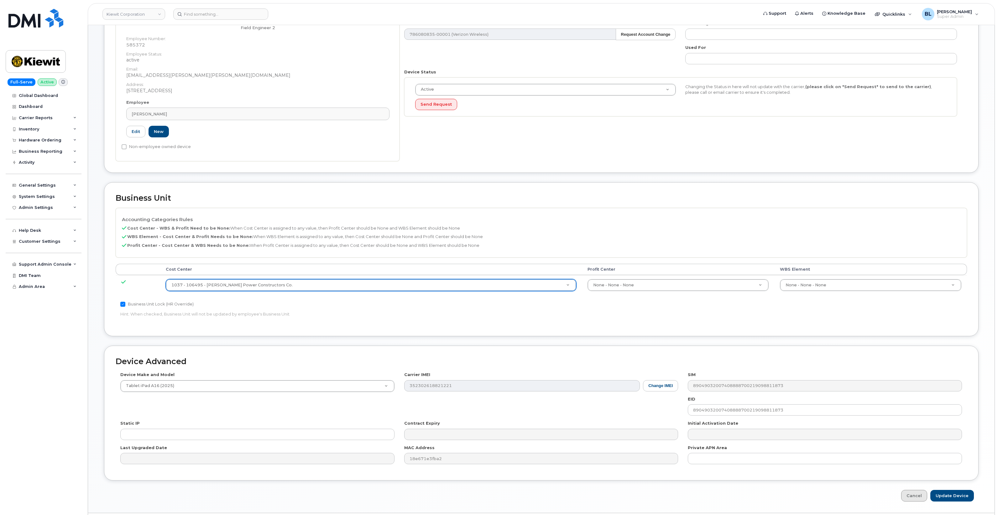
scroll to position [131, 0]
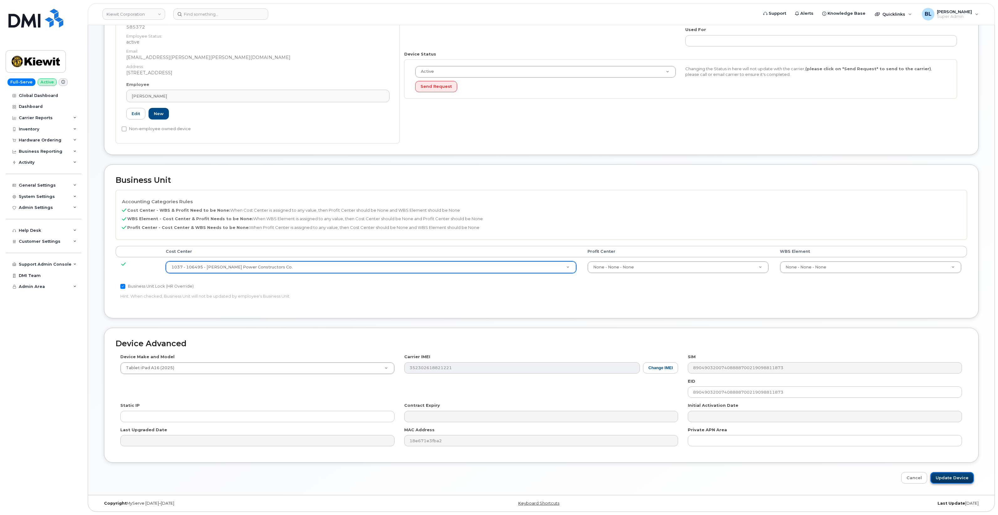
click at [950, 478] on input "Update Device" at bounding box center [953, 478] width 44 height 12
type input "Saving..."
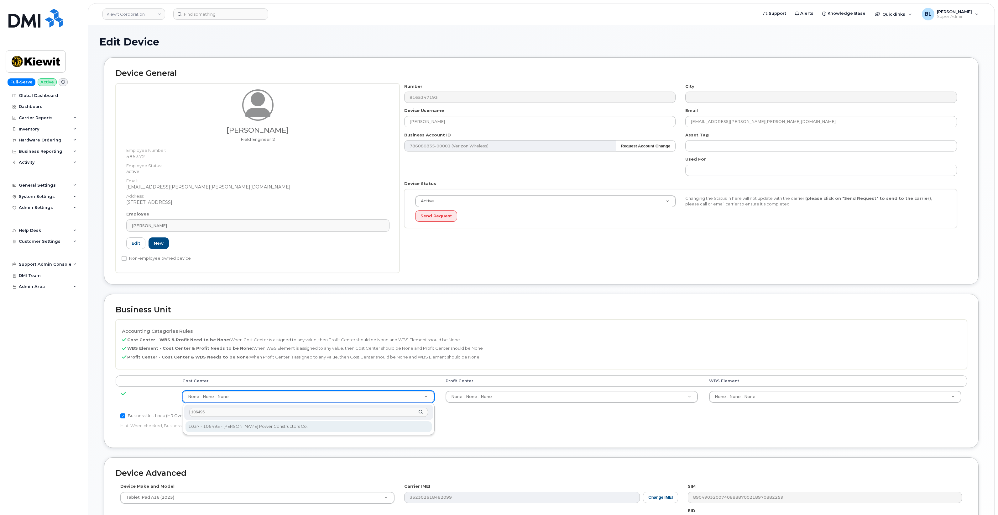
type input "106495"
type input "35778984"
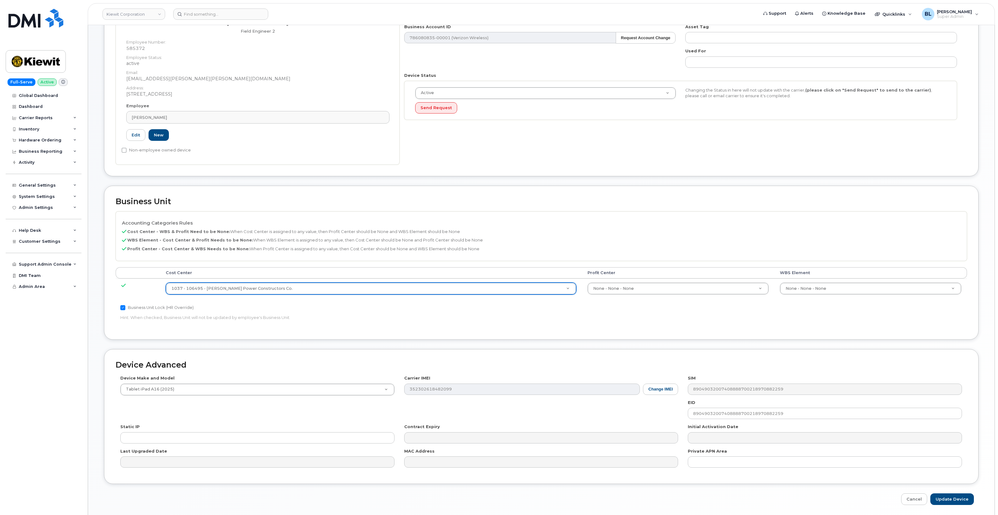
scroll to position [131, 0]
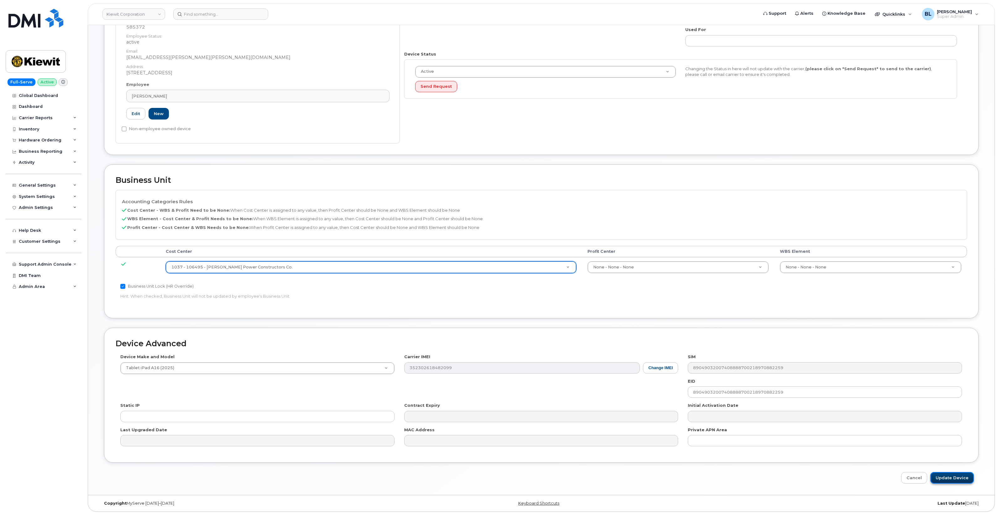
click at [949, 478] on input "Update Device" at bounding box center [953, 478] width 44 height 12
type input "Saving..."
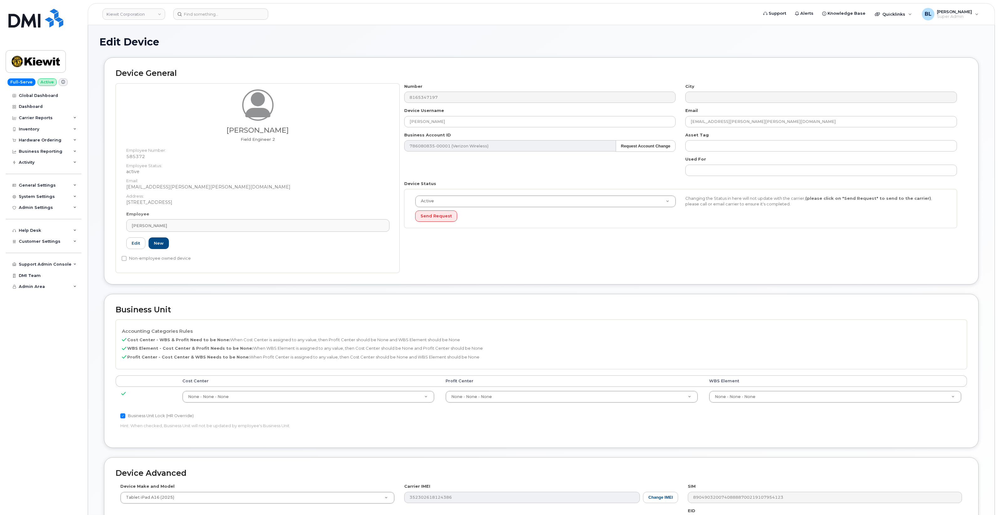
click at [364, 403] on td "None - None - None 29629358" at bounding box center [309, 397] width 264 height 20
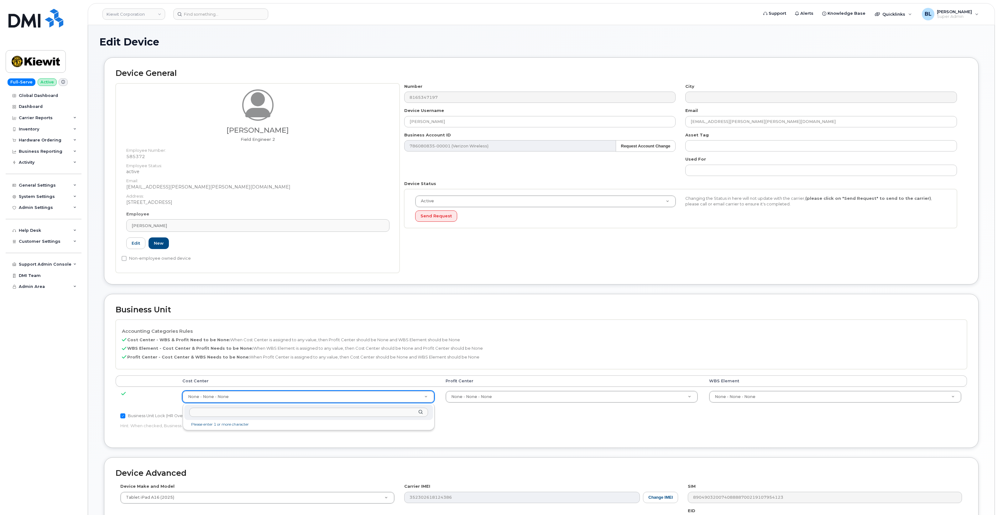
drag, startPoint x: 374, startPoint y: 401, endPoint x: 371, endPoint y: 397, distance: 3.8
type input "106495"
type input "35778984"
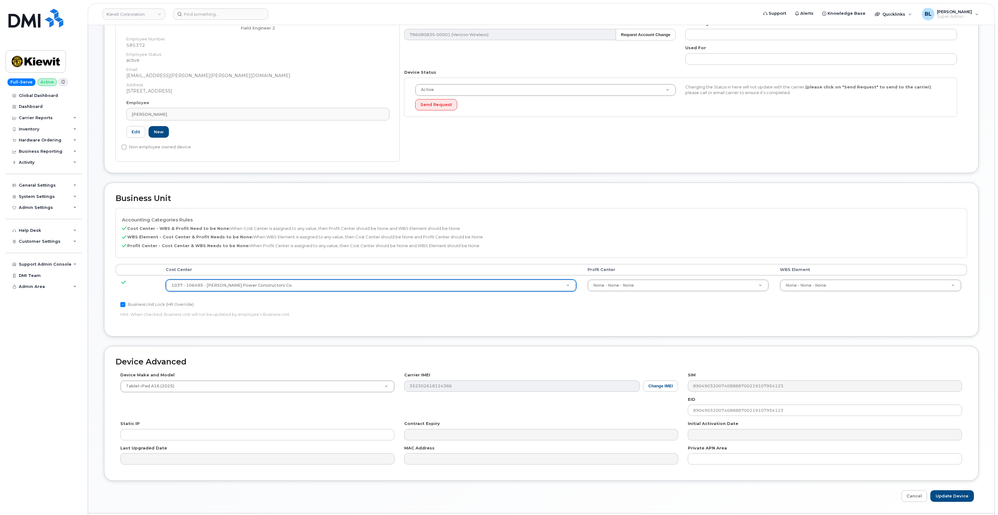
scroll to position [131, 0]
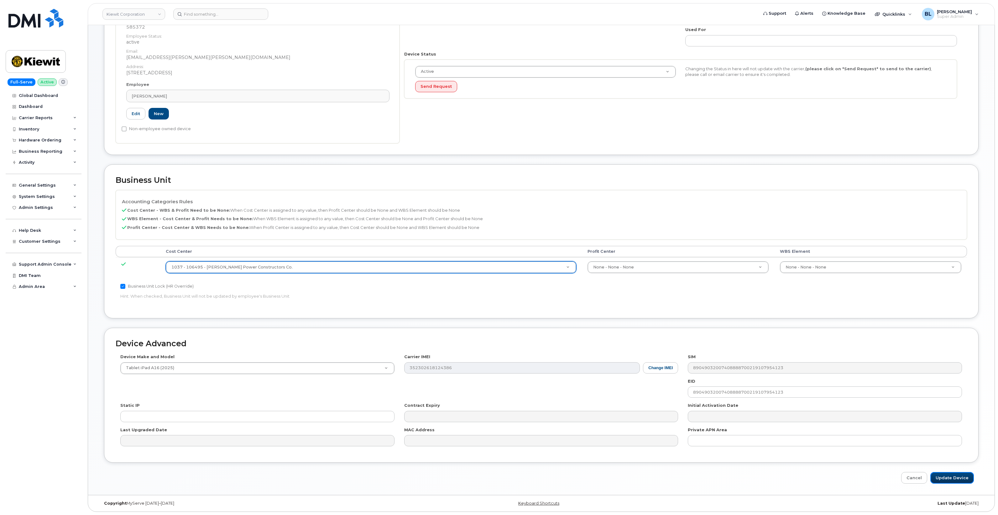
click at [954, 477] on input "Update Device" at bounding box center [953, 478] width 44 height 12
type input "Saving..."
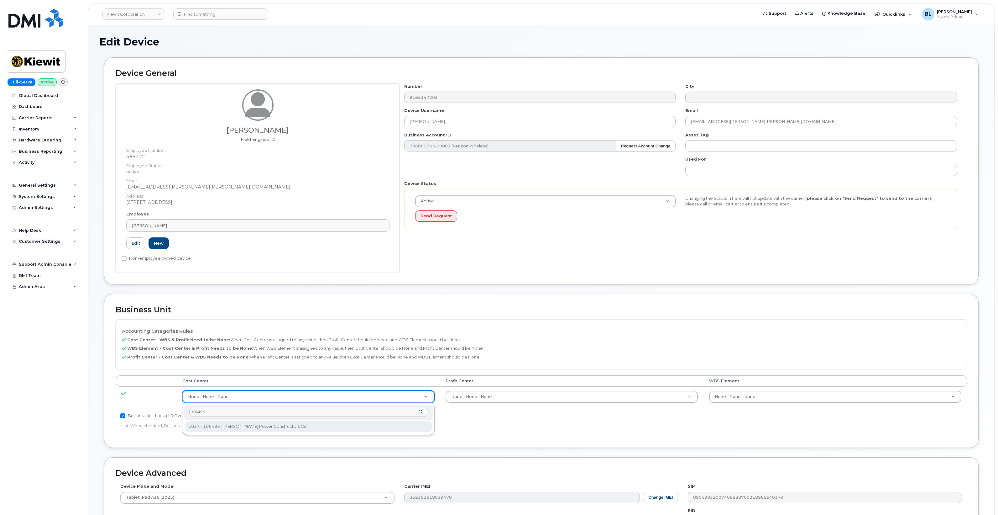
type input "106495"
type input "35778984"
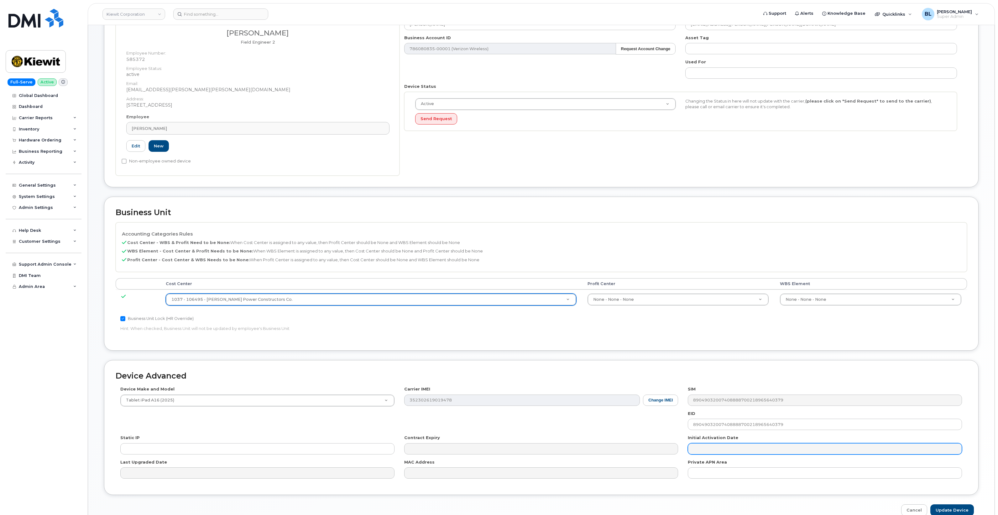
scroll to position [131, 0]
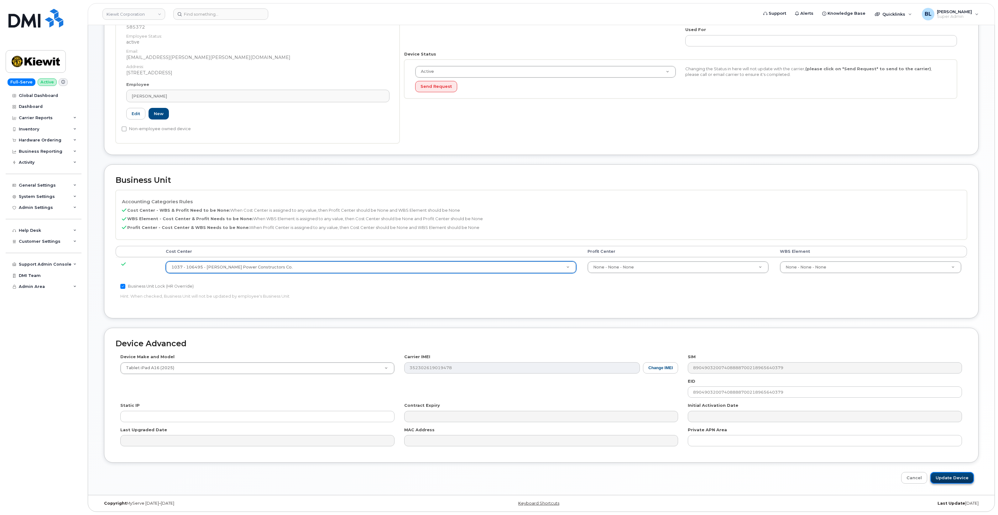
click at [940, 478] on input "Update Device" at bounding box center [953, 478] width 44 height 12
type input "Saving..."
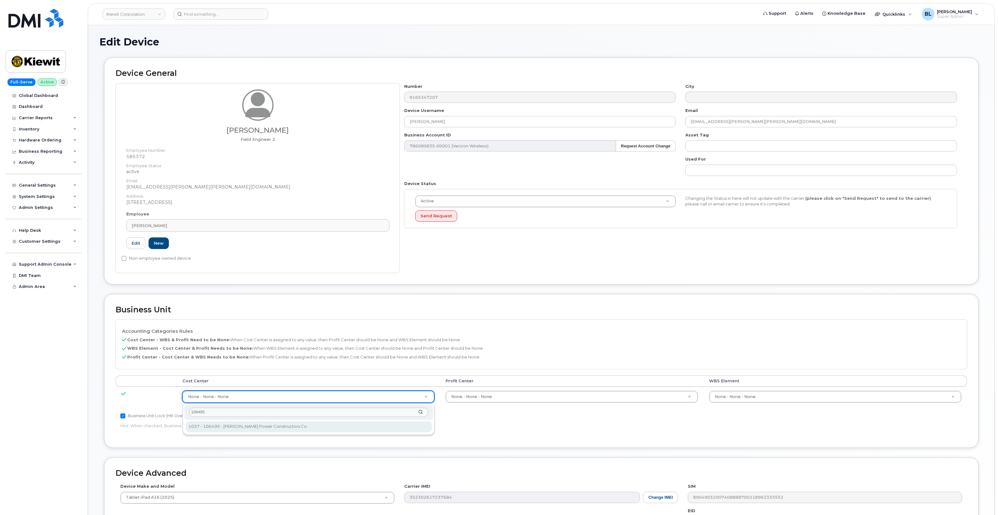
type input "106495"
type input "35778984"
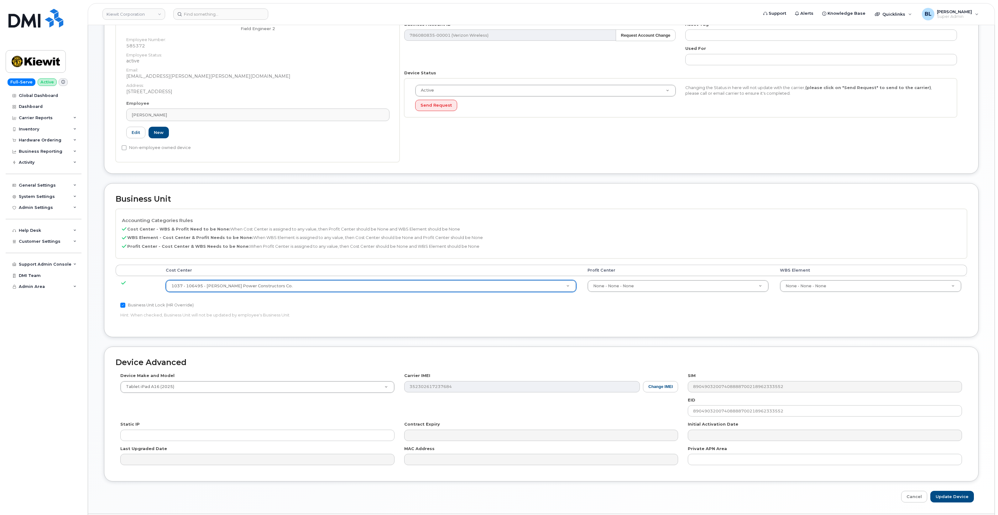
scroll to position [131, 0]
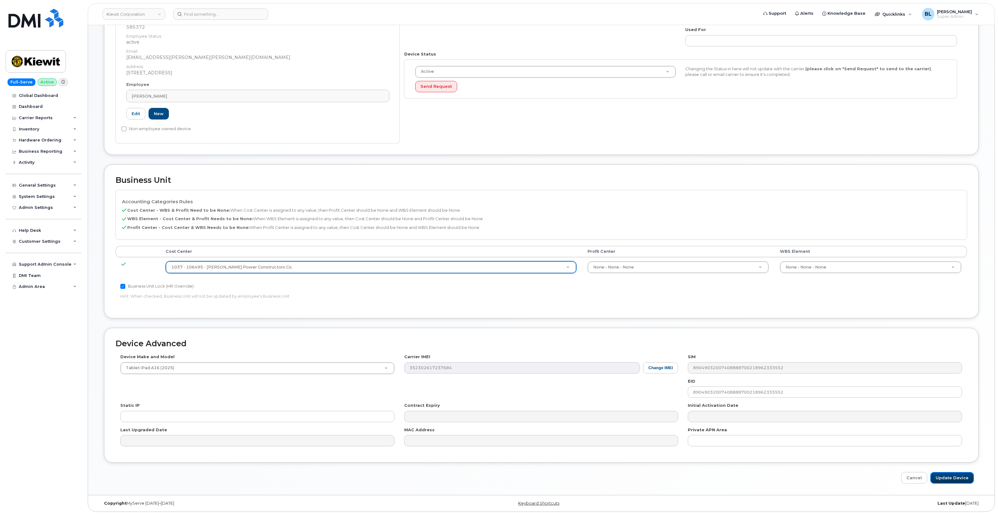
click at [964, 474] on input "Update Device" at bounding box center [953, 478] width 44 height 12
type input "Saving..."
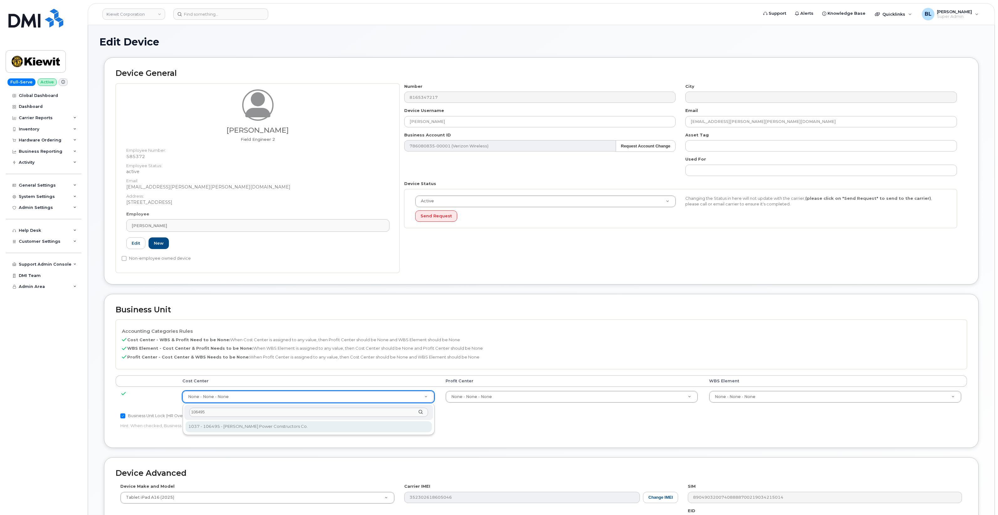
type input "106495"
type input "35778984"
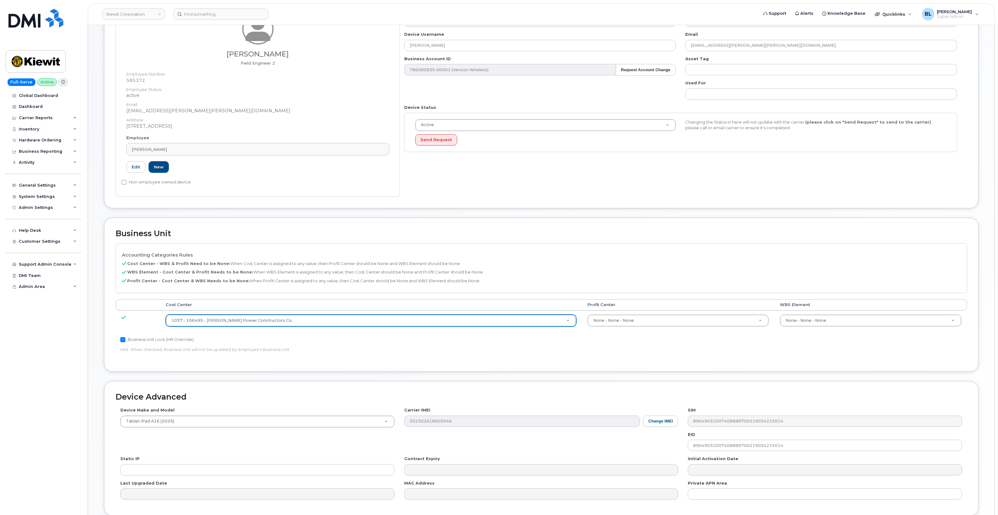
scroll to position [131, 0]
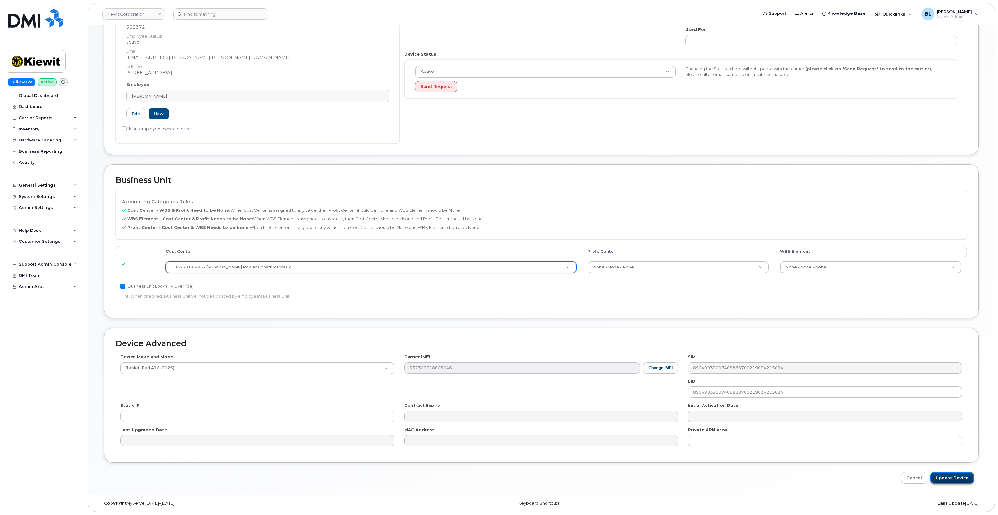
click at [953, 478] on input "Update Device" at bounding box center [953, 478] width 44 height 12
type input "Saving..."
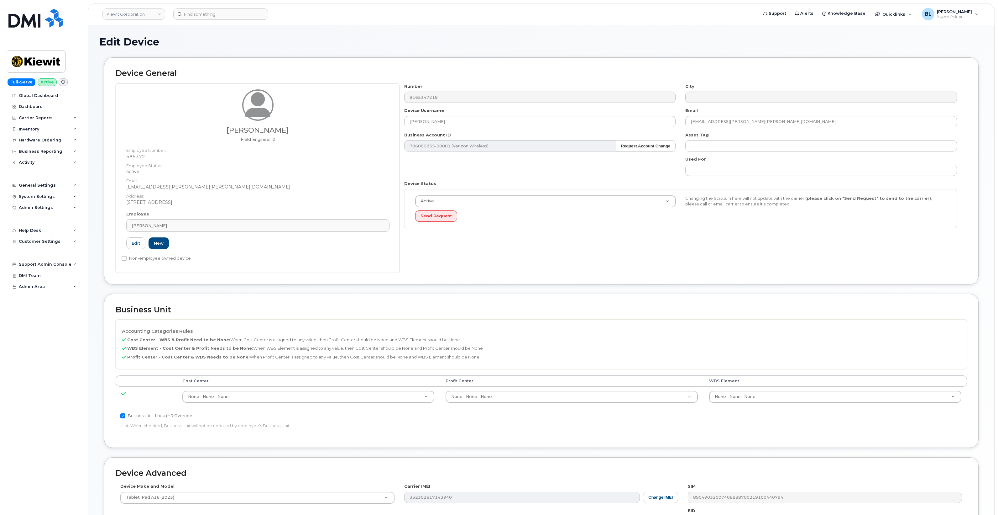
drag, startPoint x: 257, startPoint y: 384, endPoint x: 257, endPoint y: 389, distance: 4.7
click at [257, 384] on th "Cost Center" at bounding box center [309, 380] width 264 height 11
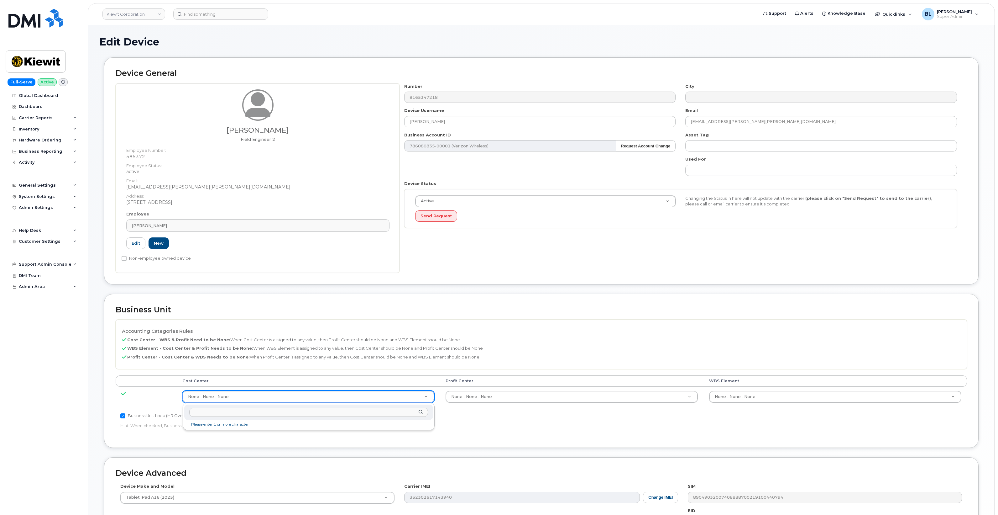
type input "106495"
type input "35778984"
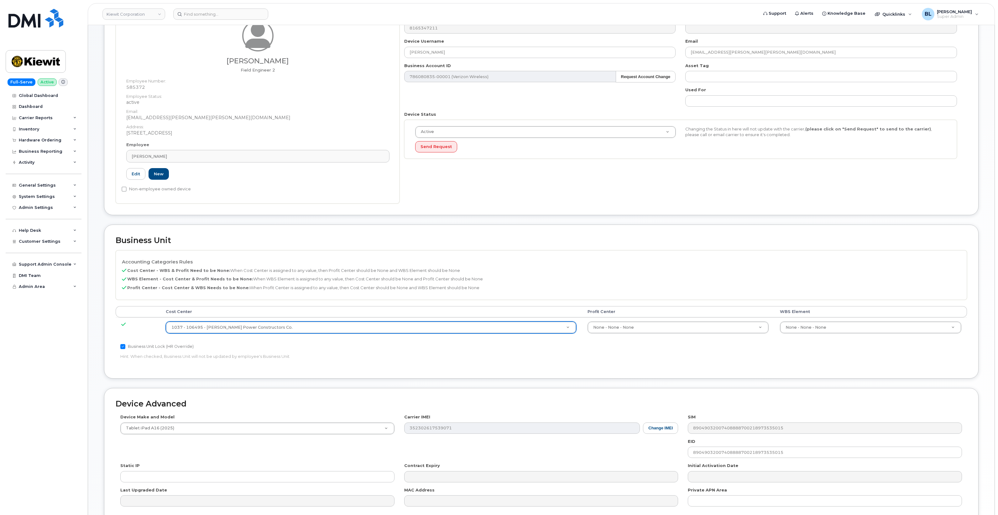
scroll to position [131, 0]
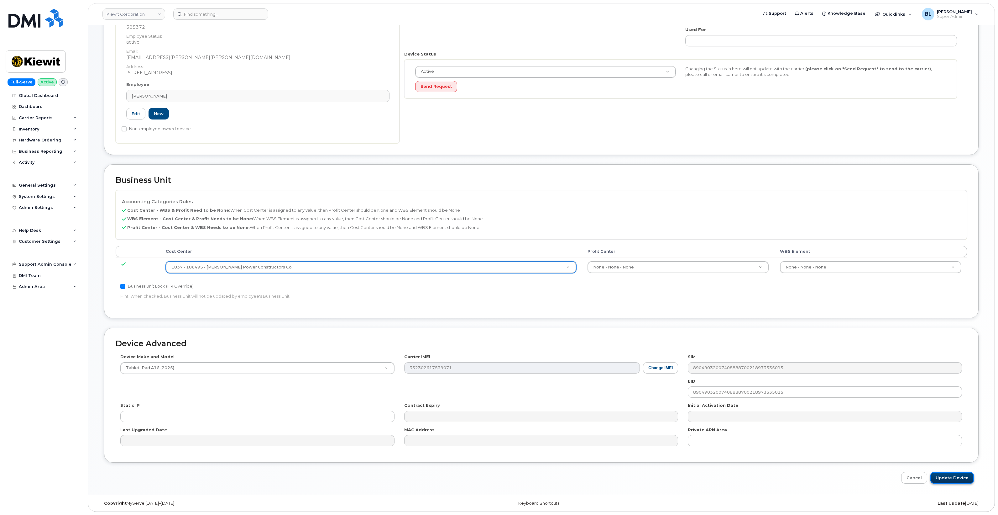
click at [943, 478] on input "Update Device" at bounding box center [953, 478] width 44 height 12
type input "Saving..."
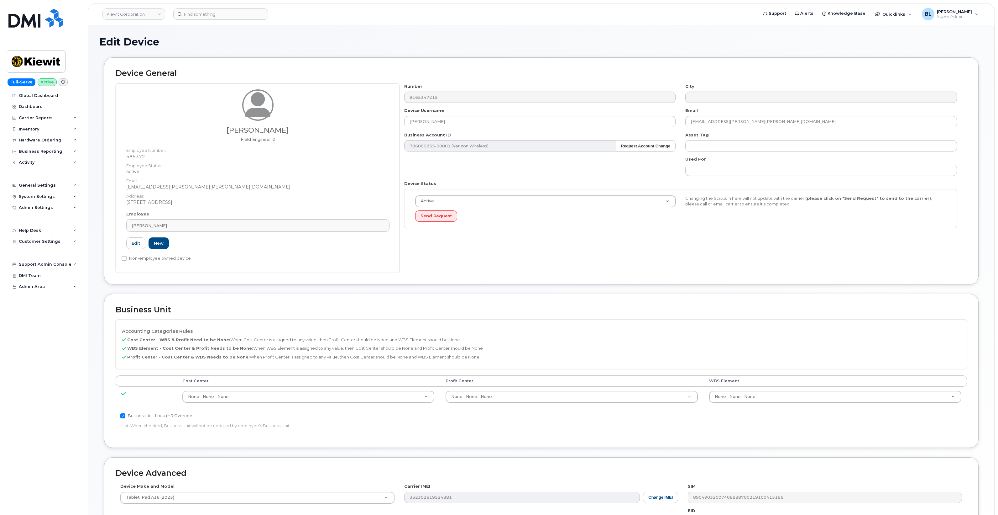
click at [378, 408] on div "Cost Center Profit Center WBS Element None - None - None 29629358 None - None -…" at bounding box center [542, 393] width 852 height 37
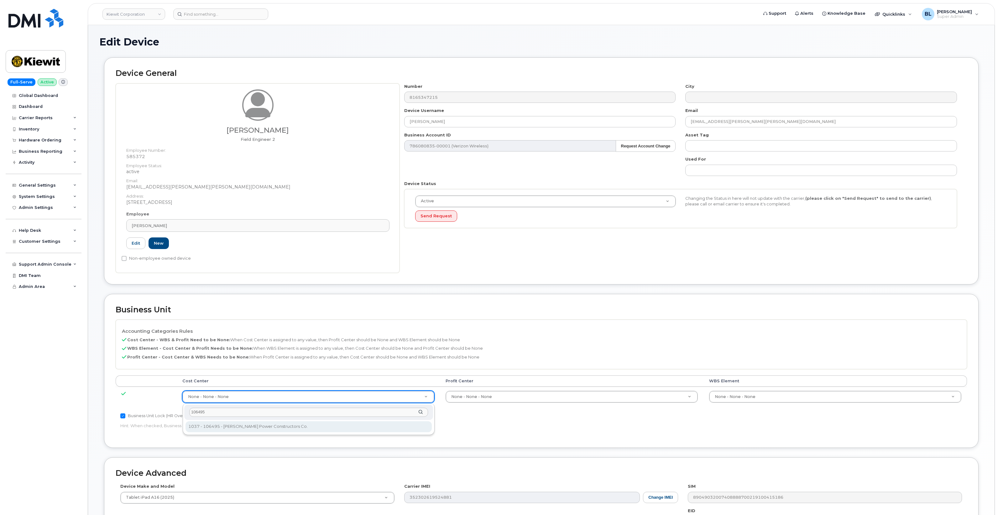
type input "106495"
type input "35778984"
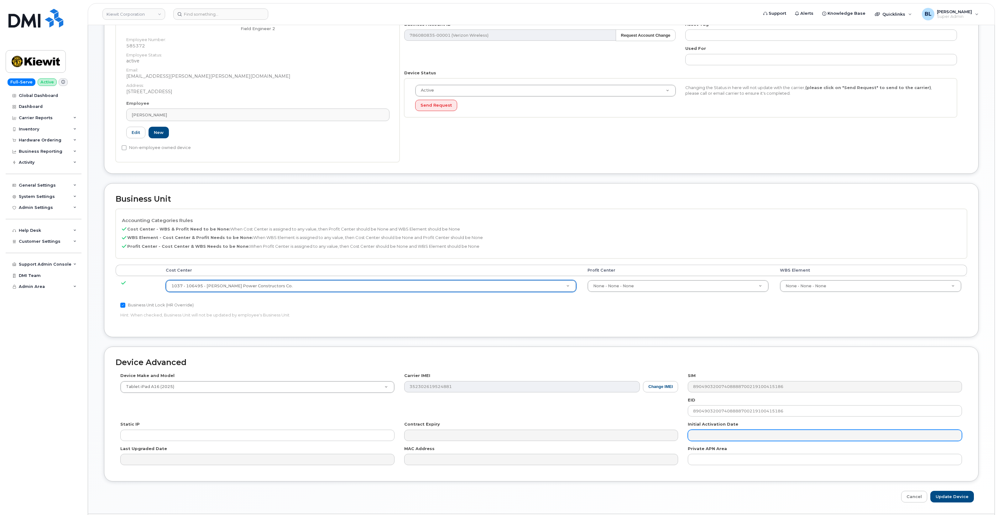
scroll to position [131, 0]
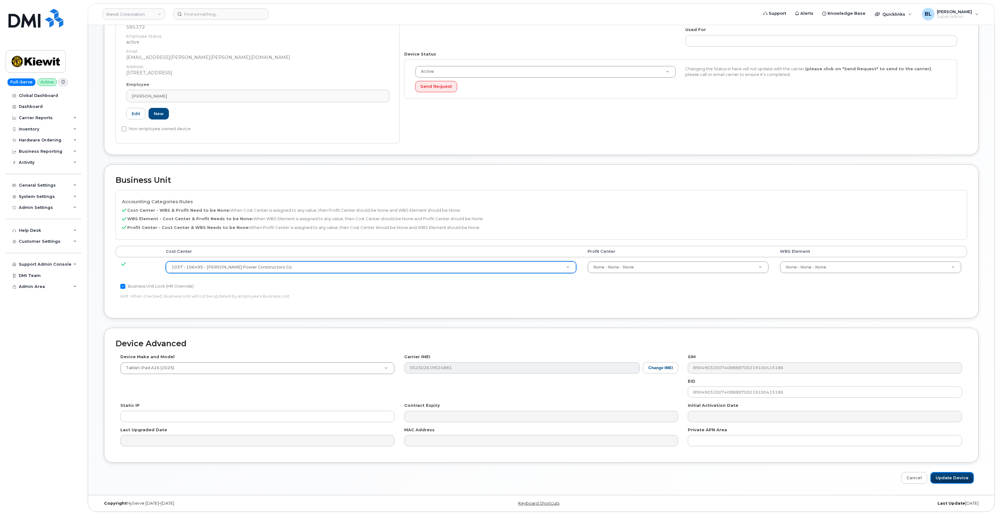
drag, startPoint x: 940, startPoint y: 476, endPoint x: 904, endPoint y: 347, distance: 133.6
click at [940, 476] on input "Update Device" at bounding box center [953, 478] width 44 height 12
type input "Saving..."
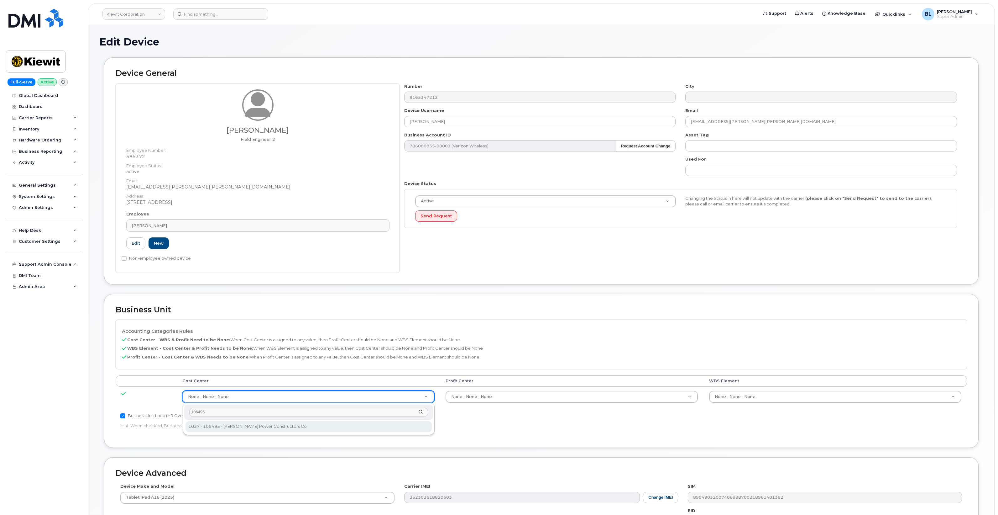
type input "106495"
type input "35778984"
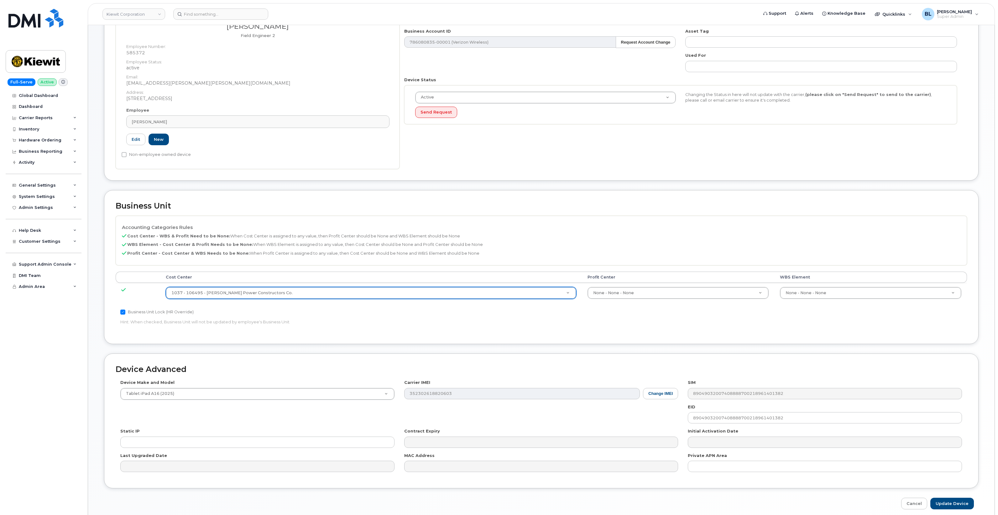
scroll to position [131, 0]
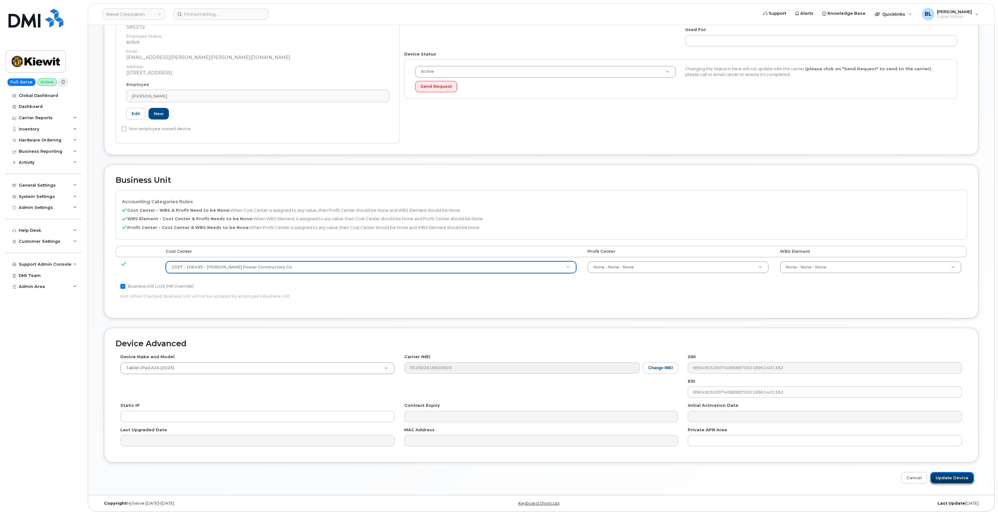
click at [949, 480] on input "Update Device" at bounding box center [953, 478] width 44 height 12
type input "Saving..."
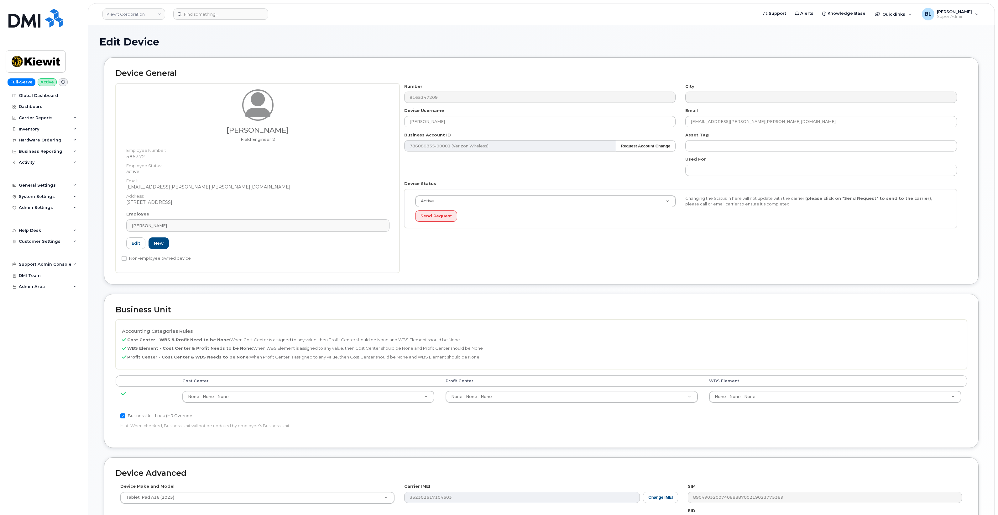
click at [352, 404] on td "None - None - None 29629358" at bounding box center [309, 397] width 264 height 20
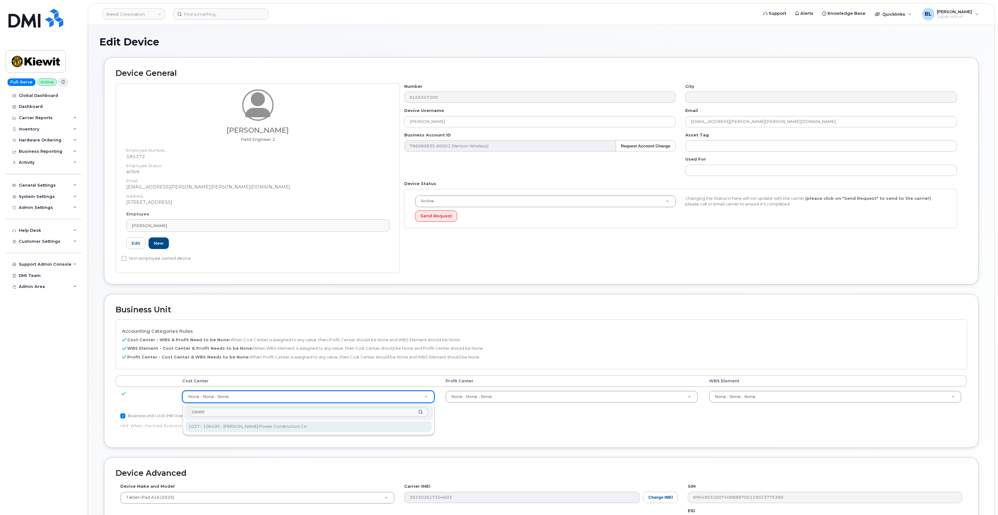
type input "106495"
type input "35778984"
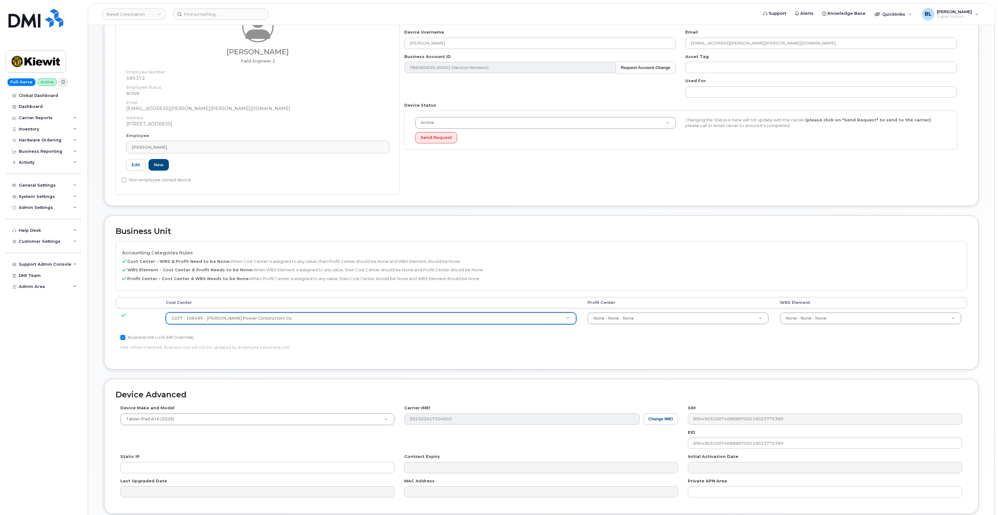
scroll to position [131, 0]
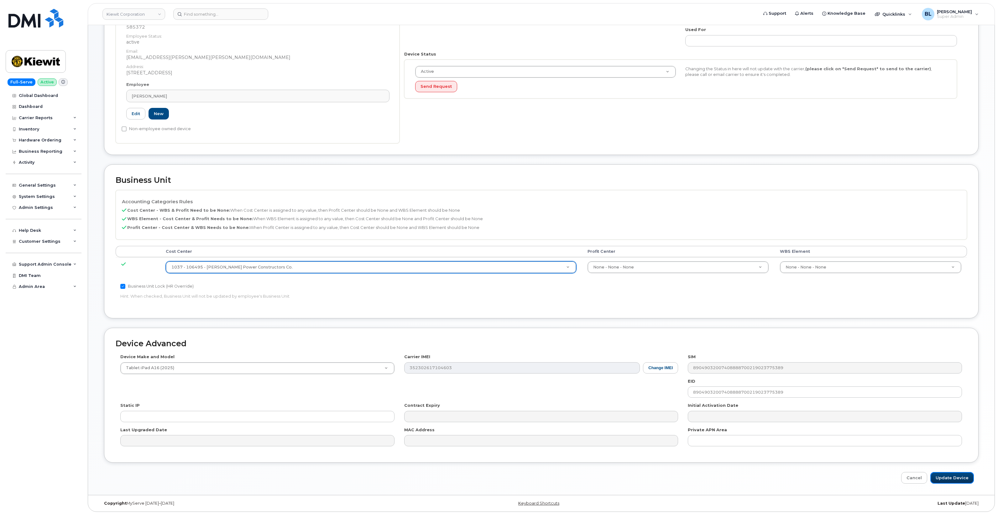
click at [949, 479] on input "Update Device" at bounding box center [953, 478] width 44 height 12
type input "Saving..."
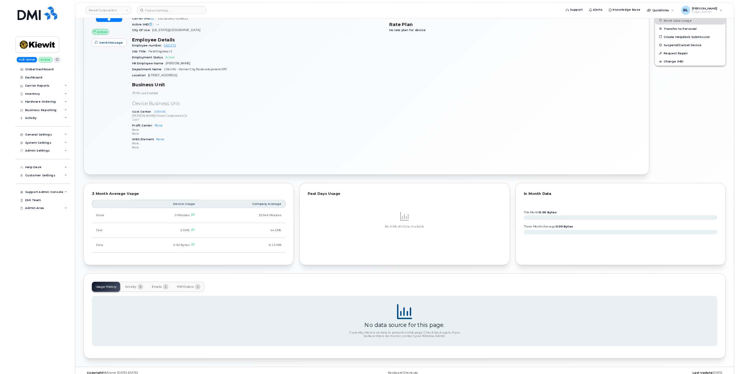
scroll to position [315, 0]
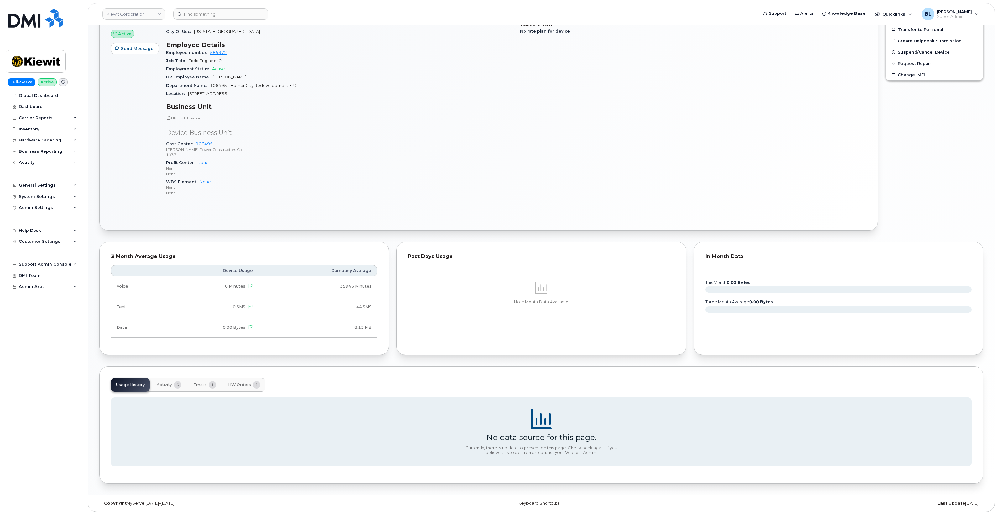
click at [167, 387] on button "Activity 6" at bounding box center [169, 385] width 35 height 14
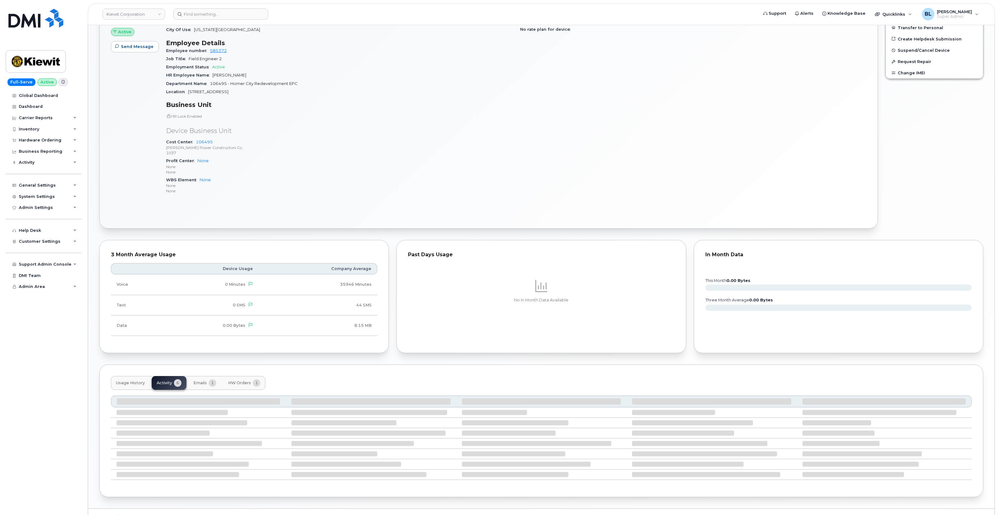
click at [199, 387] on button "Emails 1" at bounding box center [204, 383] width 33 height 14
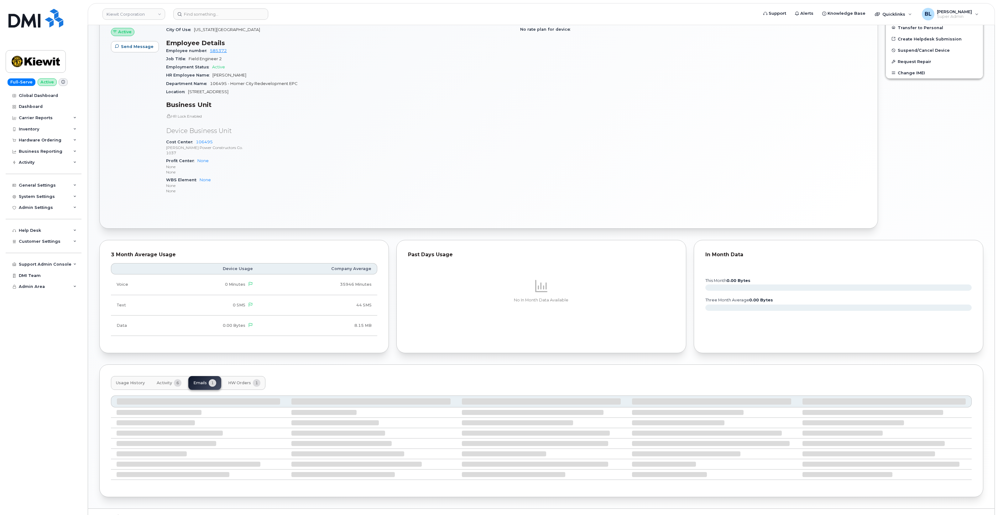
click at [114, 386] on button "Usage History" at bounding box center [130, 383] width 39 height 14
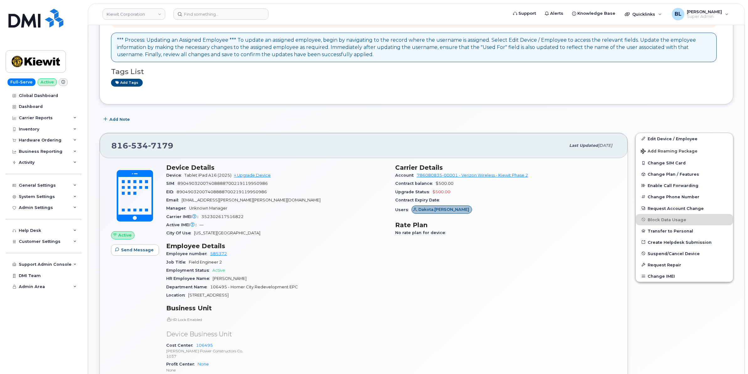
scroll to position [45, 0]
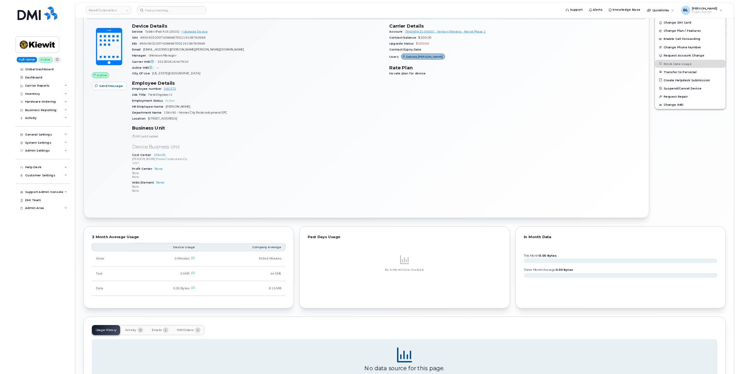
scroll to position [315, 0]
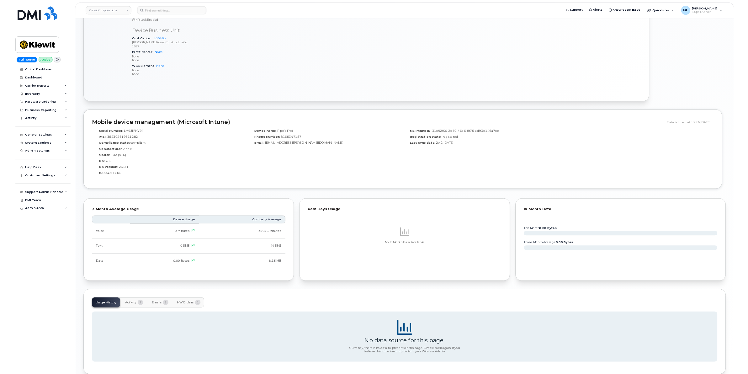
scroll to position [446, 0]
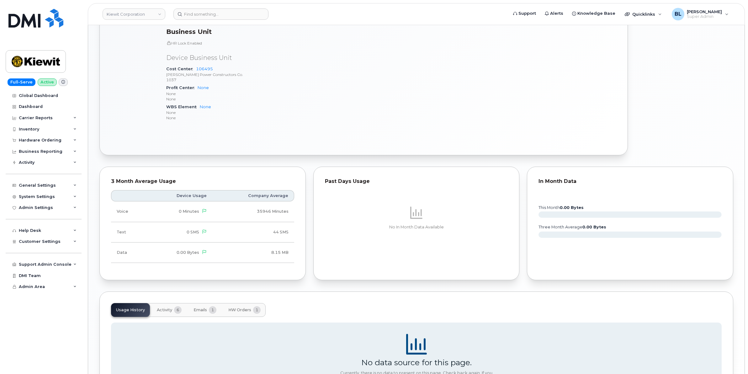
scroll to position [463, 0]
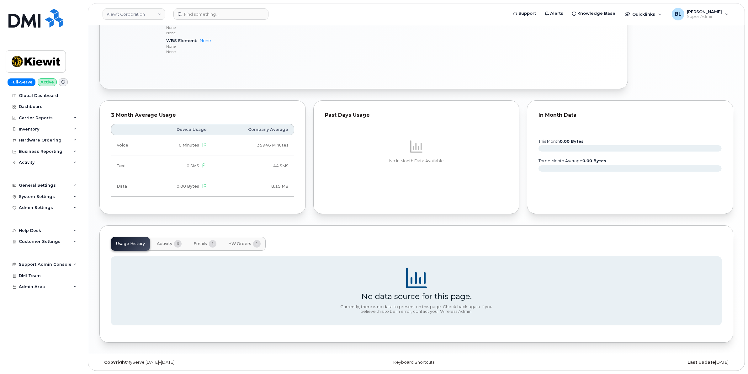
click at [174, 244] on span "6" at bounding box center [178, 244] width 8 height 8
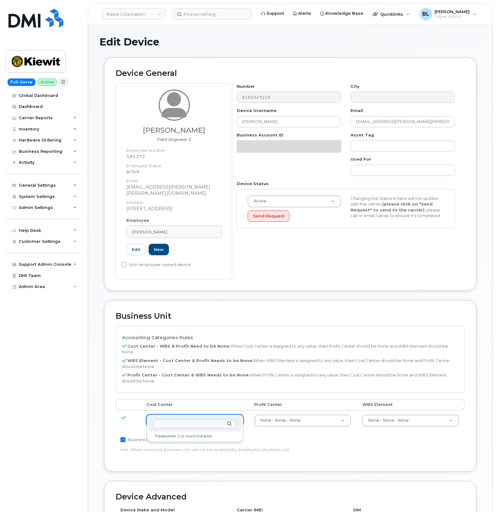
type input "106495"
type input "35778984"
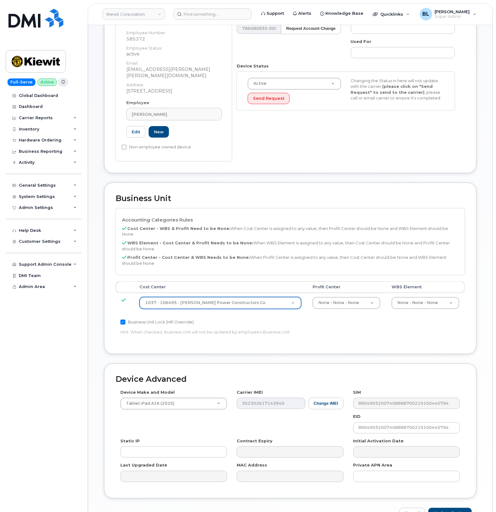
scroll to position [146, 0]
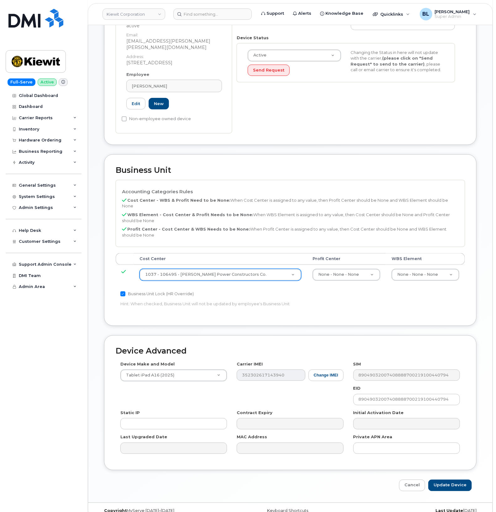
click at [452, 481] on div "Edit Device Device General Dakota Riggs Field Engineer 2 Employee Number: 58537…" at bounding box center [290, 190] width 404 height 623
click at [455, 479] on input "Update Device" at bounding box center [450, 485] width 44 height 12
type input "Saving..."
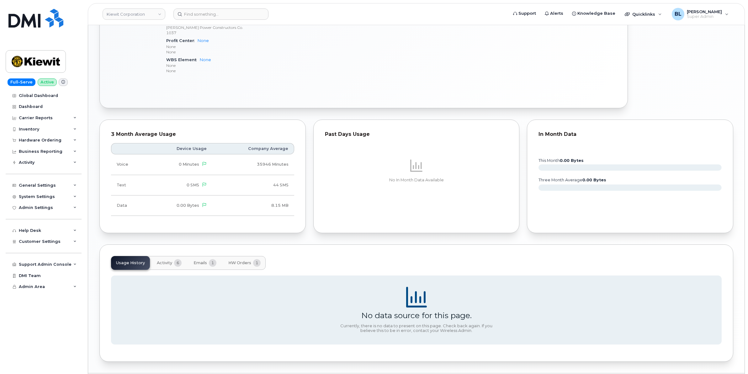
scroll to position [463, 0]
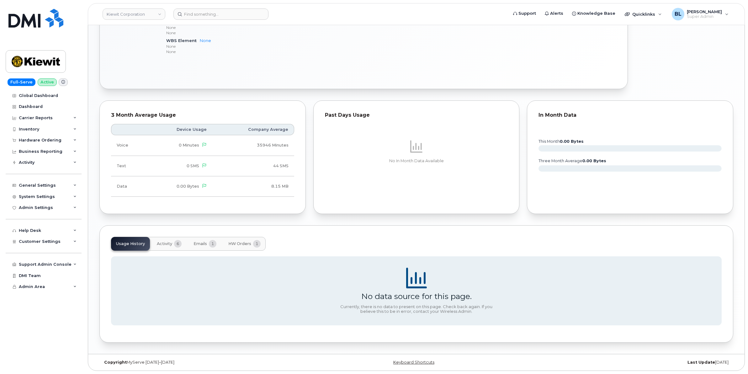
click at [165, 246] on button "Activity 6" at bounding box center [169, 244] width 35 height 14
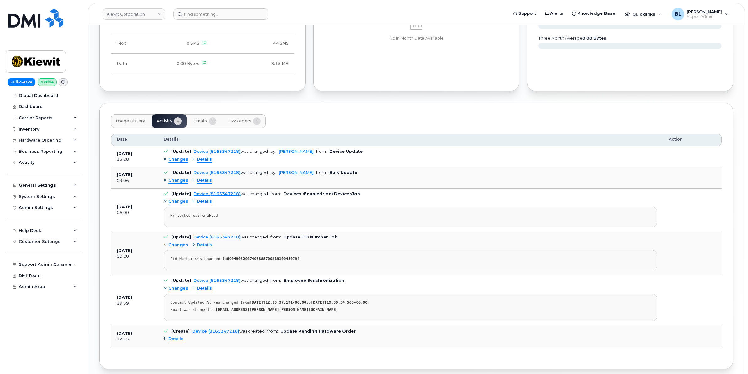
scroll to position [615, 0]
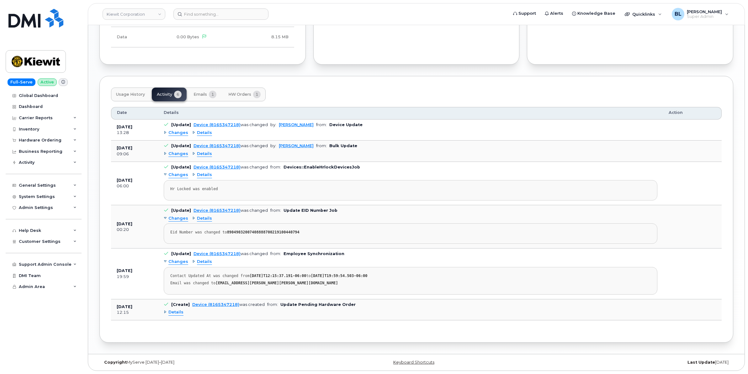
click at [171, 146] on td "[Update] Device (8165347218) was changed by: Paul Andrews from: Bulk Update Cha…" at bounding box center [410, 150] width 505 height 21
click at [171, 151] on span "Changes" at bounding box center [178, 154] width 20 height 6
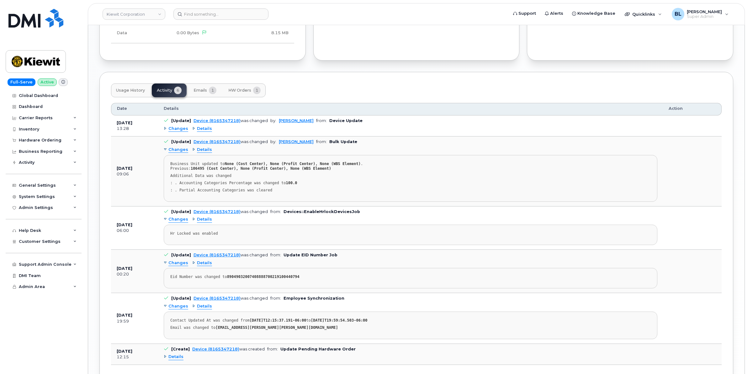
click at [177, 132] on span "Changes" at bounding box center [178, 129] width 20 height 6
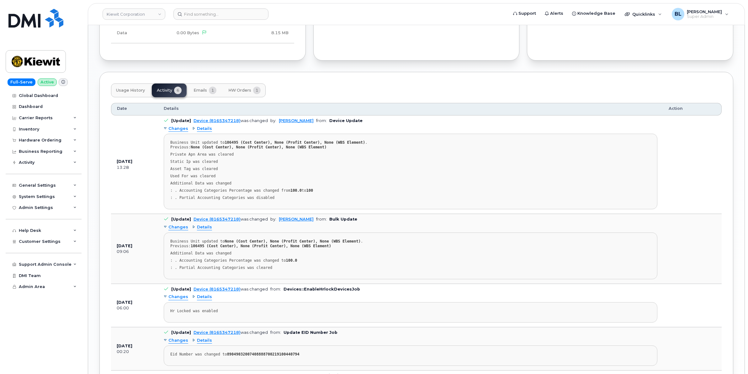
click at [496, 252] on pre "Business Unit updated to None (Cost Center), None (Profit Center), None (WBS El…" at bounding box center [410, 255] width 493 height 47
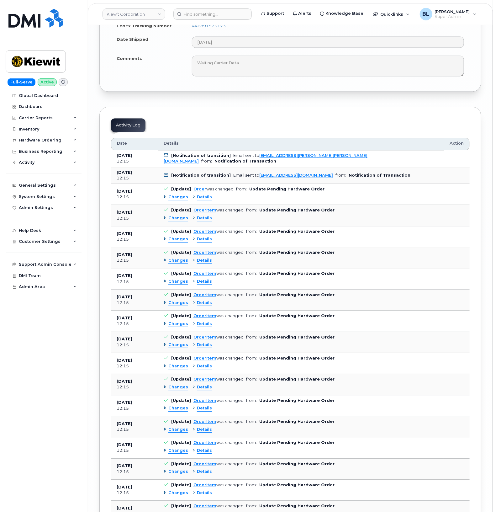
scroll to position [2686, 0]
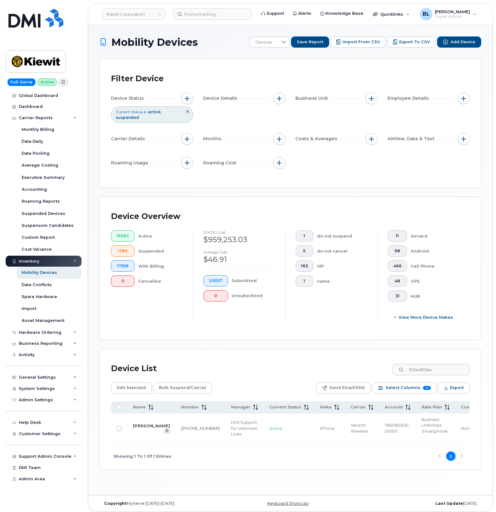
scroll to position [3, 0]
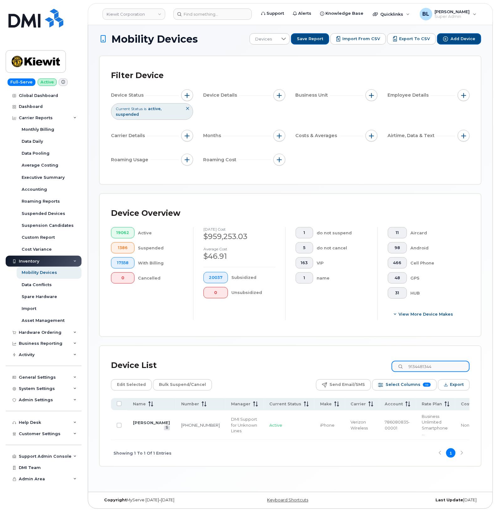
drag, startPoint x: 447, startPoint y: 361, endPoint x: 170, endPoint y: 319, distance: 280.4
click at [213, 325] on div "Mobility Devices Devices Save Report Import from CSV Export to CSV Add Device F…" at bounding box center [290, 249] width 382 height 433
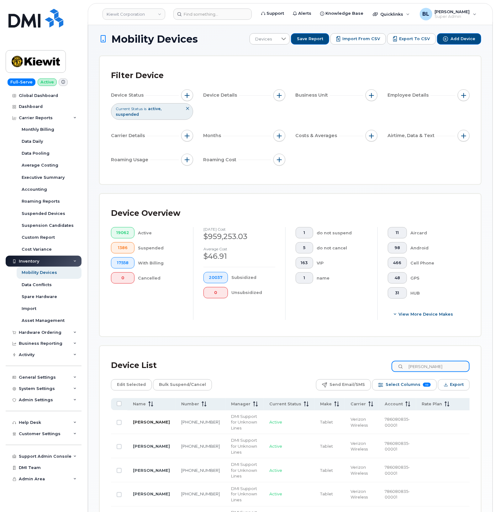
type input "dakota riggs"
click at [48, 331] on div "Hardware Ordering" at bounding box center [40, 332] width 43 height 5
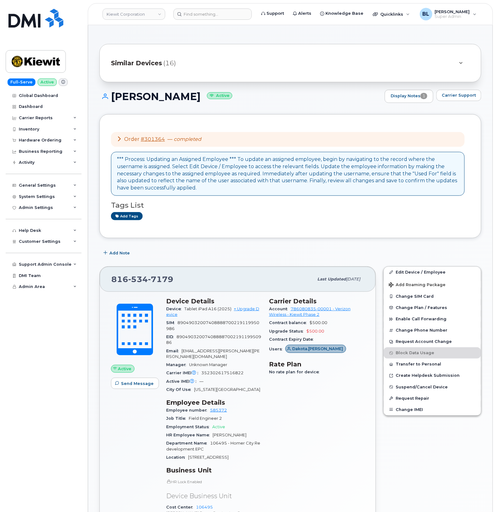
click at [256, 239] on div "Order #301364 — completed *** Process: Updating an Assigned Employee *** To upd…" at bounding box center [290, 489] width 382 height 750
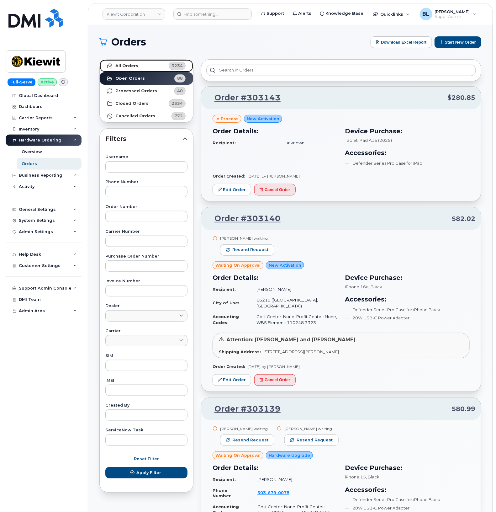
drag, startPoint x: 157, startPoint y: 65, endPoint x: 157, endPoint y: 74, distance: 9.4
click at [157, 65] on link "All Orders 3234" at bounding box center [146, 66] width 93 height 13
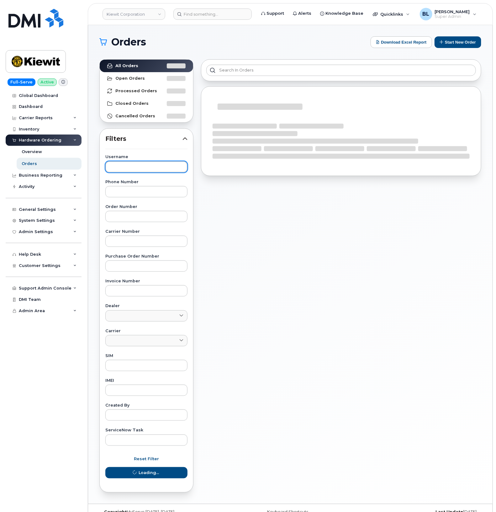
click at [132, 170] on input "text" at bounding box center [146, 166] width 82 height 11
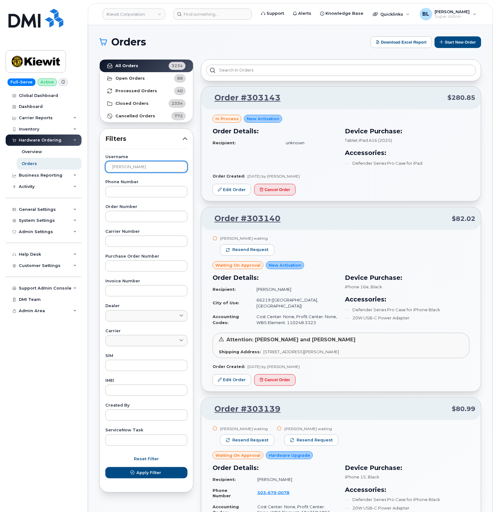
type input "[PERSON_NAME]"
click at [105, 467] on button "Apply Filter" at bounding box center [146, 472] width 82 height 11
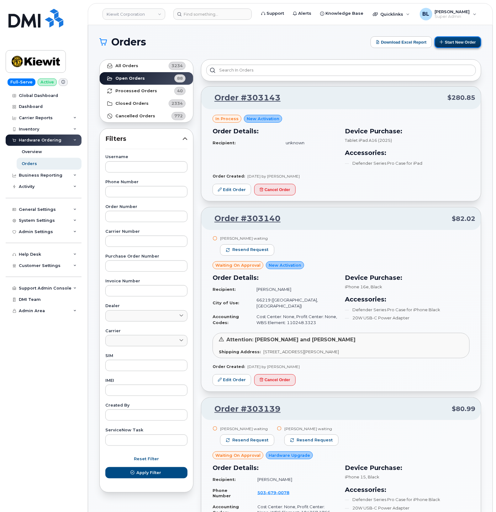
click at [449, 43] on button "Start New Order" at bounding box center [457, 42] width 47 height 12
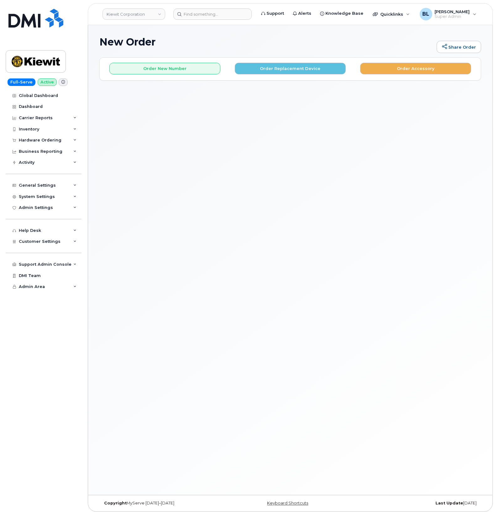
click at [367, 215] on div "New Order Share Order × Share This Order If you want to allow others to create …" at bounding box center [290, 260] width 404 height 470
drag, startPoint x: 184, startPoint y: 72, endPoint x: 203, endPoint y: 126, distance: 56.8
click at [203, 126] on div "New Order Share Order × Share This Order If you want to allow others to create …" at bounding box center [290, 260] width 404 height 470
click at [199, 62] on div "Order New Number Order Replacement Device Order Accessory" at bounding box center [290, 66] width 381 height 17
click at [195, 74] on button "Order New Number" at bounding box center [164, 69] width 111 height 12
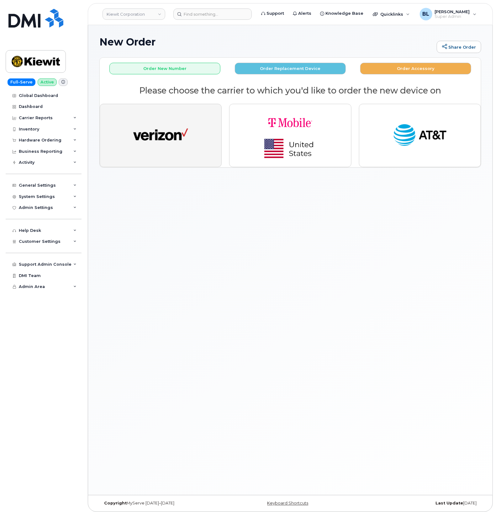
click at [179, 140] on img "button" at bounding box center [160, 135] width 55 height 28
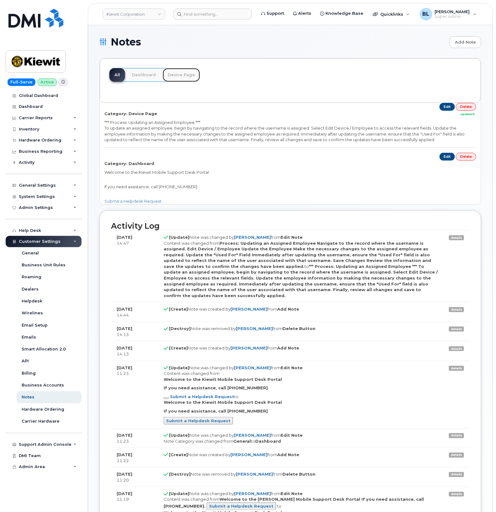
click at [184, 74] on link "Device Page" at bounding box center [181, 75] width 37 height 14
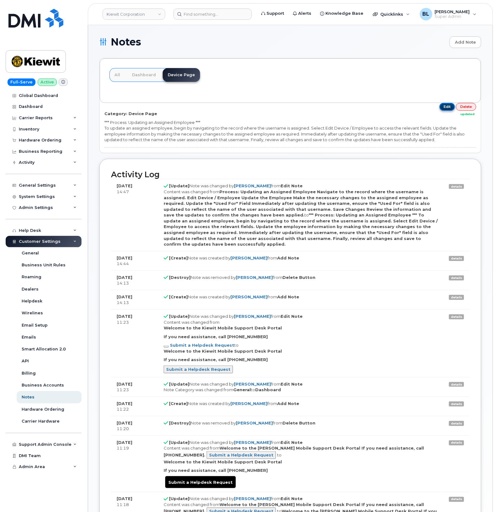
click at [441, 110] on link "Edit" at bounding box center [448, 107] width 16 height 8
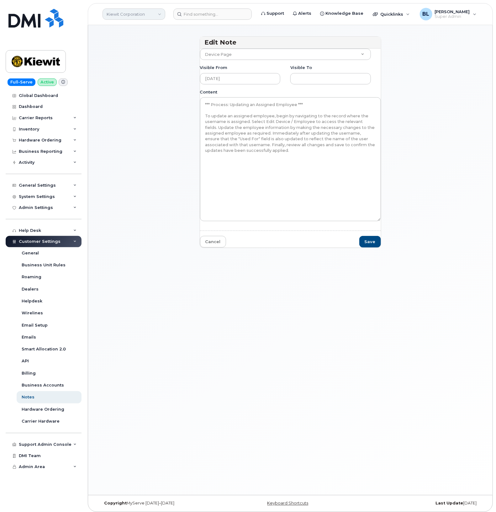
drag, startPoint x: 133, startPoint y: 7, endPoint x: 135, endPoint y: 10, distance: 4.4
click at [133, 7] on header "[PERSON_NAME] Corporation Support Alerts Knowledge Base Quicklinks Suspend / Ca…" at bounding box center [290, 14] width 405 height 22
click at [136, 15] on link "Kiewit Corporation" at bounding box center [134, 13] width 63 height 11
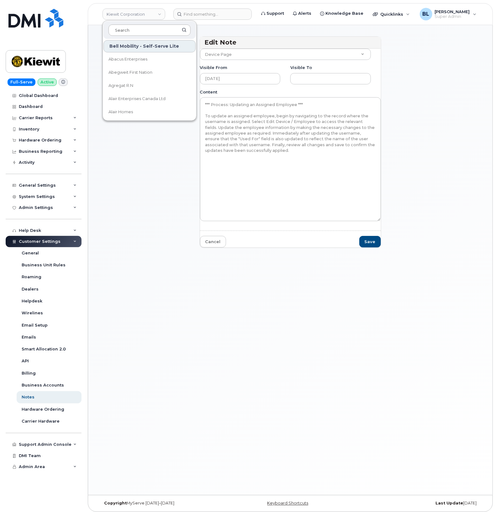
click at [153, 29] on input at bounding box center [149, 29] width 82 height 11
type input "kiewit"
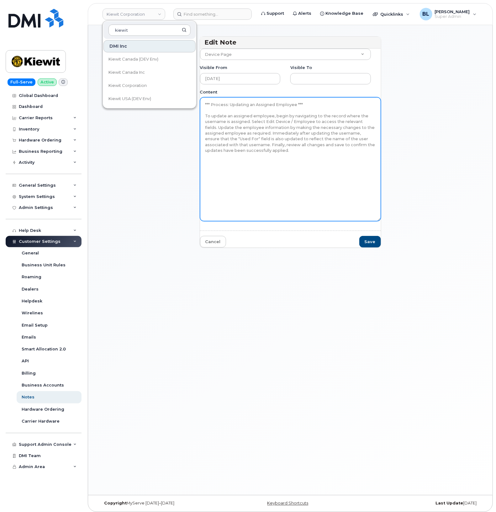
click at [218, 112] on textarea "*** Process: Updating an Assigned Employee *** To update an assigned employee, …" at bounding box center [290, 159] width 181 height 124
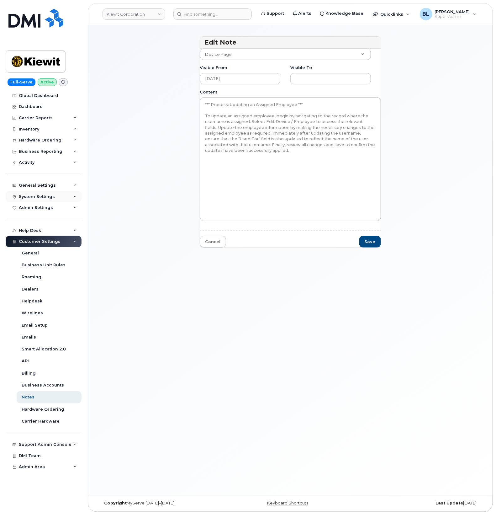
click at [49, 192] on div "System Settings" at bounding box center [44, 196] width 76 height 11
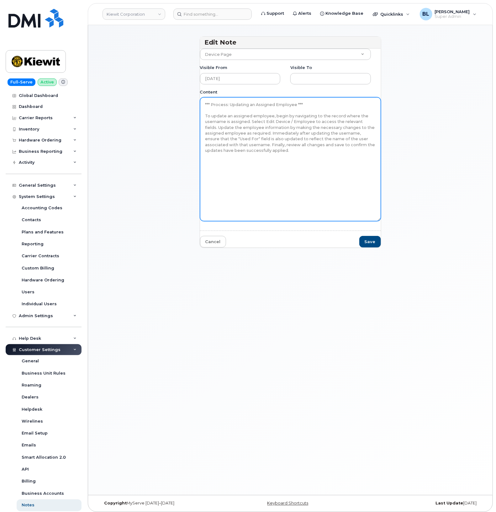
click at [295, 154] on textarea "*** Process: Updating an Assigned Employee *** To update an assigned employee, …" at bounding box center [290, 159] width 181 height 124
click at [283, 151] on textarea "*** Process: Updating an Assigned Employee *** To update an assigned employee, …" at bounding box center [290, 159] width 181 height 124
click at [298, 158] on textarea "*** Process: Updating an Assigned Employee *** To update an assigned employee, …" at bounding box center [290, 159] width 181 height 124
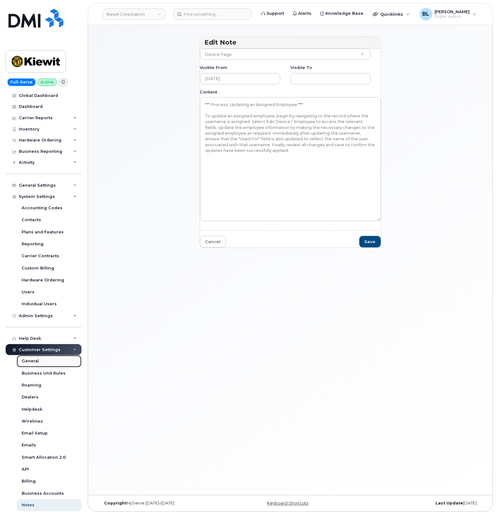
drag, startPoint x: 37, startPoint y: 363, endPoint x: 39, endPoint y: 358, distance: 4.9
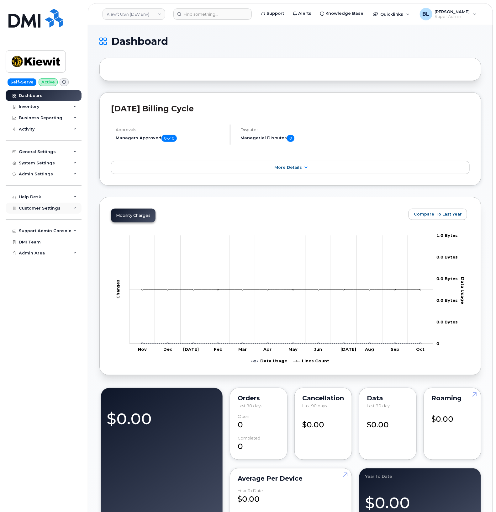
click at [53, 210] on span "Customer Settings" at bounding box center [40, 208] width 42 height 5
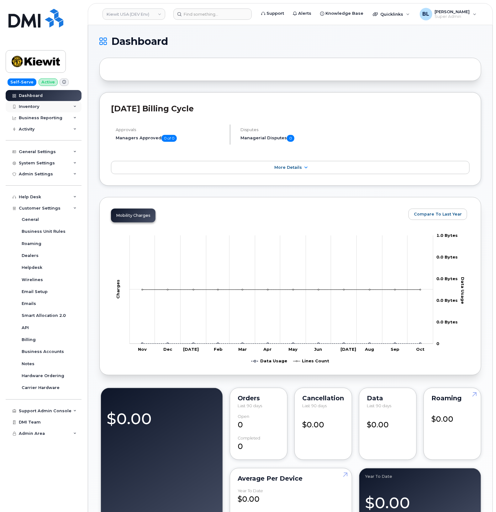
click at [51, 105] on div "Inventory" at bounding box center [44, 106] width 76 height 11
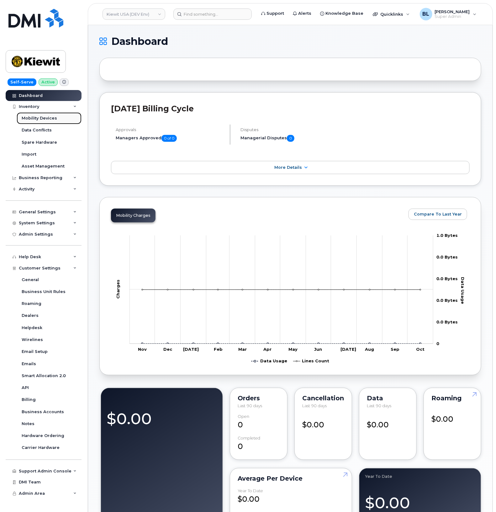
click at [54, 120] on div "Mobility Devices" at bounding box center [39, 118] width 35 height 6
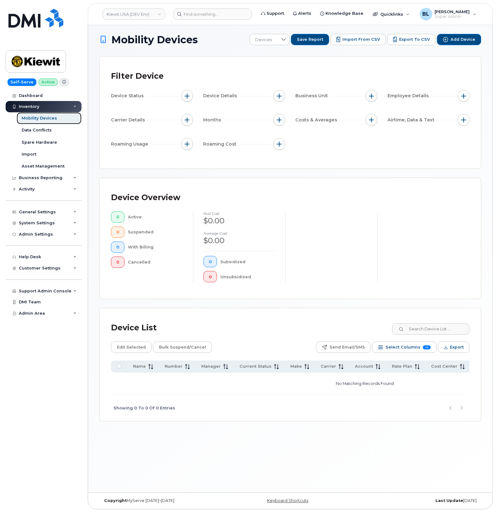
scroll to position [3, 0]
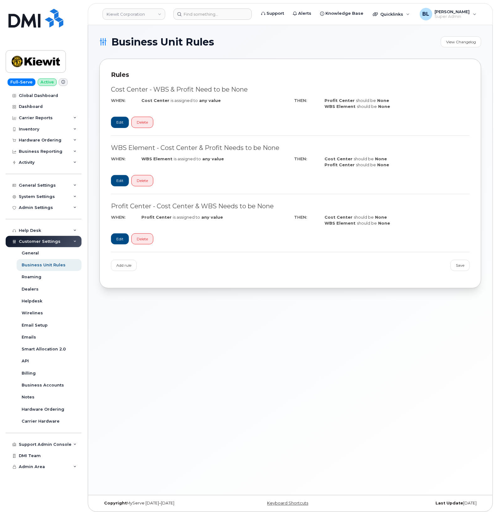
drag, startPoint x: 349, startPoint y: 328, endPoint x: 298, endPoint y: 265, distance: 81.2
click at [348, 328] on div "Business Unit Rules View Changelog Rules Cost Center - WBS & Profit Need to be …" at bounding box center [290, 260] width 404 height 470
click at [483, 282] on div "Business Unit Rules View Changelog Rules Cost Center - WBS & Profit Need to be …" at bounding box center [290, 260] width 404 height 470
drag, startPoint x: 310, startPoint y: 349, endPoint x: 305, endPoint y: 340, distance: 9.7
click at [310, 349] on div "Business Unit Rules View Changelog Rules Cost Center - WBS & Profit Need to be …" at bounding box center [290, 260] width 404 height 470
